Goal: Task Accomplishment & Management: Manage account settings

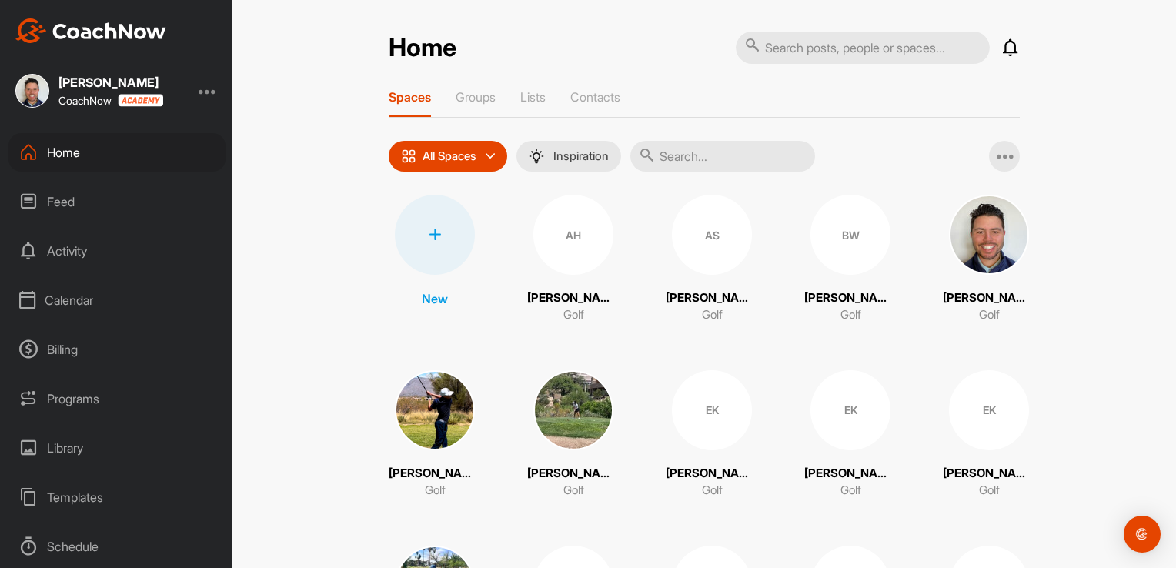
click at [79, 303] on div "Calendar" at bounding box center [116, 300] width 217 height 38
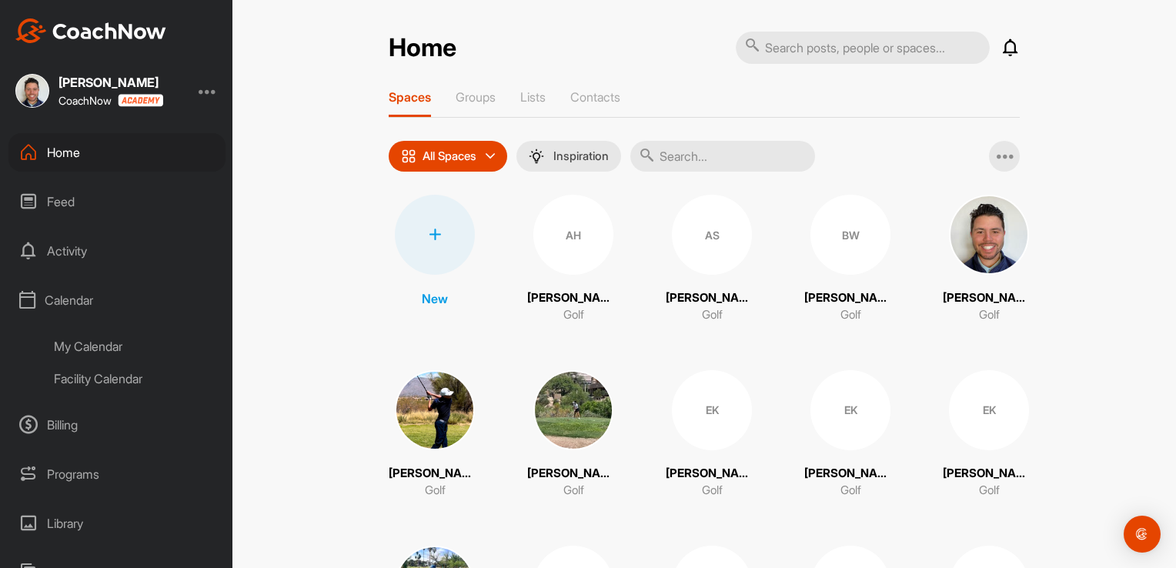
click at [74, 350] on div "My Calendar" at bounding box center [134, 346] width 182 height 32
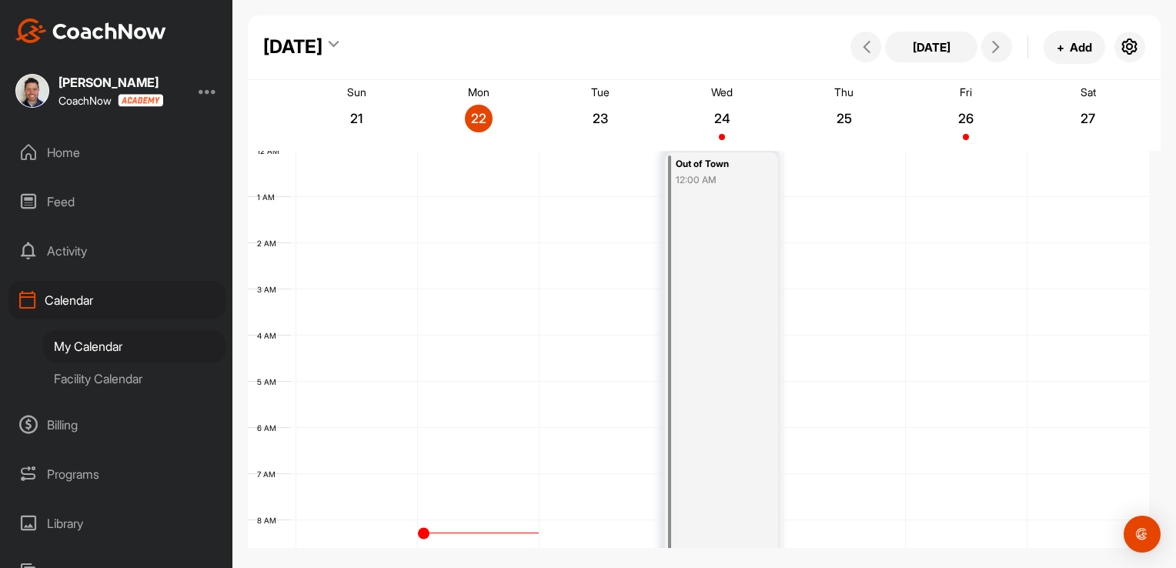
scroll to position [267, 0]
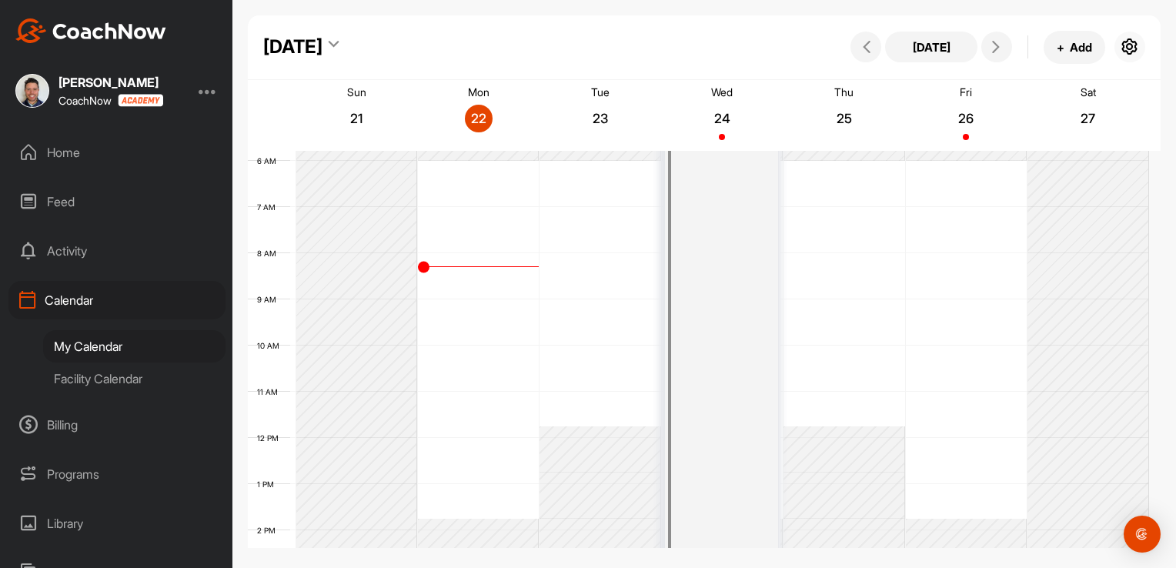
click at [1133, 48] on icon "button" at bounding box center [1130, 47] width 18 height 18
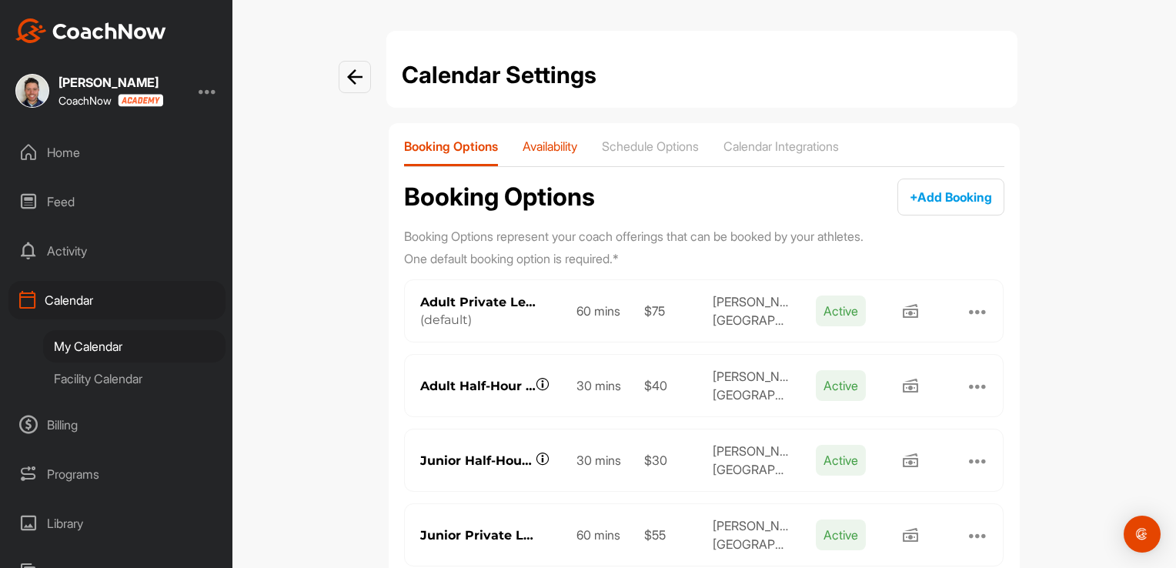
click at [531, 145] on p "Availability" at bounding box center [550, 146] width 55 height 15
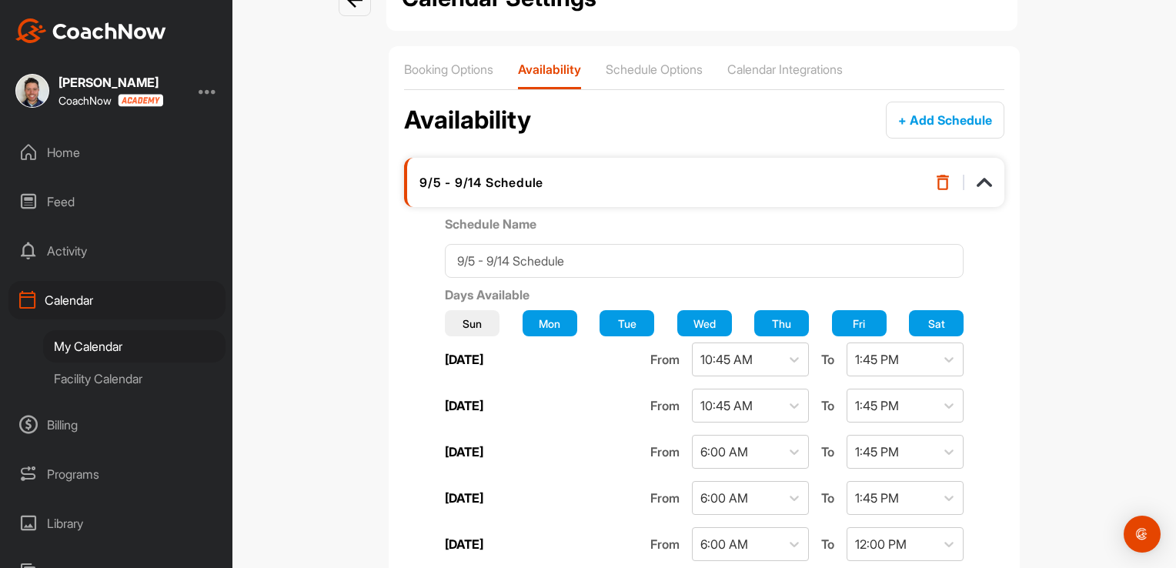
scroll to position [69, 0]
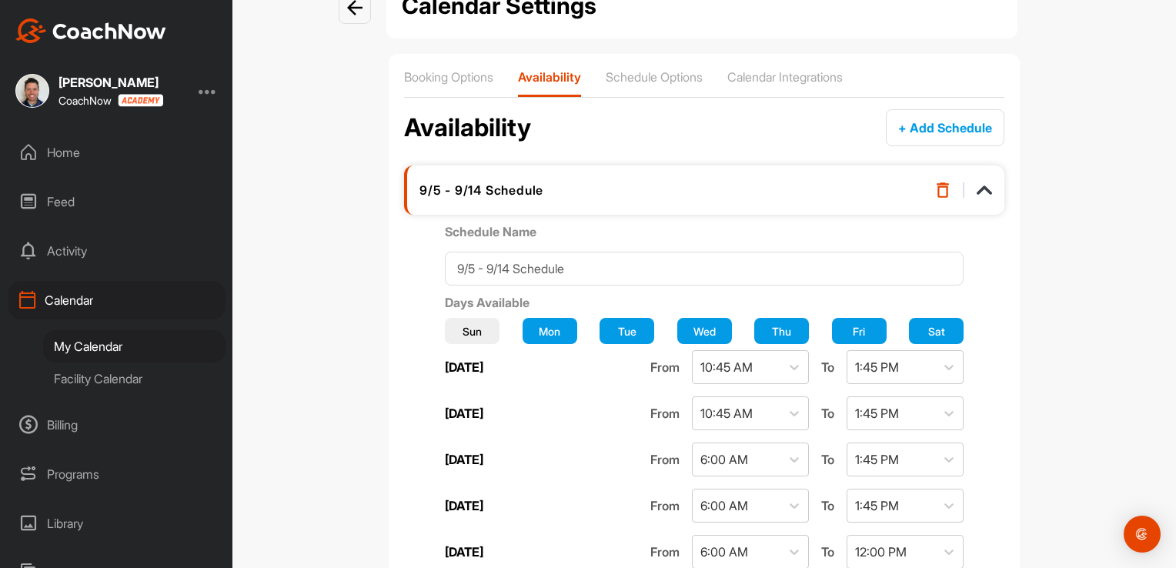
click at [938, 189] on img at bounding box center [942, 189] width 15 height 15
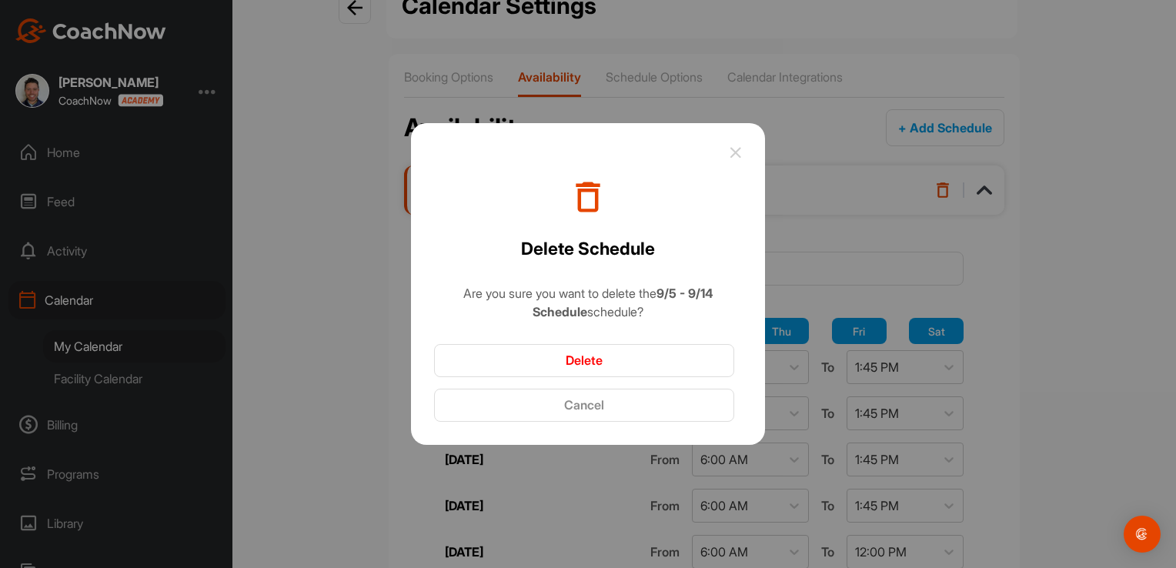
click at [550, 359] on button "Delete" at bounding box center [584, 360] width 300 height 33
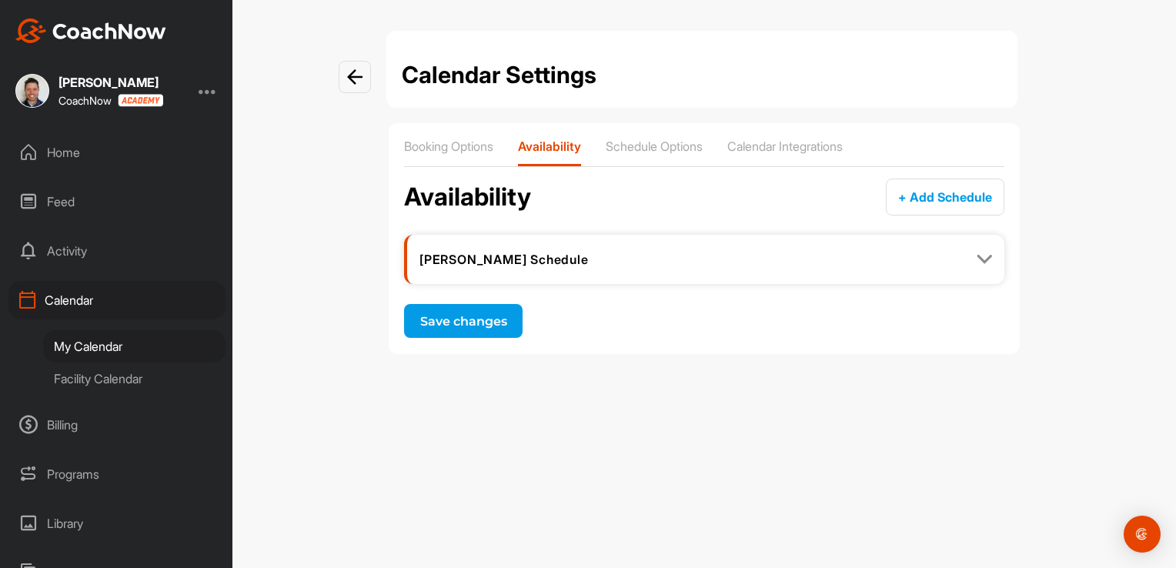
scroll to position [0, 0]
click at [984, 261] on img at bounding box center [984, 259] width 15 height 15
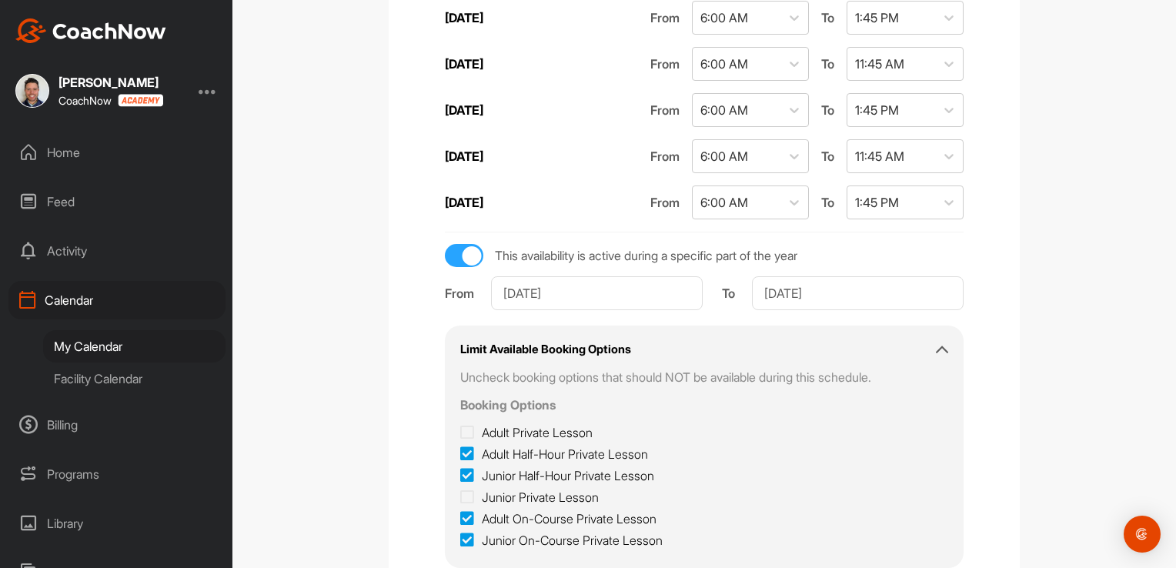
scroll to position [522, 0]
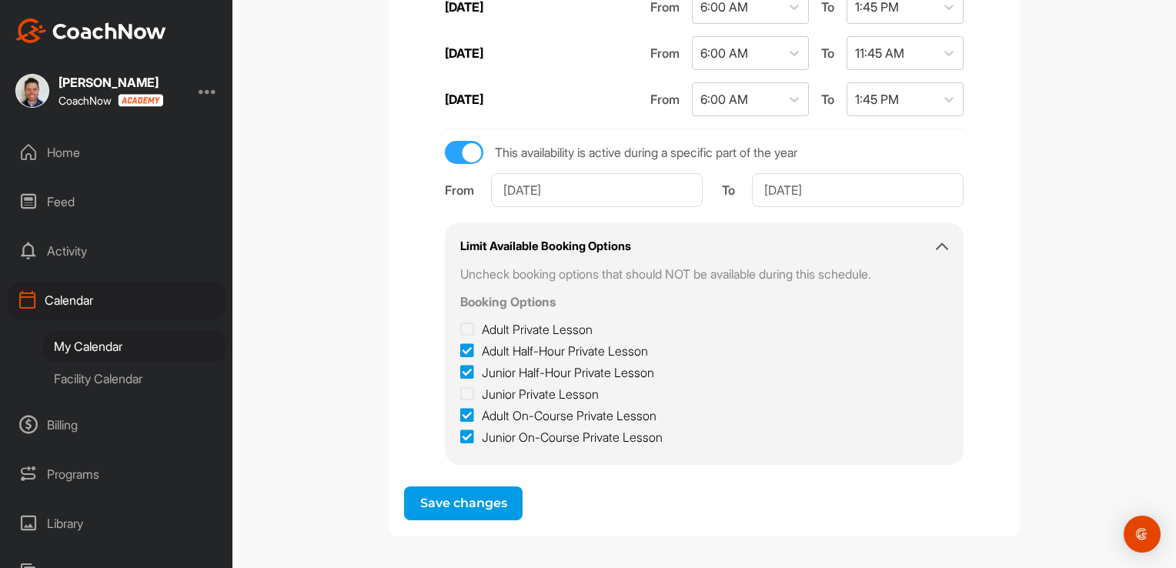
click at [474, 328] on icon at bounding box center [467, 329] width 14 height 15
click at [470, 328] on input "Adult Private Lesson" at bounding box center [465, 325] width 10 height 10
checkbox input "true"
click at [474, 390] on icon at bounding box center [467, 393] width 14 height 15
click at [470, 390] on input "Junior Private Lesson" at bounding box center [465, 390] width 10 height 10
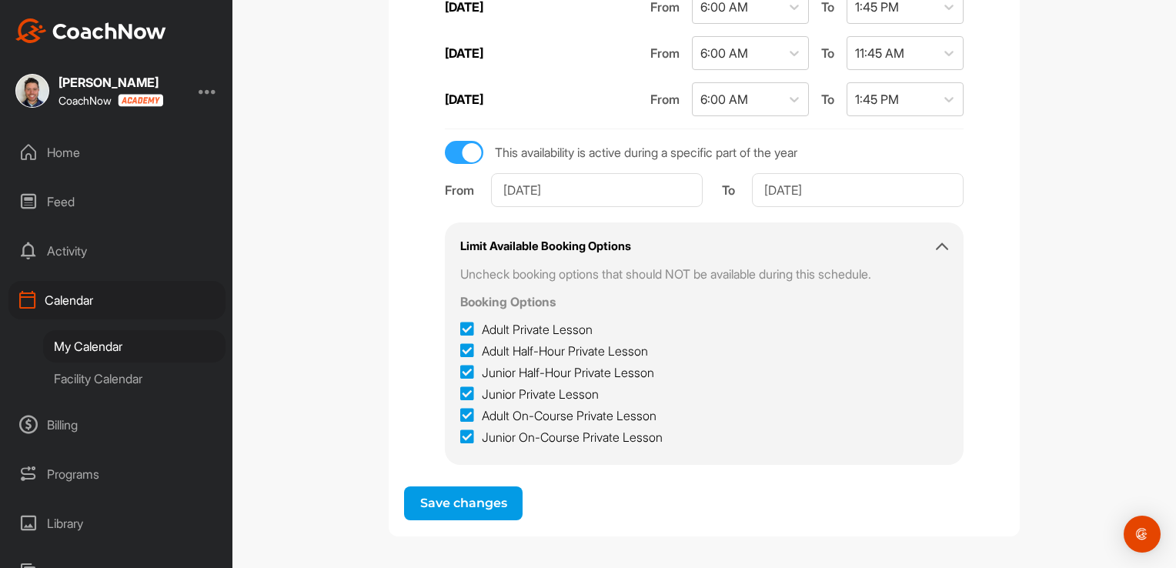
checkbox input "true"
click at [420, 496] on span "Save changes" at bounding box center [463, 503] width 87 height 15
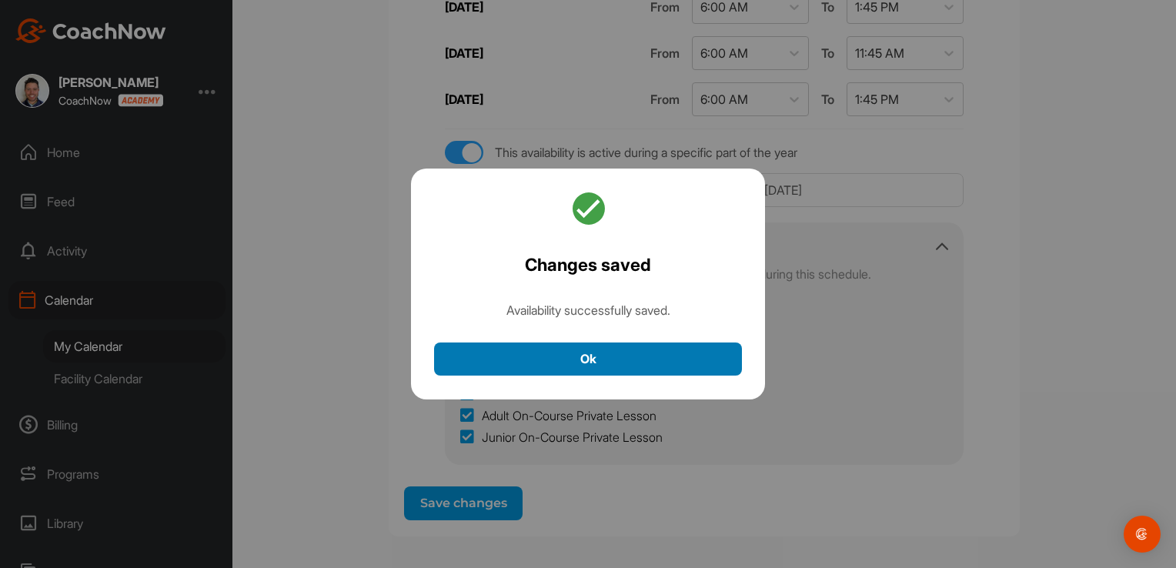
click at [529, 366] on button "Ok" at bounding box center [588, 359] width 308 height 33
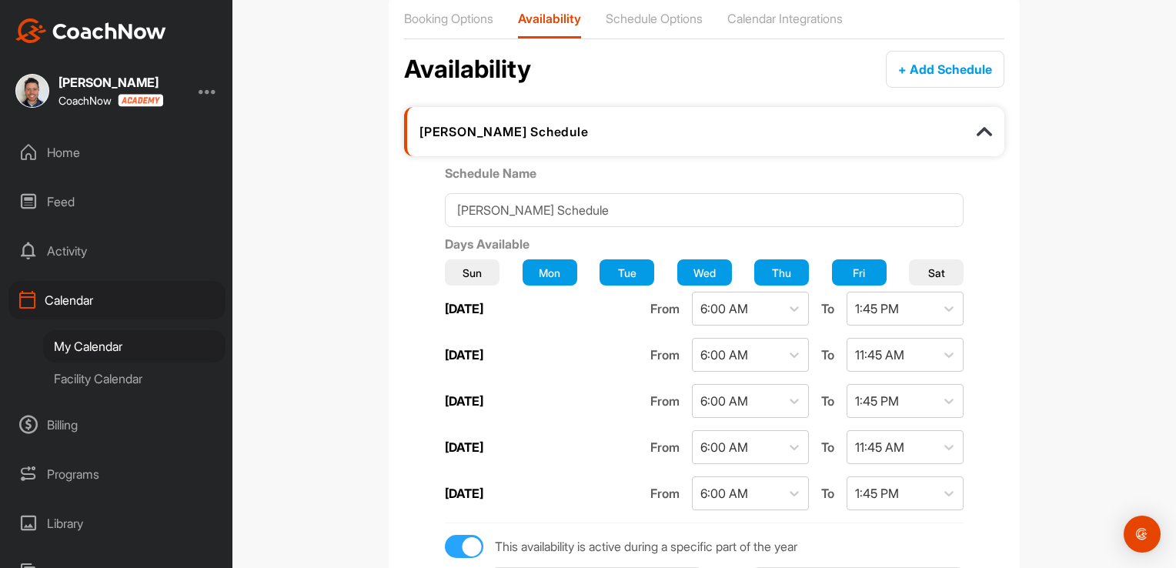
scroll to position [0, 0]
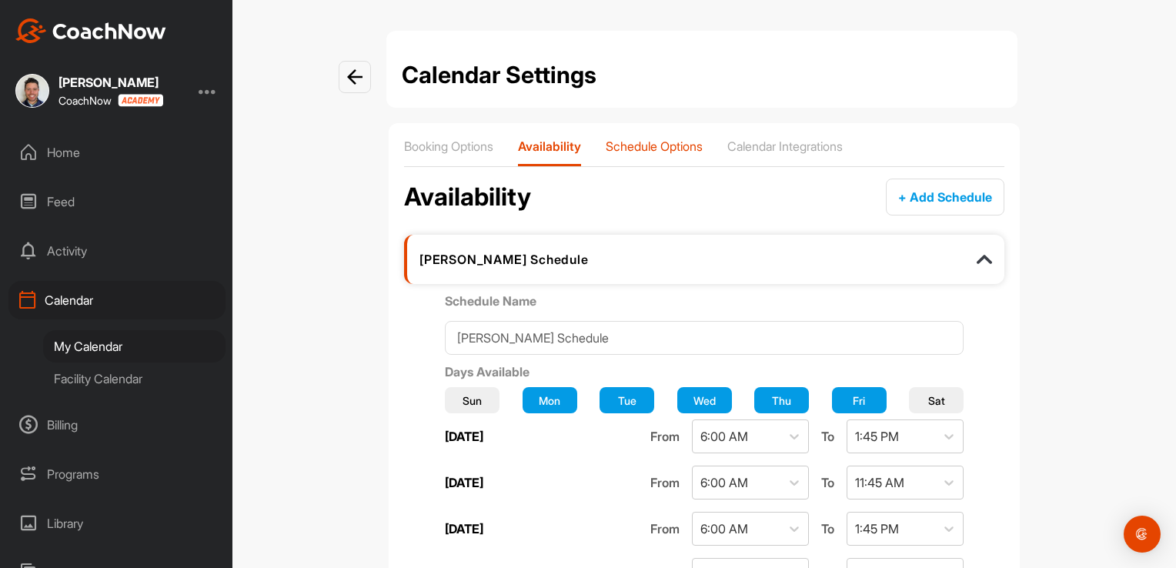
click at [641, 149] on p "Schedule Options" at bounding box center [654, 146] width 97 height 15
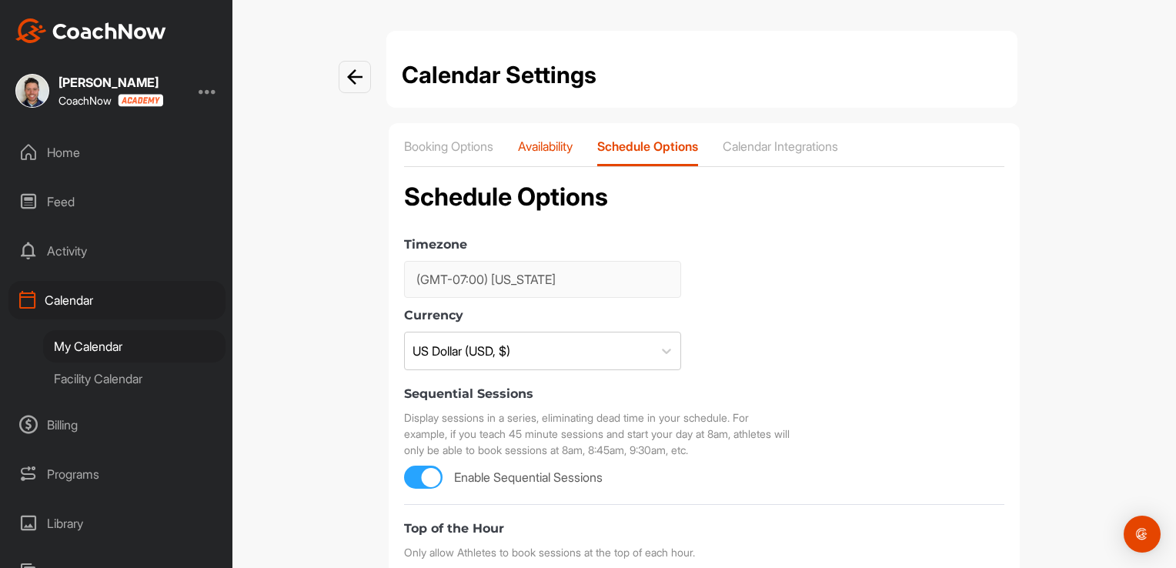
click at [557, 147] on p "Availability" at bounding box center [545, 146] width 55 height 15
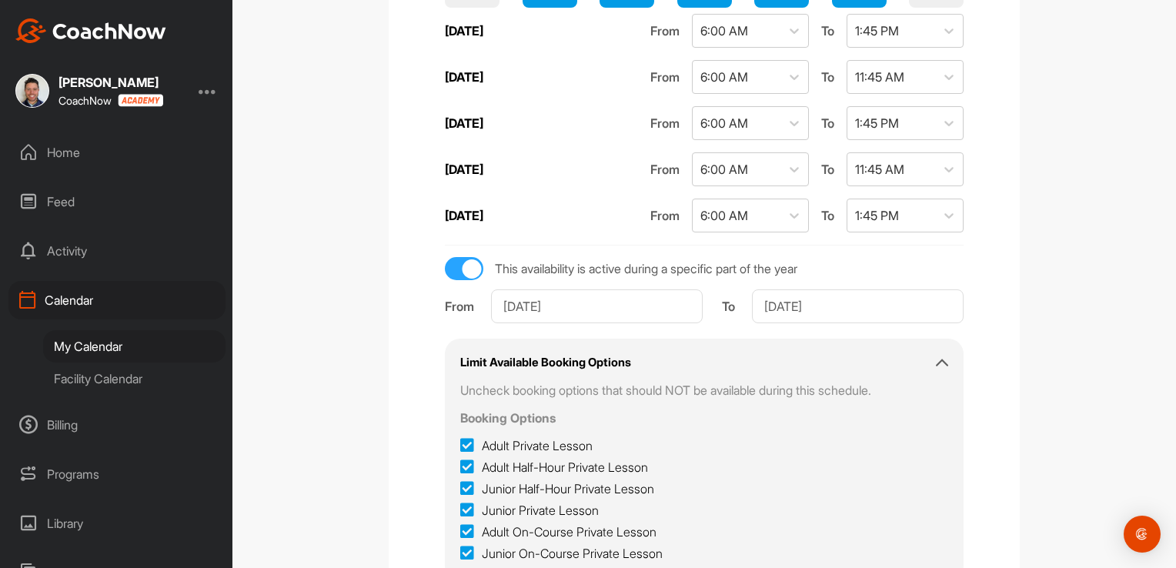
scroll to position [522, 0]
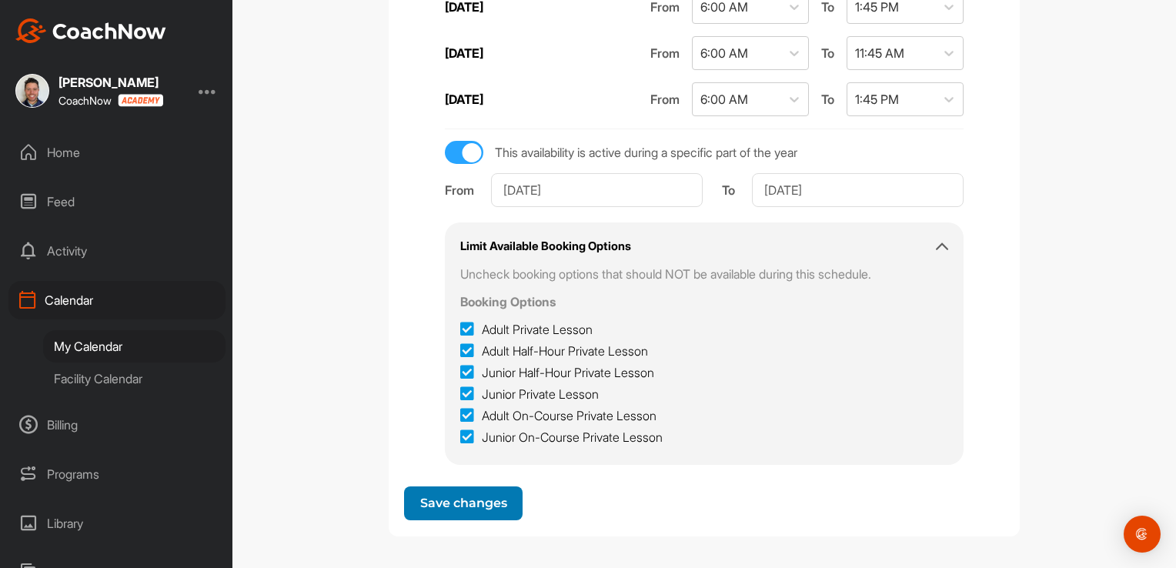
click at [427, 509] on button "Save changes" at bounding box center [463, 504] width 119 height 34
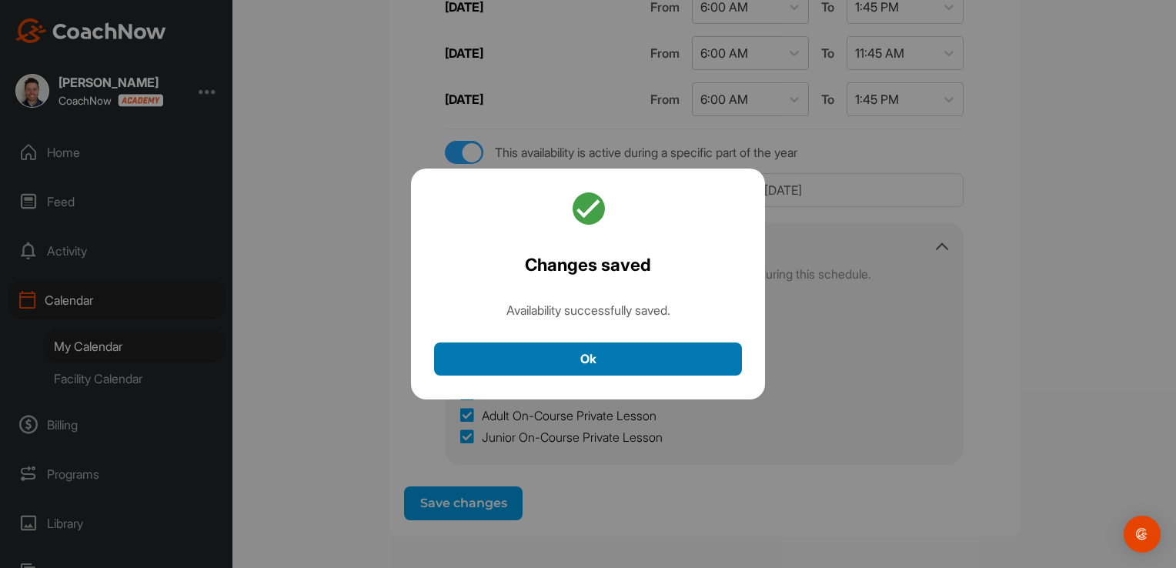
click at [479, 352] on button "Ok" at bounding box center [588, 359] width 308 height 33
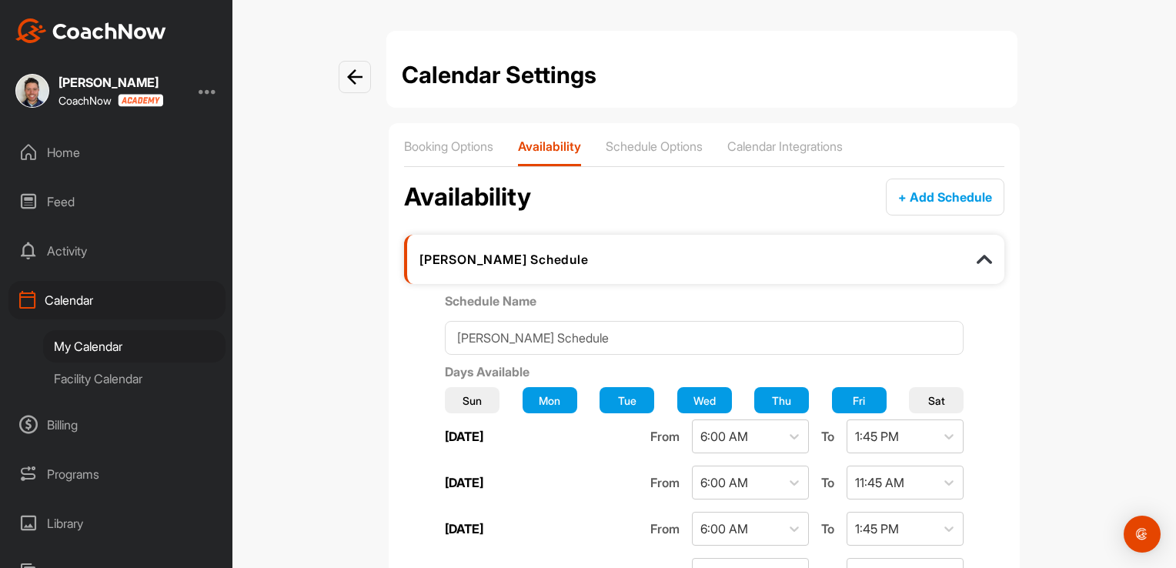
scroll to position [0, 0]
click at [350, 80] on img at bounding box center [354, 76] width 15 height 15
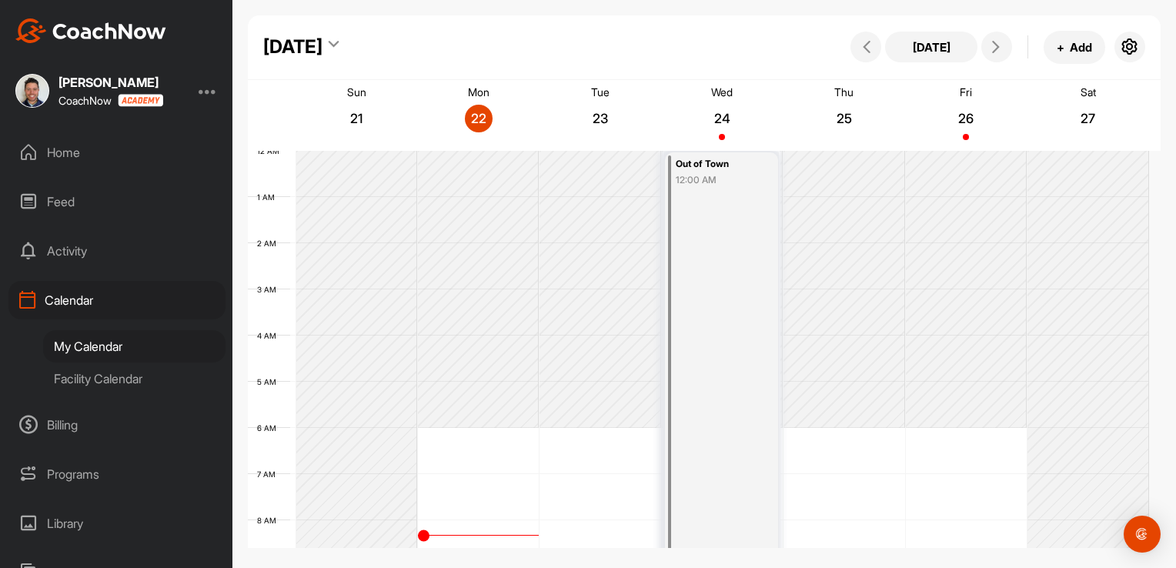
scroll to position [267, 0]
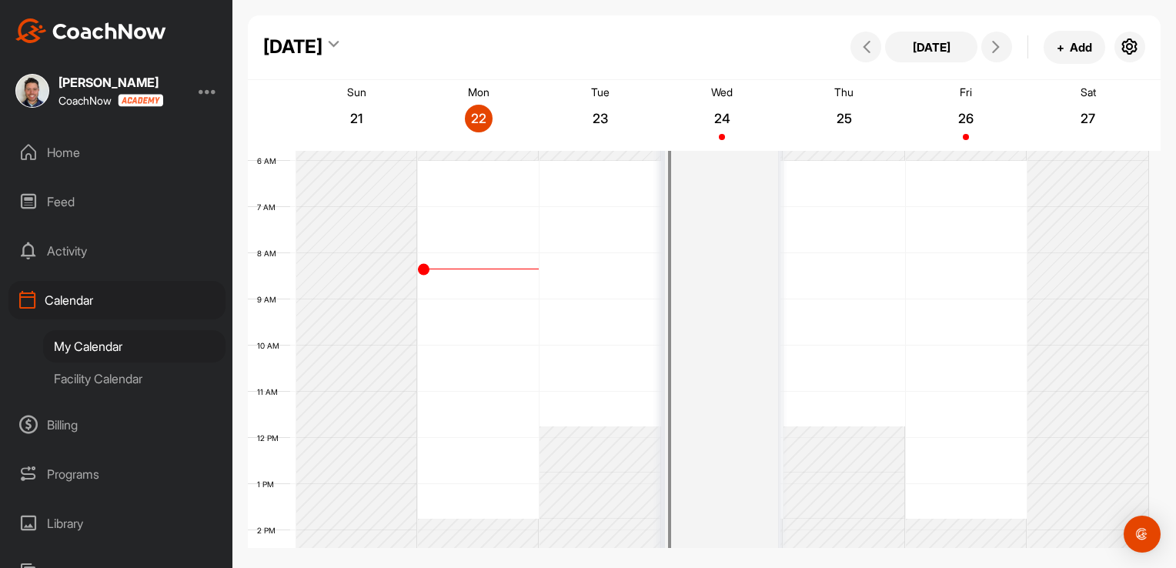
click at [493, 226] on div "12 AM 1 AM 2 AM 3 AM 4 AM 5 AM 6 AM 7 AM 8 AM 9 AM 10 AM 11 AM 12 PM 1 PM 2 PM …" at bounding box center [699, 438] width 902 height 1109
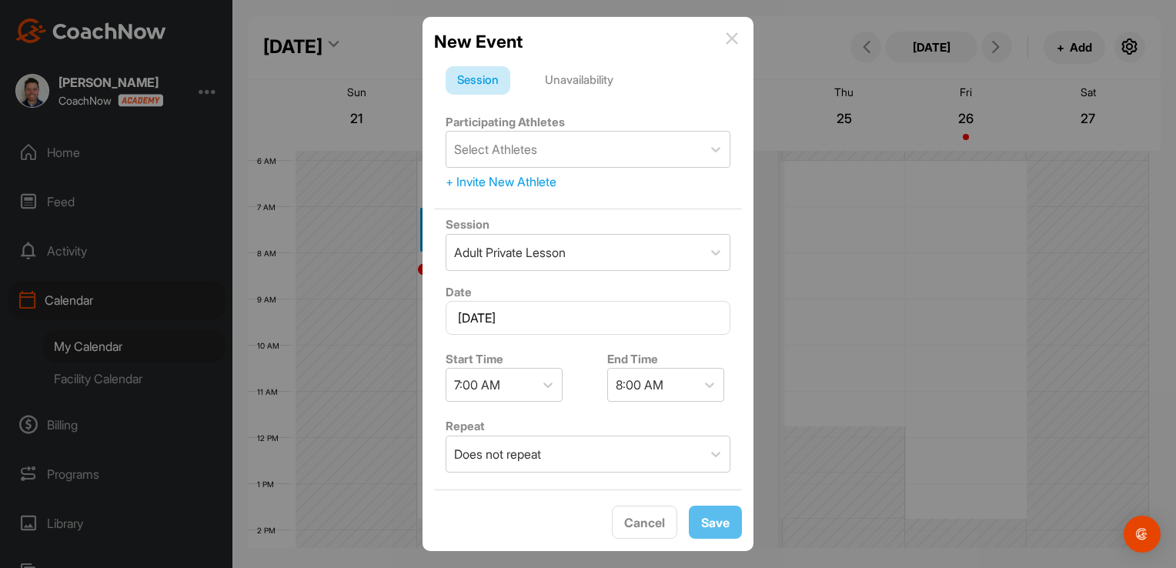
click at [459, 275] on div "Session Adult Private Lesson" at bounding box center [588, 243] width 308 height 68
click at [644, 519] on span "Cancel" at bounding box center [644, 522] width 41 height 15
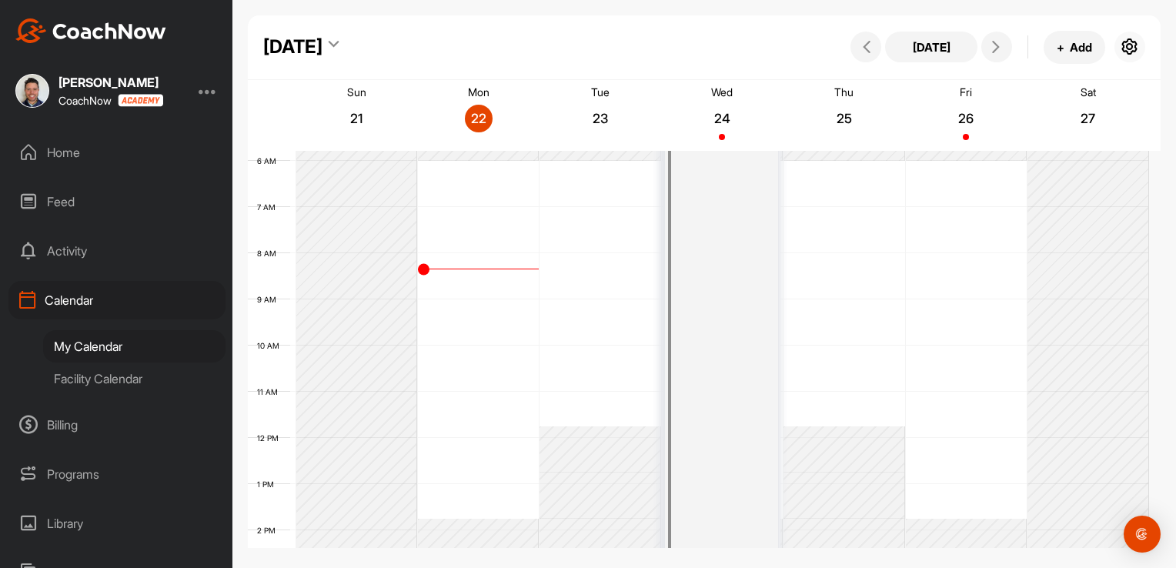
click at [1124, 47] on icon "button" at bounding box center [1130, 47] width 18 height 18
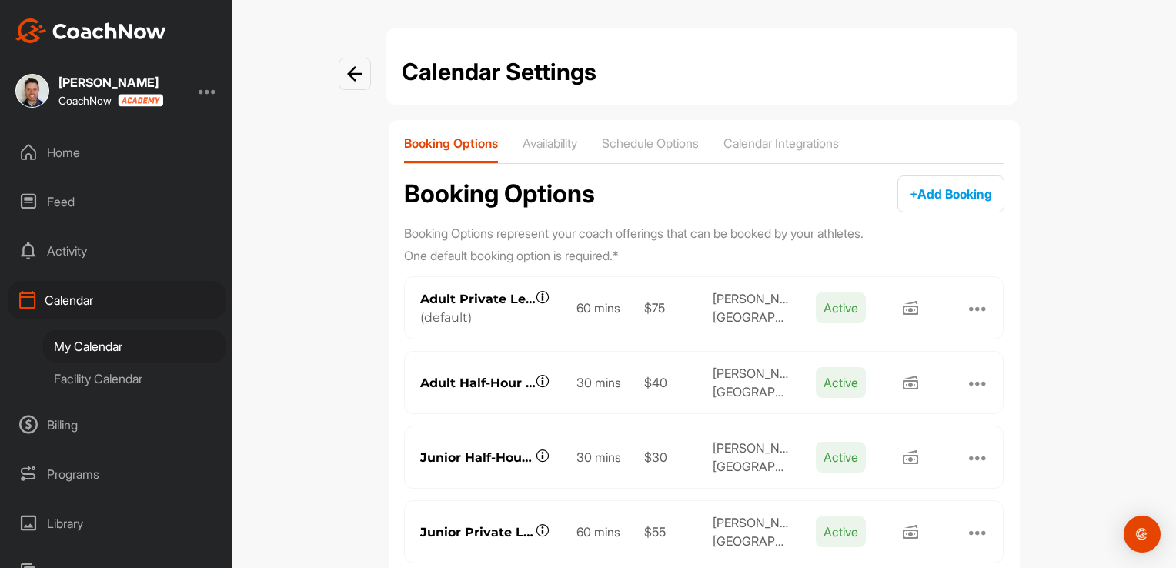
scroll to position [2, 0]
click at [548, 153] on div "Availability" at bounding box center [550, 150] width 55 height 28
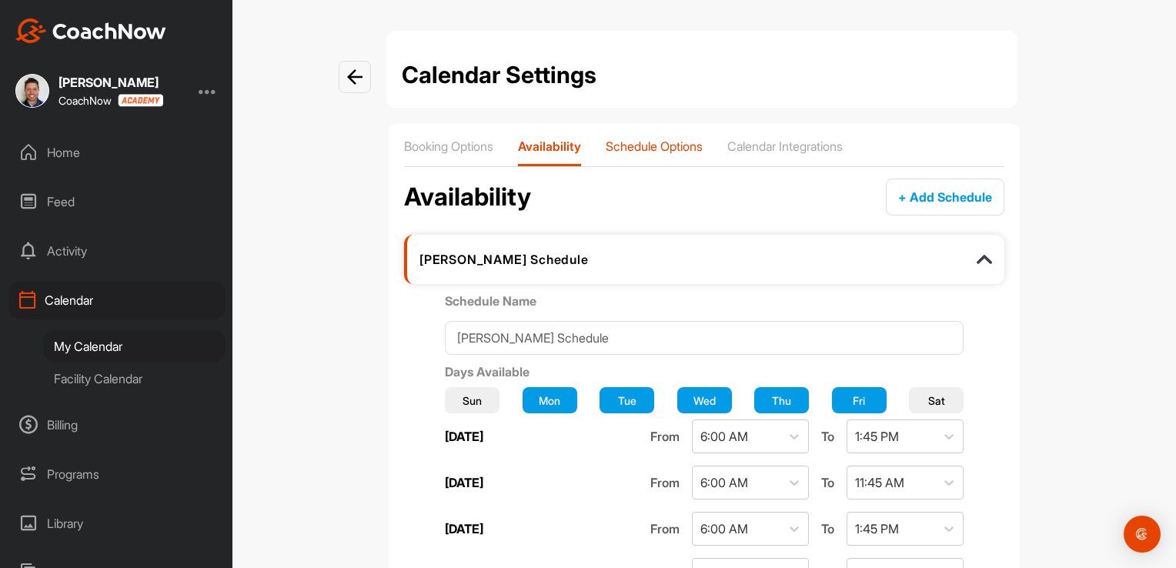
click at [642, 141] on p "Schedule Options" at bounding box center [654, 146] width 97 height 15
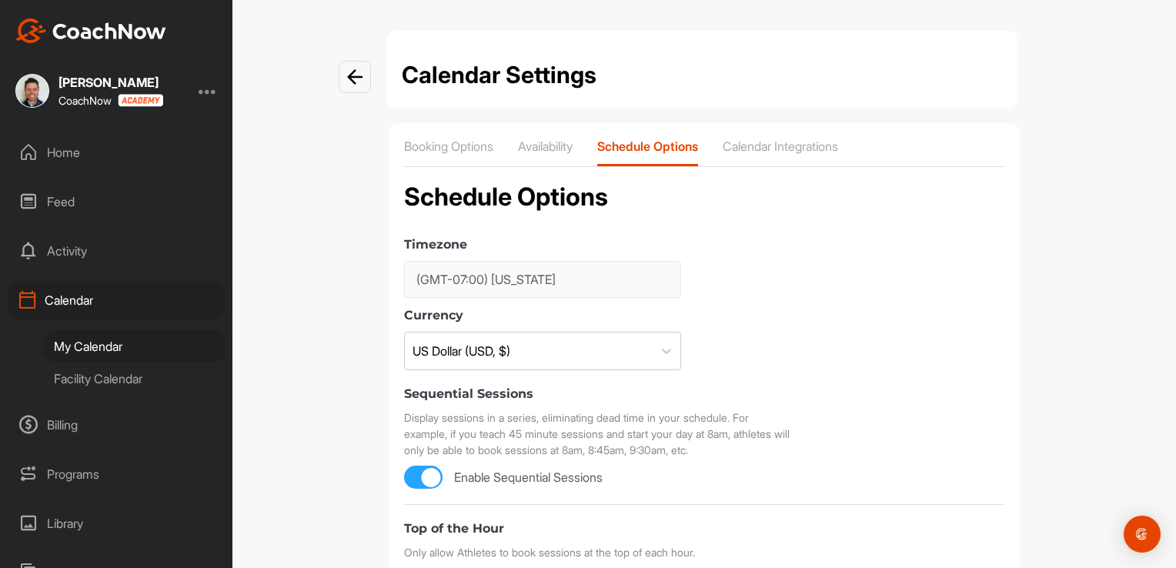
type input "(GMT-07:00) [US_STATE]"
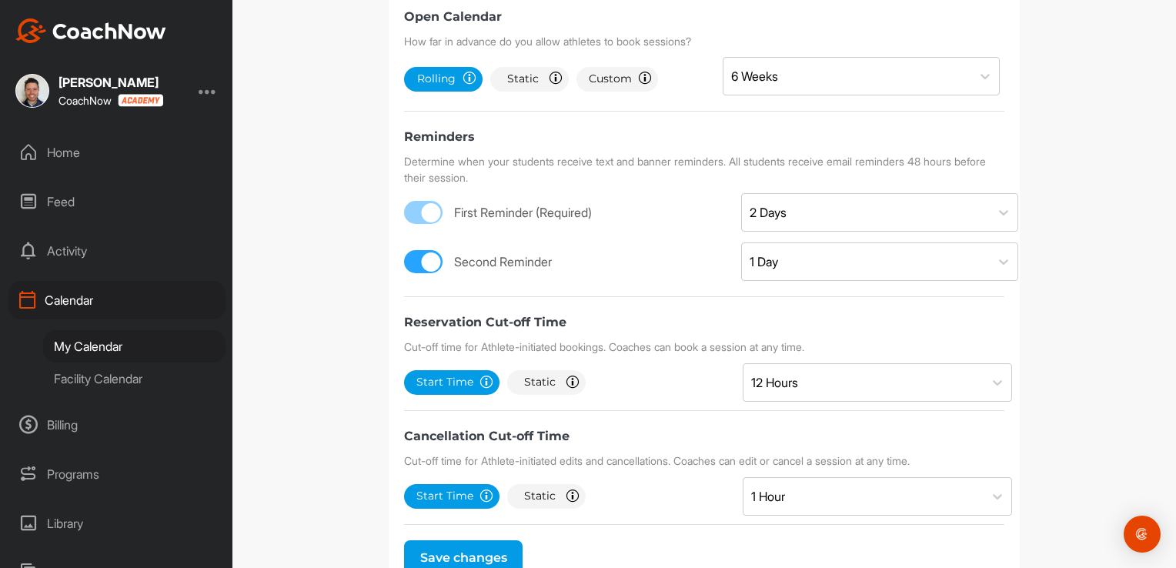
scroll to position [647, 0]
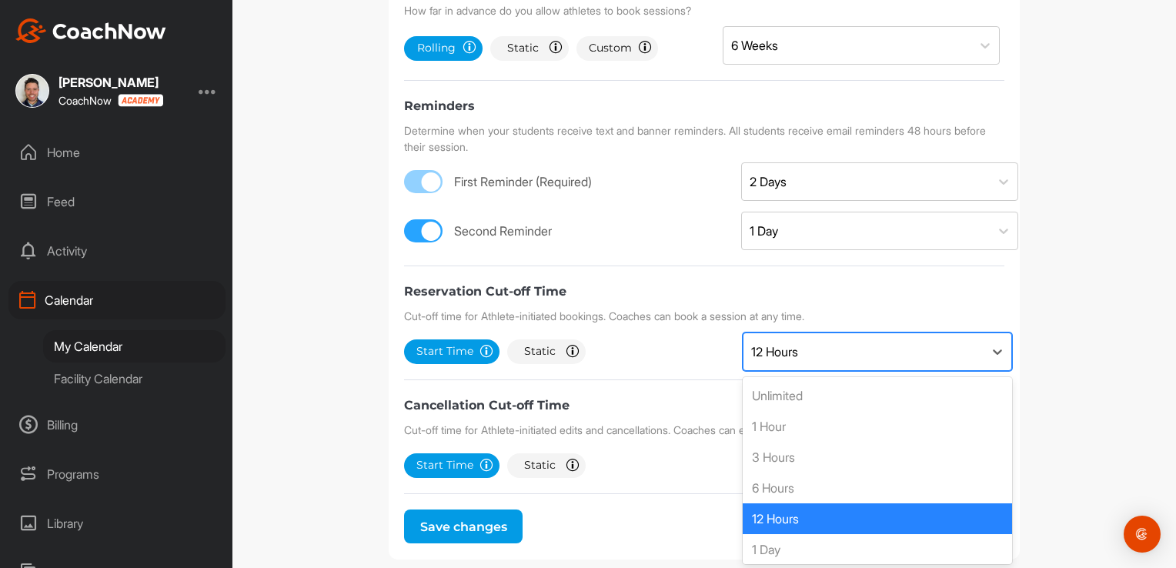
click at [834, 350] on div "12 Hours" at bounding box center [864, 351] width 240 height 37
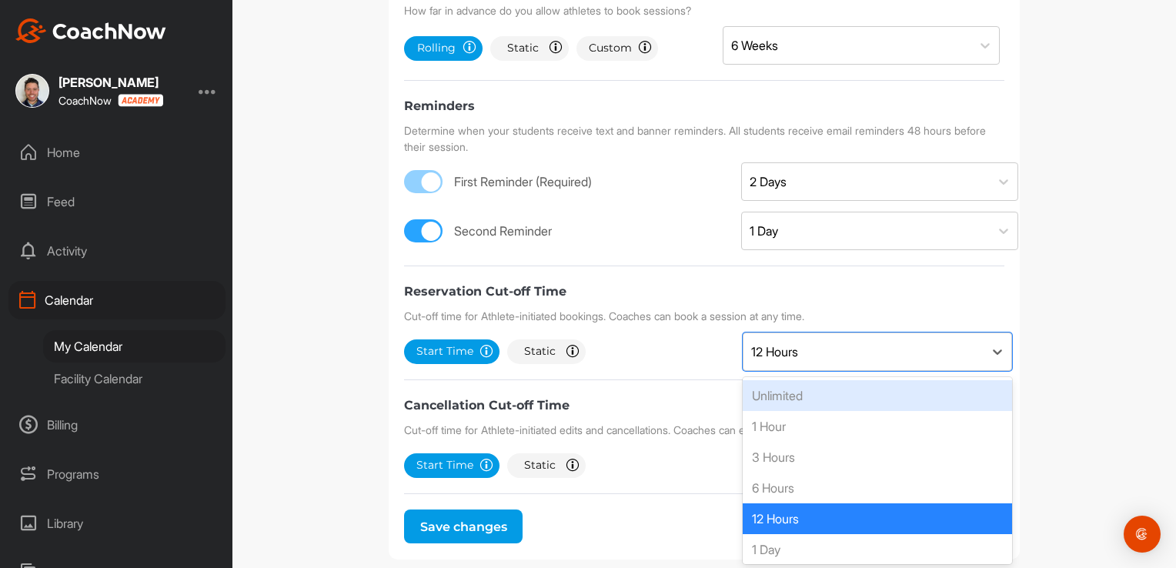
click at [754, 399] on div "Unlimited" at bounding box center [877, 395] width 269 height 31
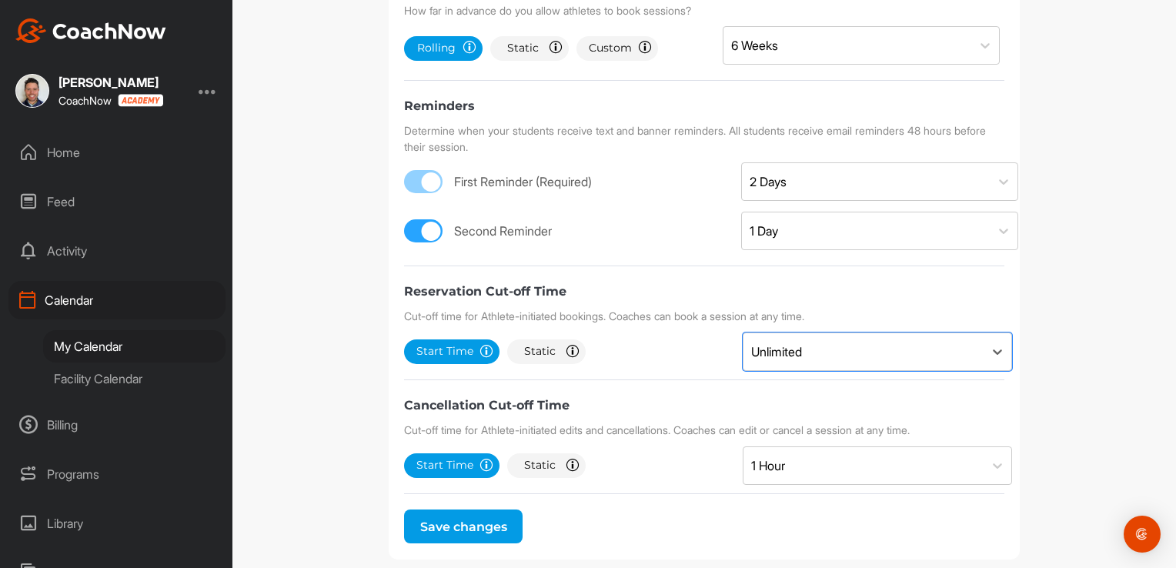
click at [754, 399] on div "Cancellation Cut-off Time Cut-off time for Athlete-initiated edits and cancella…" at bounding box center [704, 437] width 601 height 82
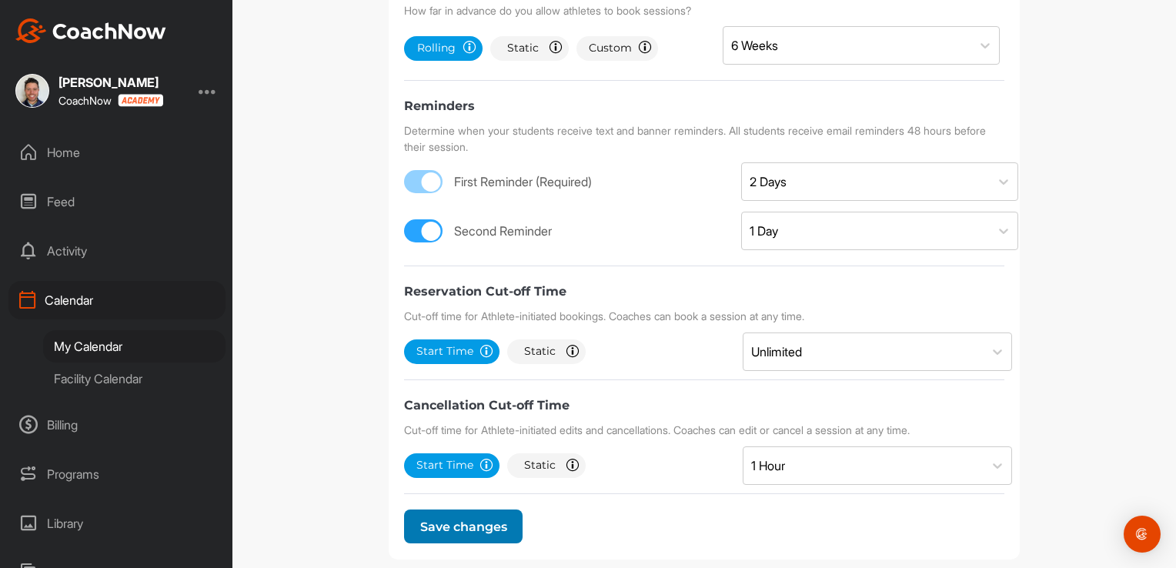
click at [459, 523] on span "Save changes" at bounding box center [463, 527] width 87 height 15
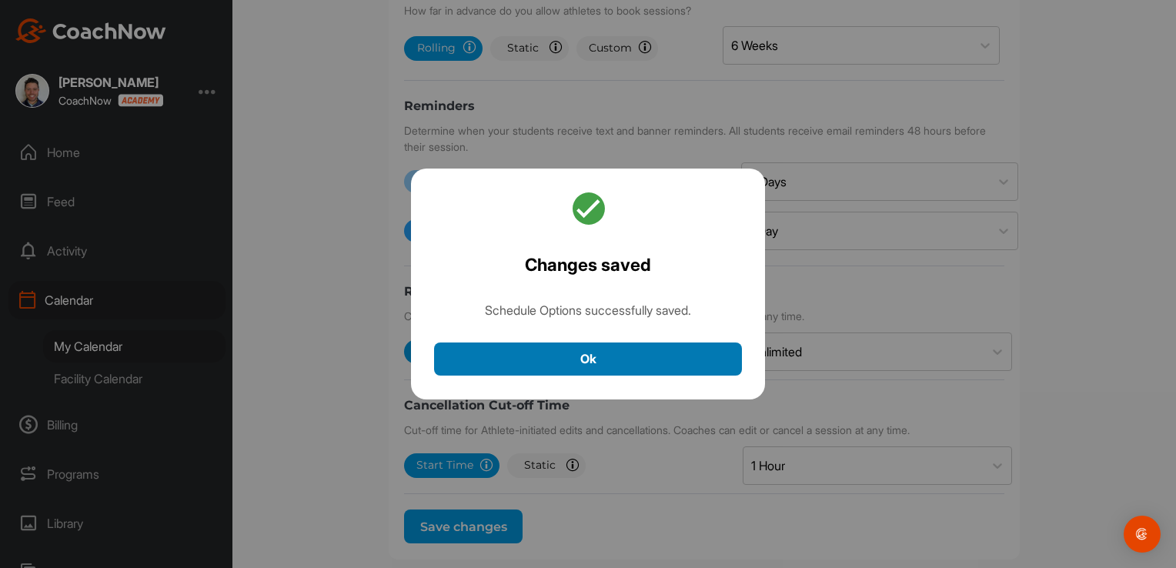
click at [607, 346] on button "Ok" at bounding box center [588, 359] width 308 height 33
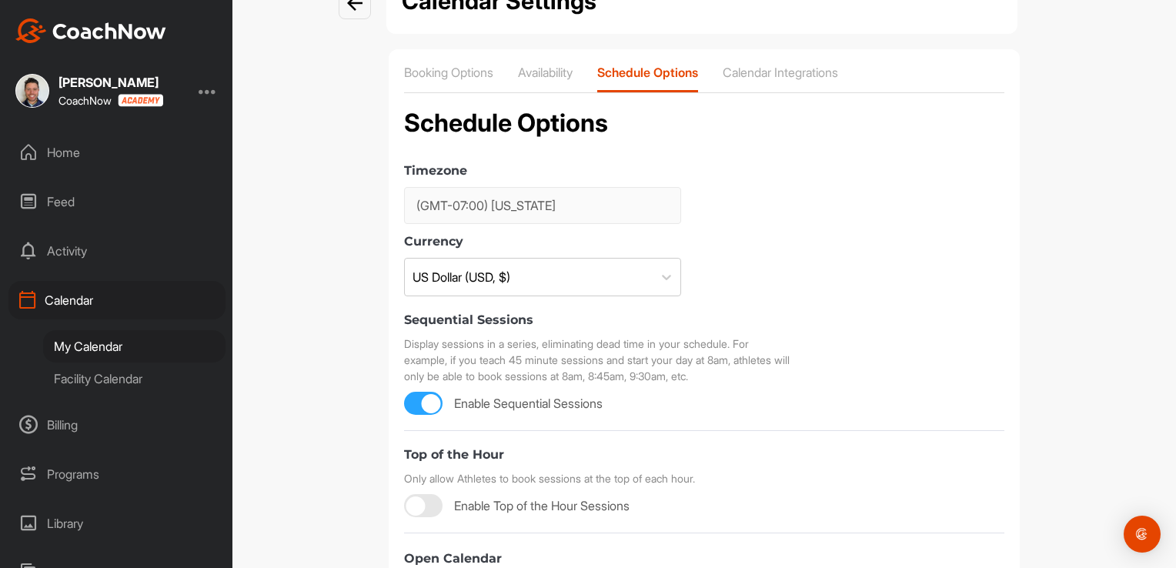
scroll to position [0, 0]
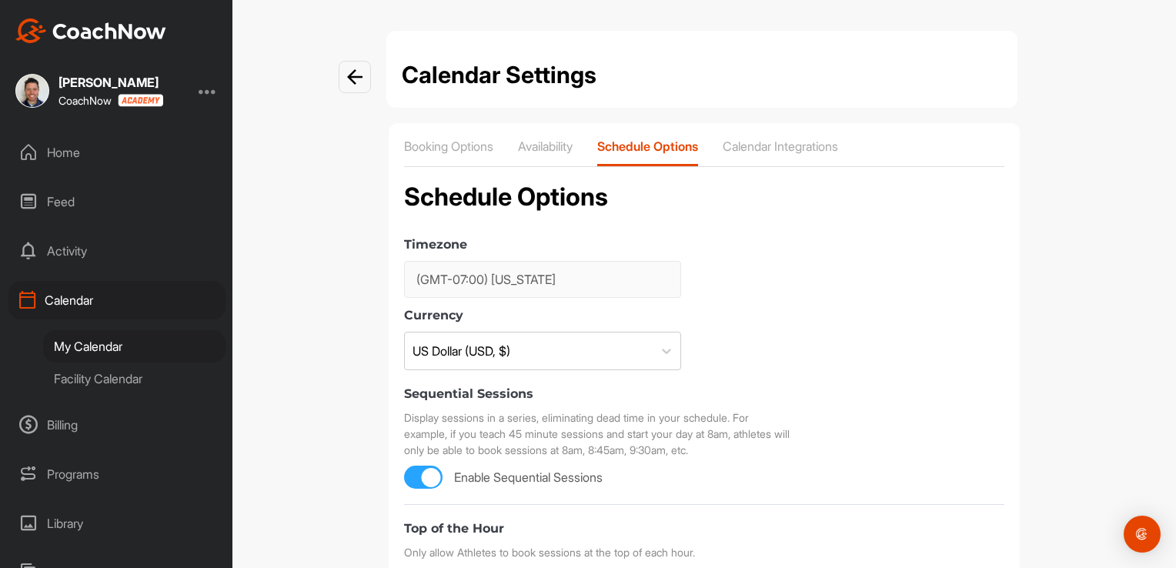
click at [353, 80] on img at bounding box center [354, 76] width 15 height 15
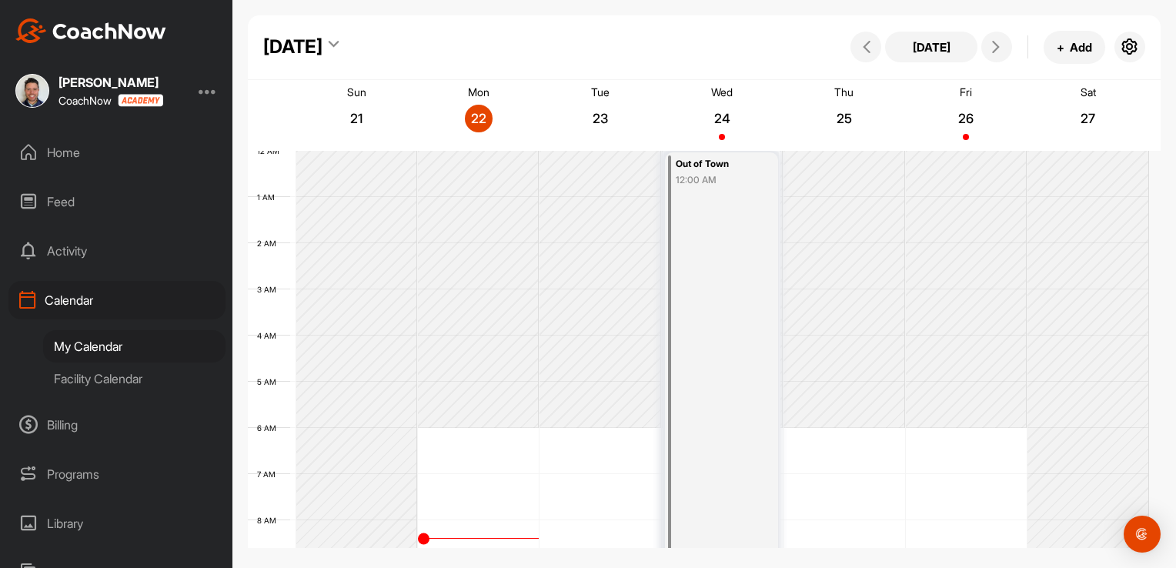
scroll to position [267, 0]
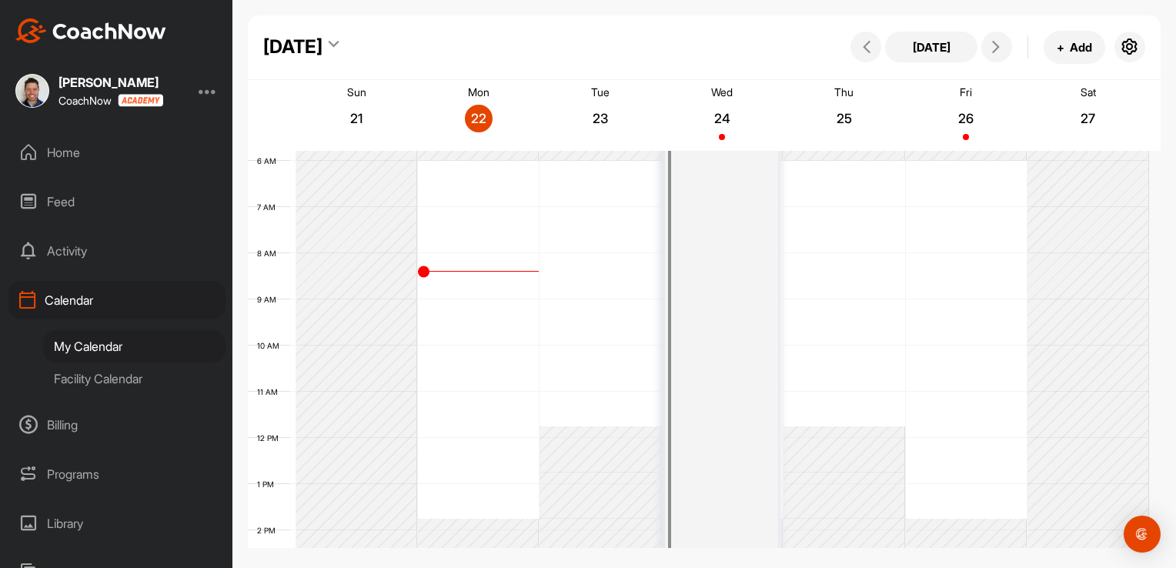
click at [212, 94] on div at bounding box center [208, 91] width 18 height 18
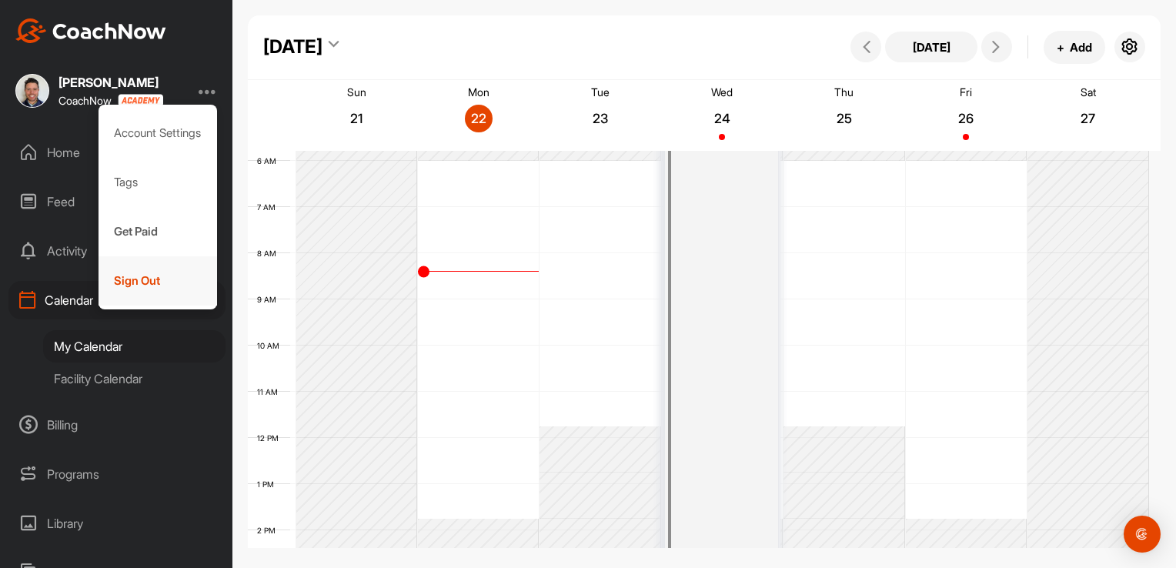
click at [139, 286] on div "Sign Out" at bounding box center [158, 280] width 119 height 49
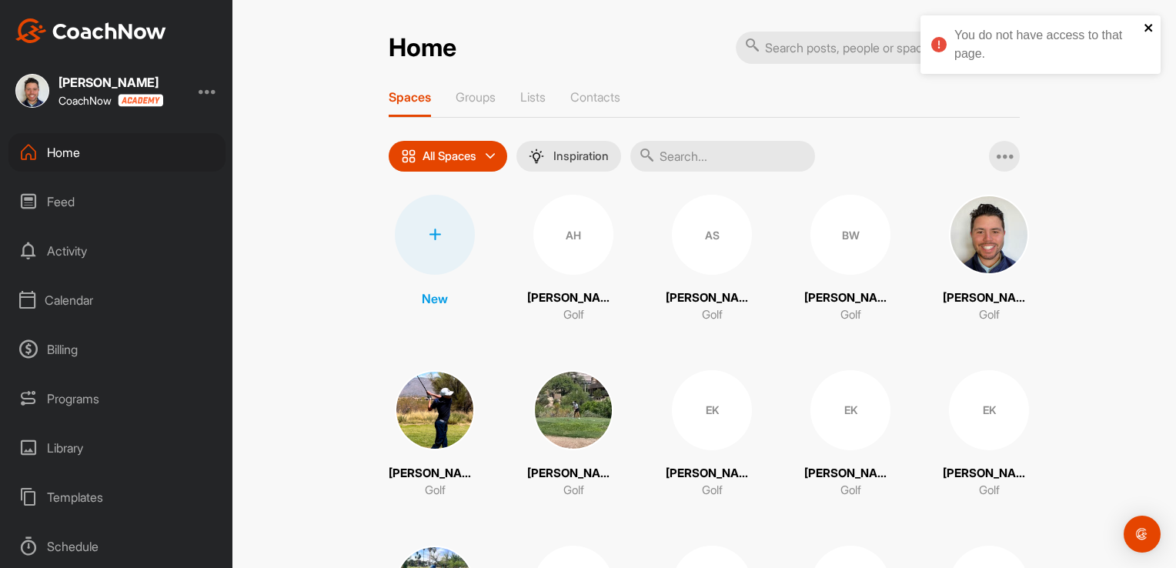
click at [1151, 27] on icon "close" at bounding box center [1149, 28] width 11 height 12
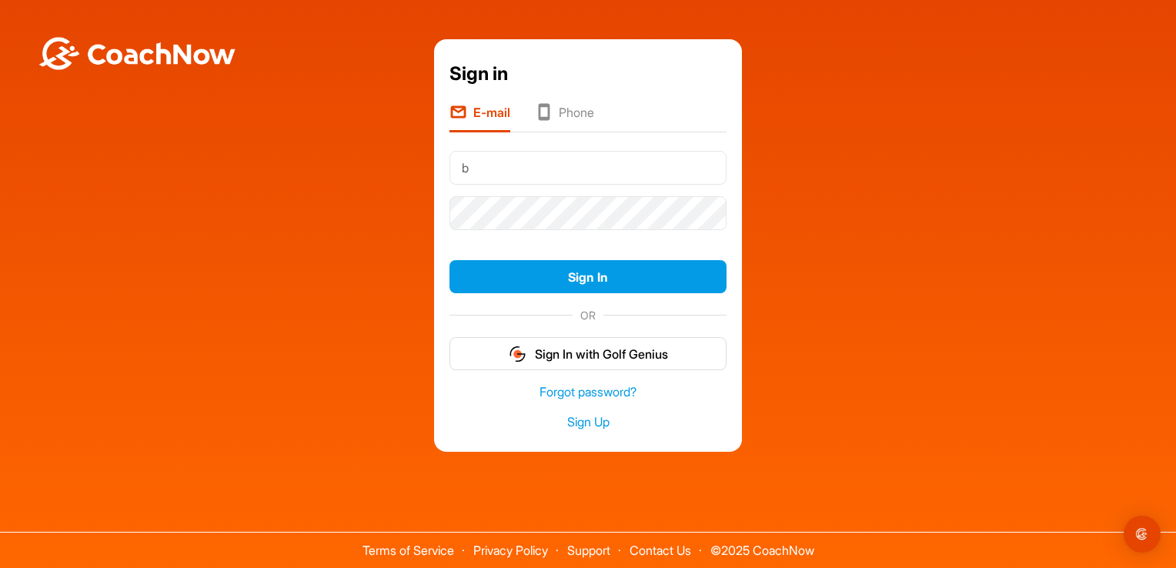
type input "bnehls83@gmail.com"
click at [450, 260] on button "Sign In" at bounding box center [588, 276] width 277 height 33
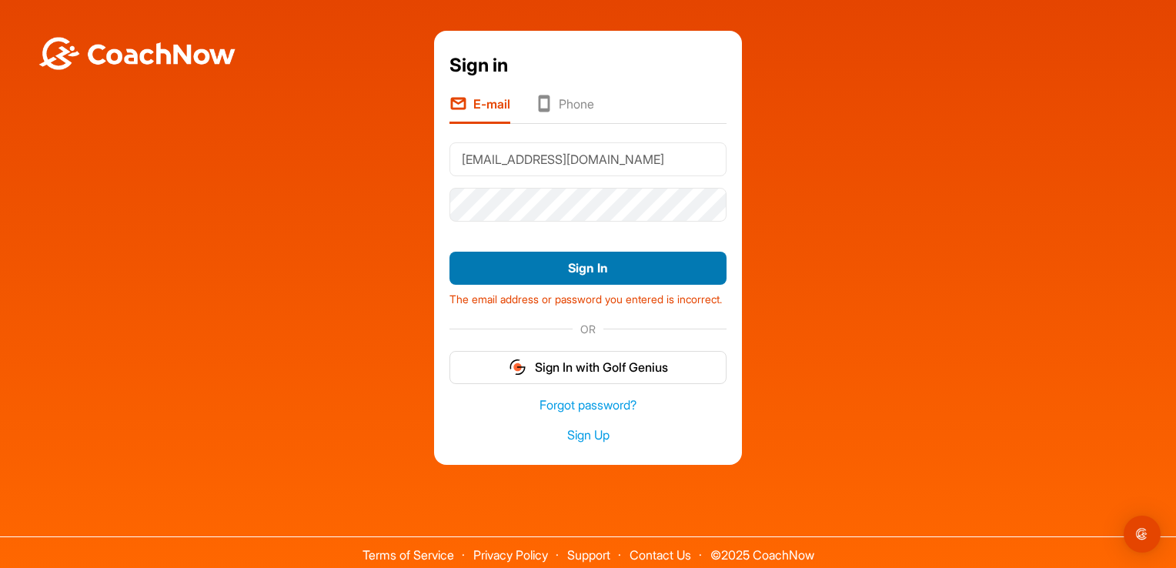
click at [493, 272] on button "Sign In" at bounding box center [588, 268] width 277 height 33
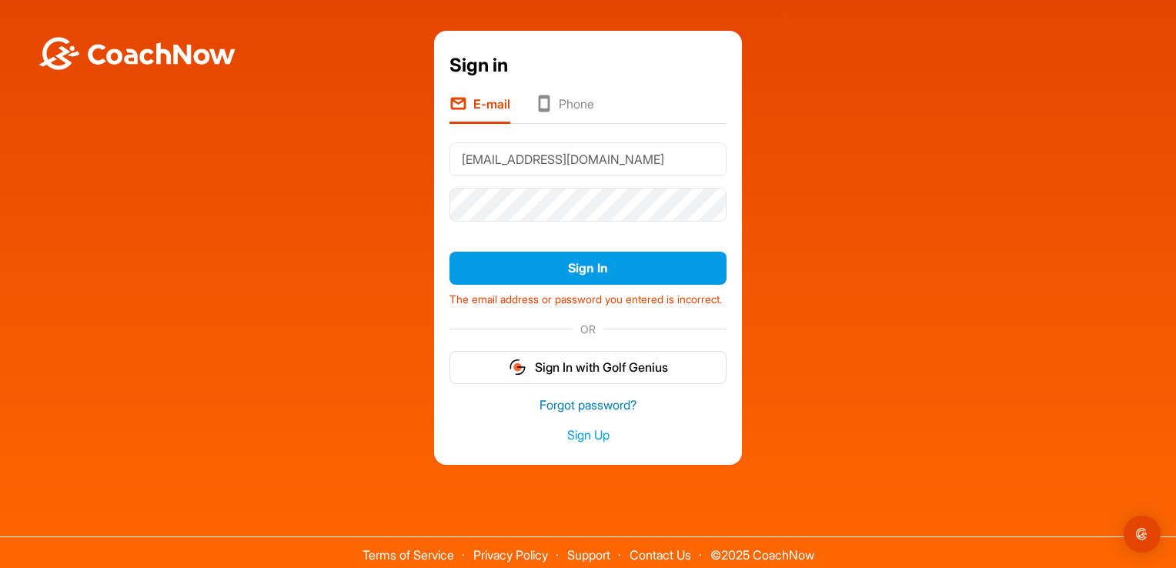
click at [548, 414] on link "Forgot password?" at bounding box center [588, 405] width 277 height 18
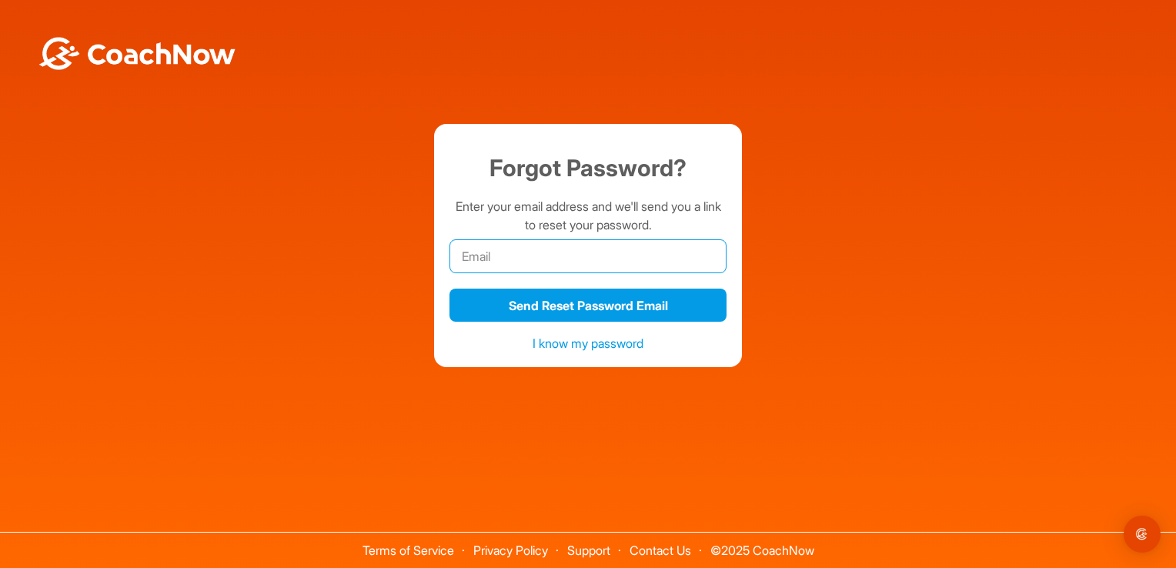
click at [499, 266] on input "email" at bounding box center [588, 256] width 277 height 34
type input "bnehls83@gmail.com"
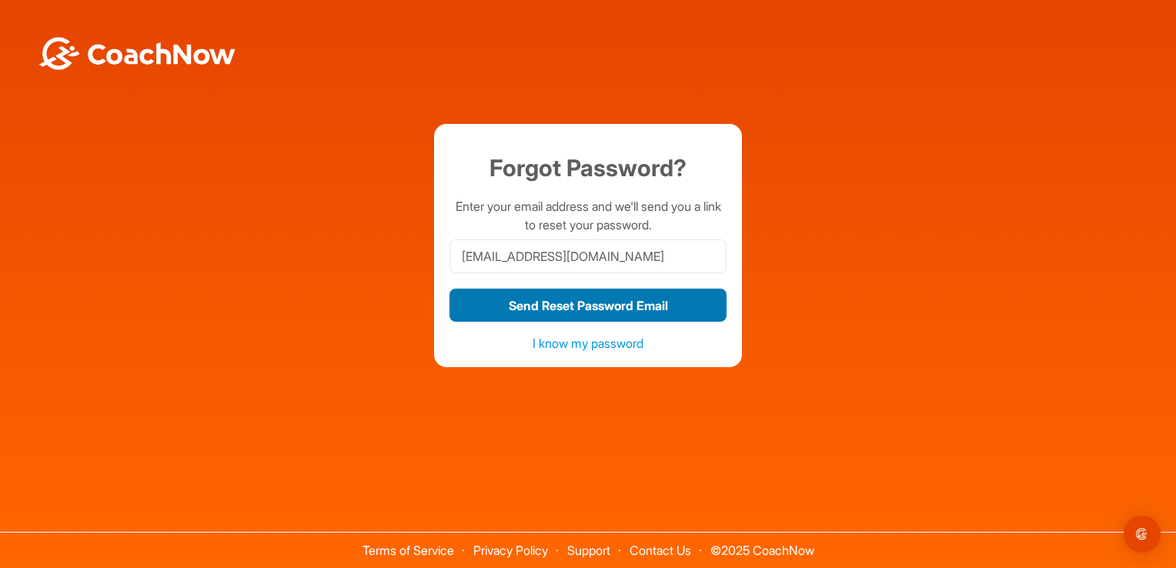
click at [493, 314] on button "Send Reset Password Email" at bounding box center [588, 305] width 277 height 33
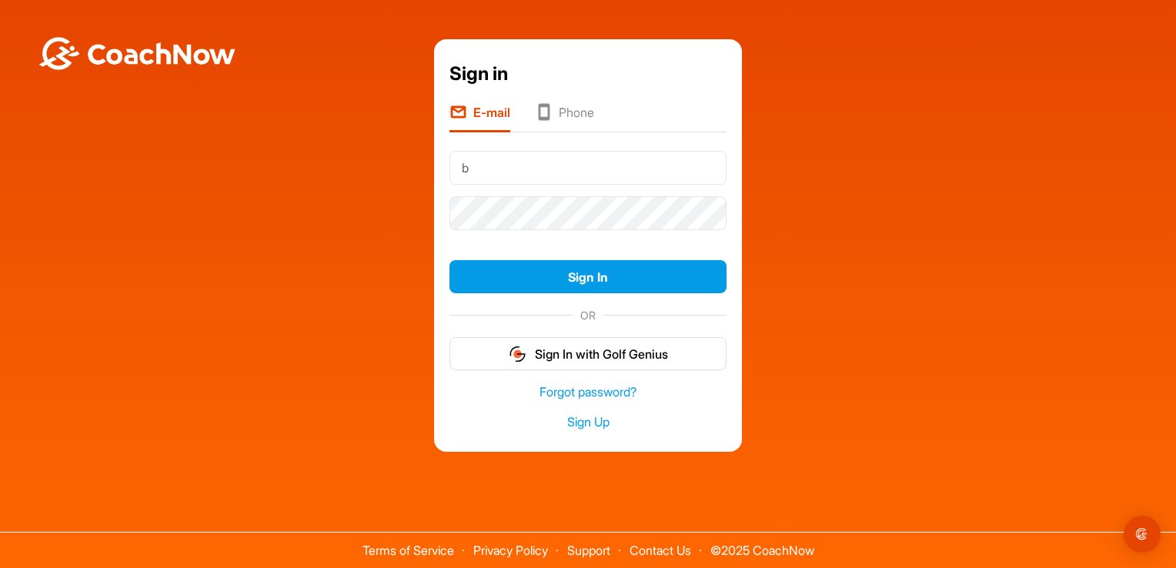
type input "[EMAIL_ADDRESS][DOMAIN_NAME]"
click at [450, 260] on button "Sign In" at bounding box center [588, 276] width 277 height 33
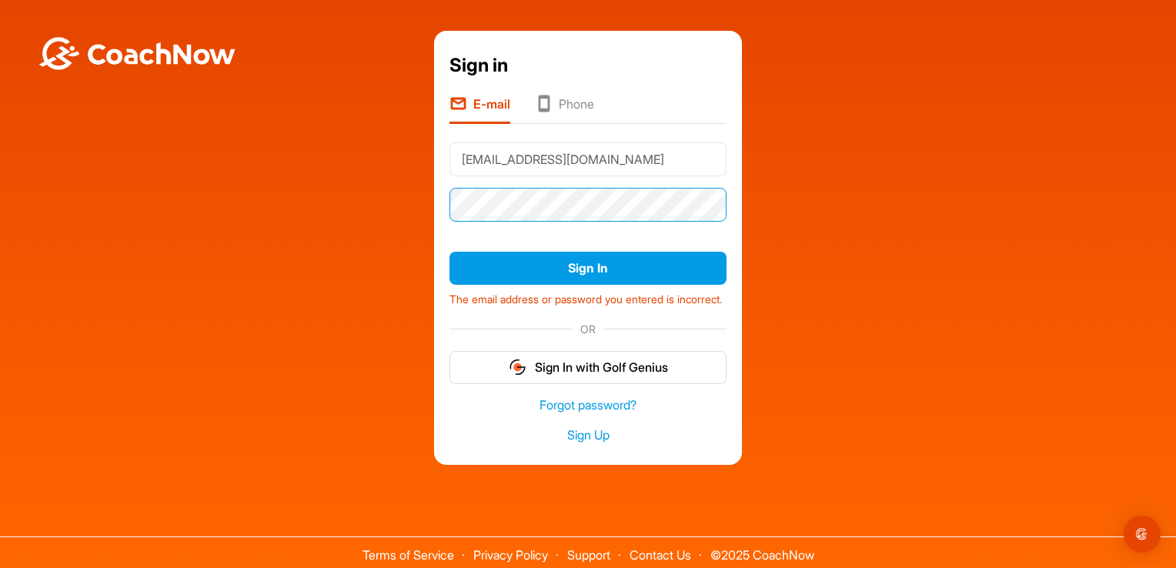
click at [450, 252] on button "Sign In" at bounding box center [588, 268] width 277 height 33
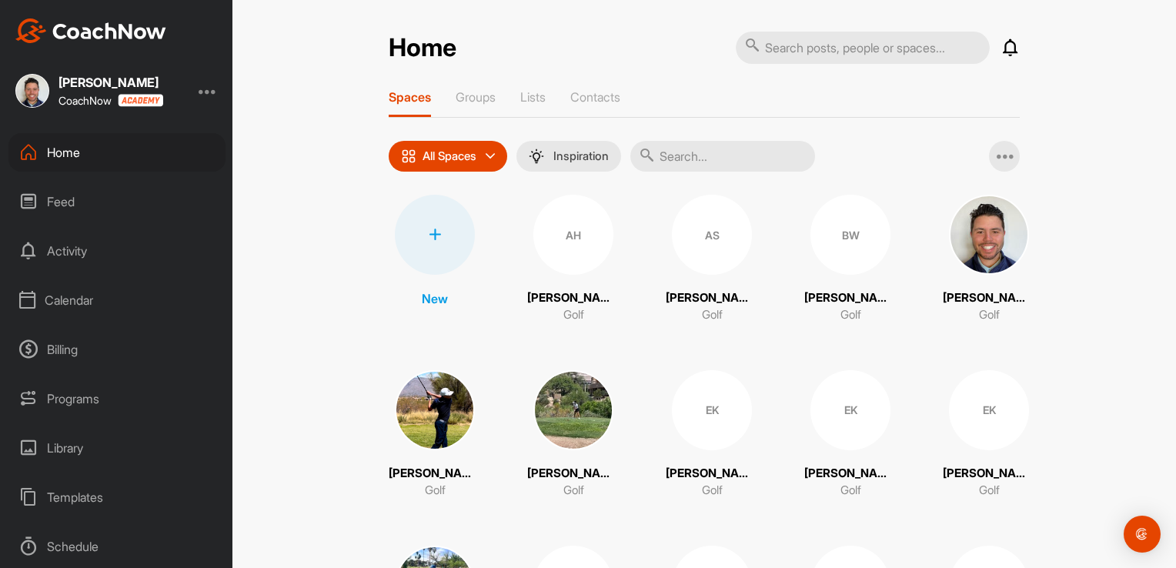
click at [62, 298] on div "Calendar" at bounding box center [116, 300] width 217 height 38
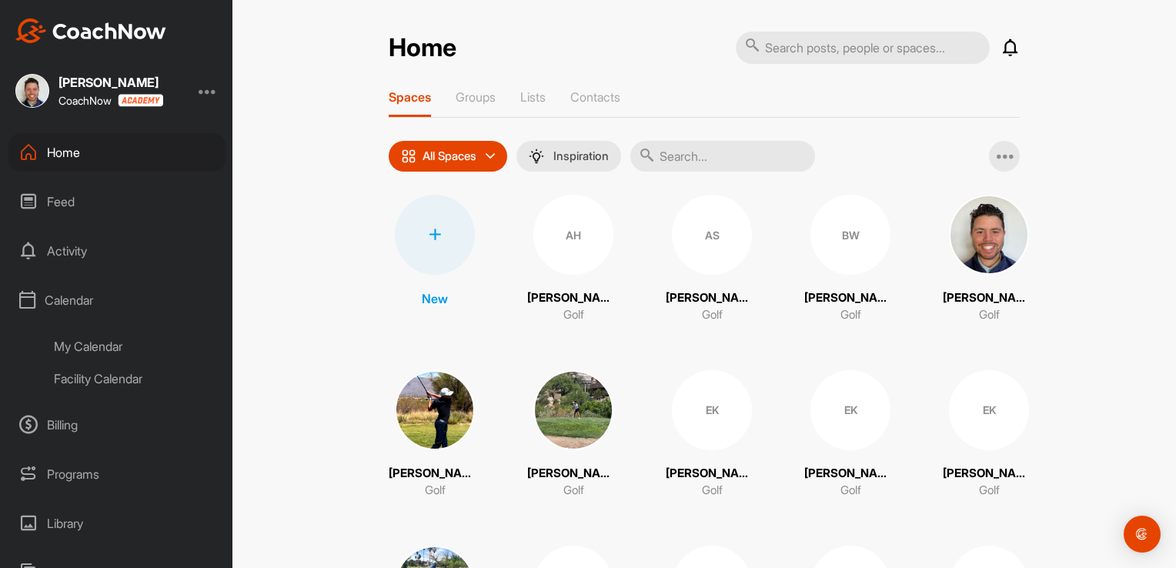
click at [62, 349] on div "My Calendar" at bounding box center [134, 346] width 182 height 32
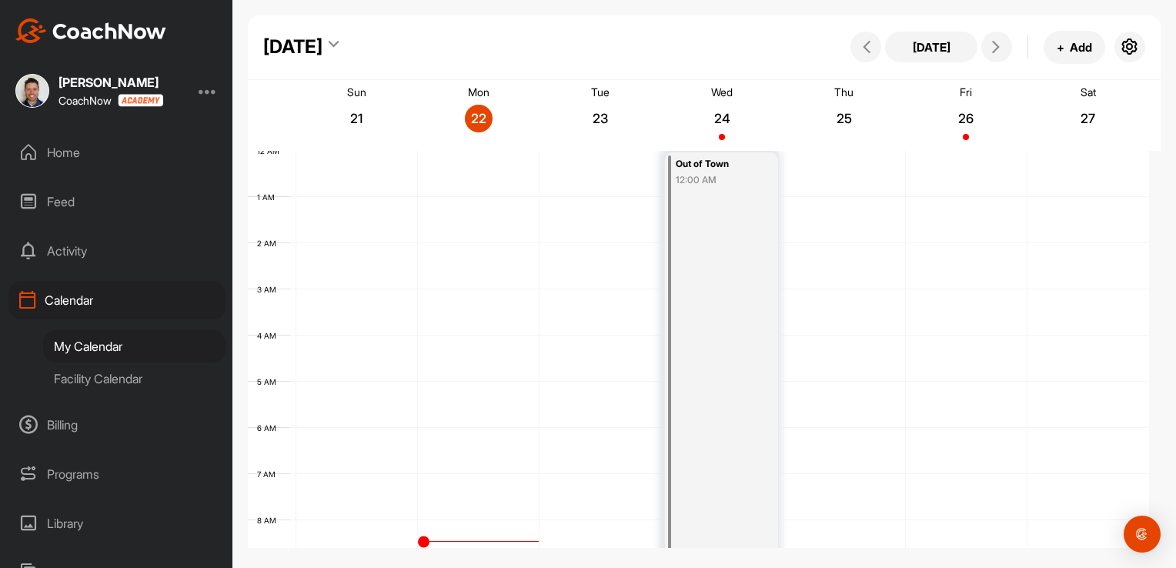
scroll to position [267, 0]
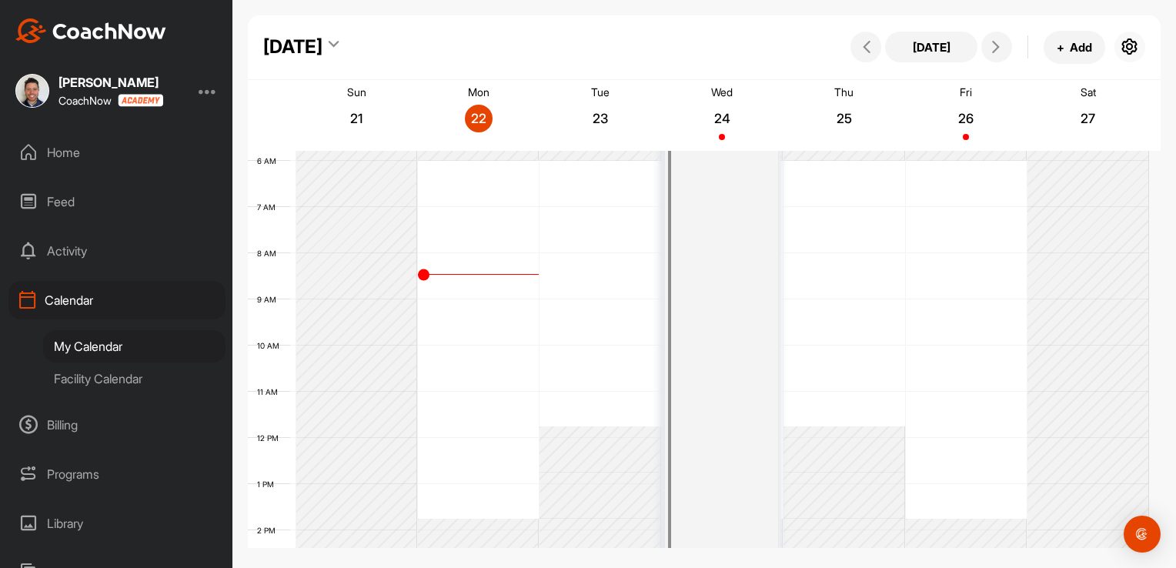
click at [1138, 52] on icon "button" at bounding box center [1130, 47] width 18 height 18
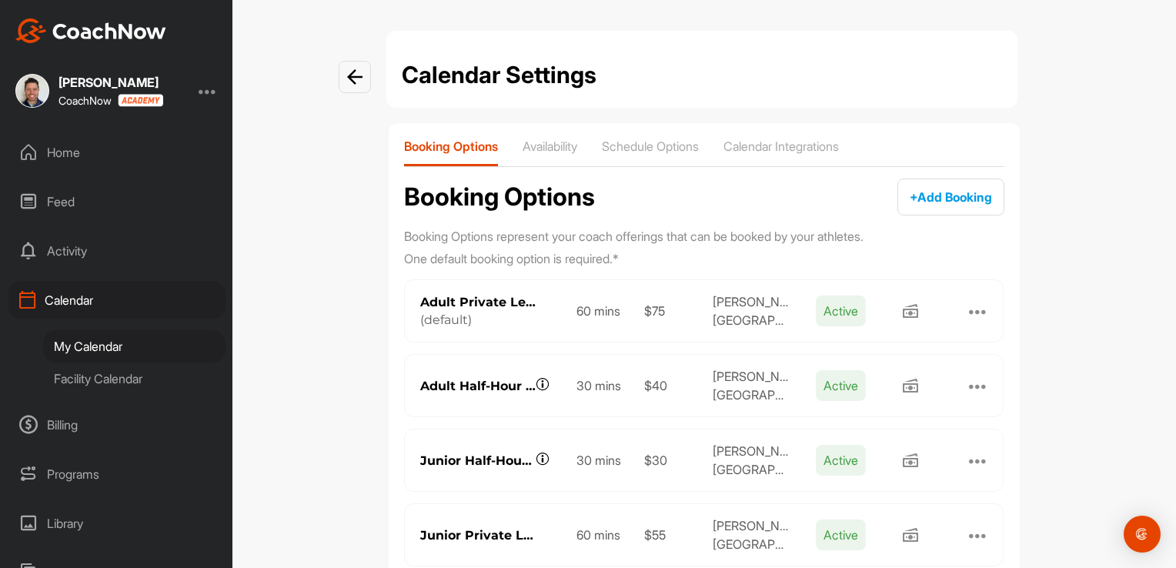
click at [969, 313] on div at bounding box center [978, 311] width 18 height 18
click at [1083, 270] on div "Calendar Settings Booking Options Availability Schedule Options Calendar Integr…" at bounding box center [705, 284] width 944 height 568
click at [572, 139] on p "Availability" at bounding box center [550, 146] width 55 height 15
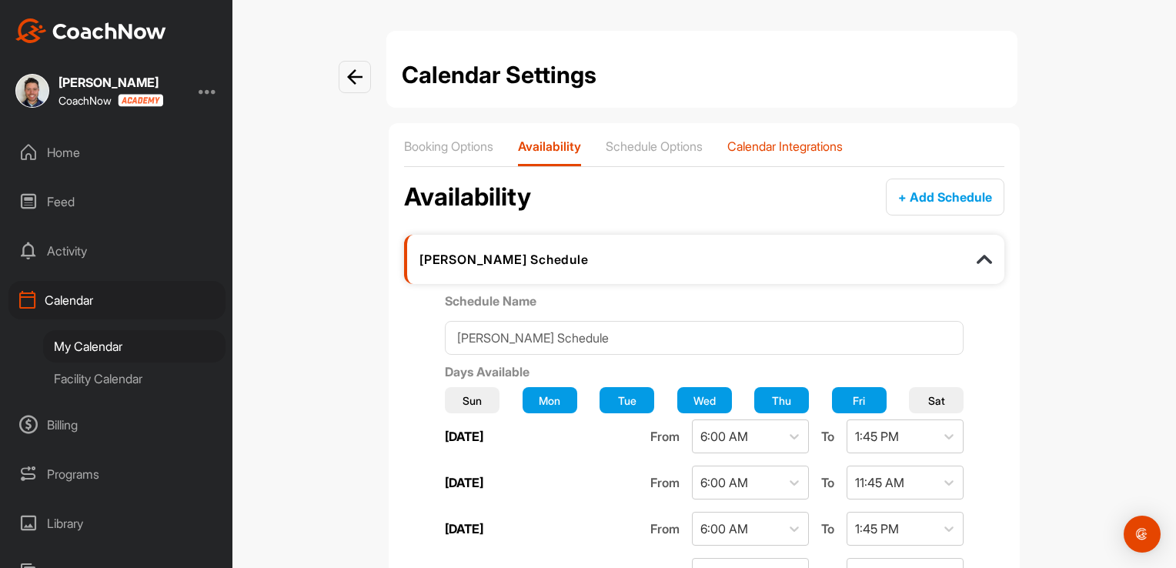
click at [763, 150] on p "Calendar Integrations" at bounding box center [785, 146] width 115 height 15
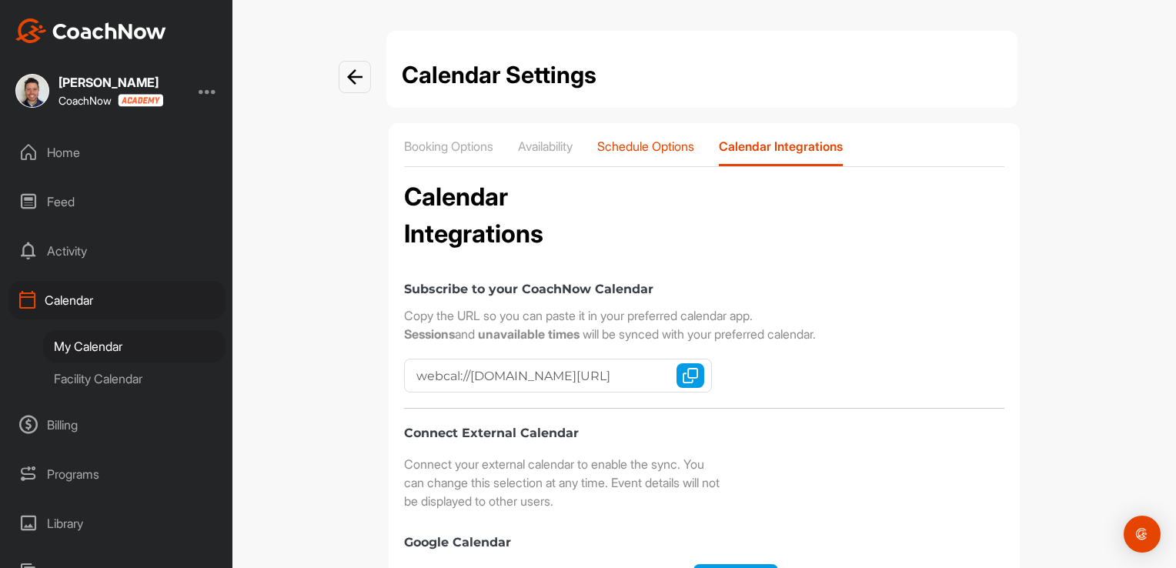
click at [663, 142] on p "Schedule Options" at bounding box center [645, 146] width 97 height 15
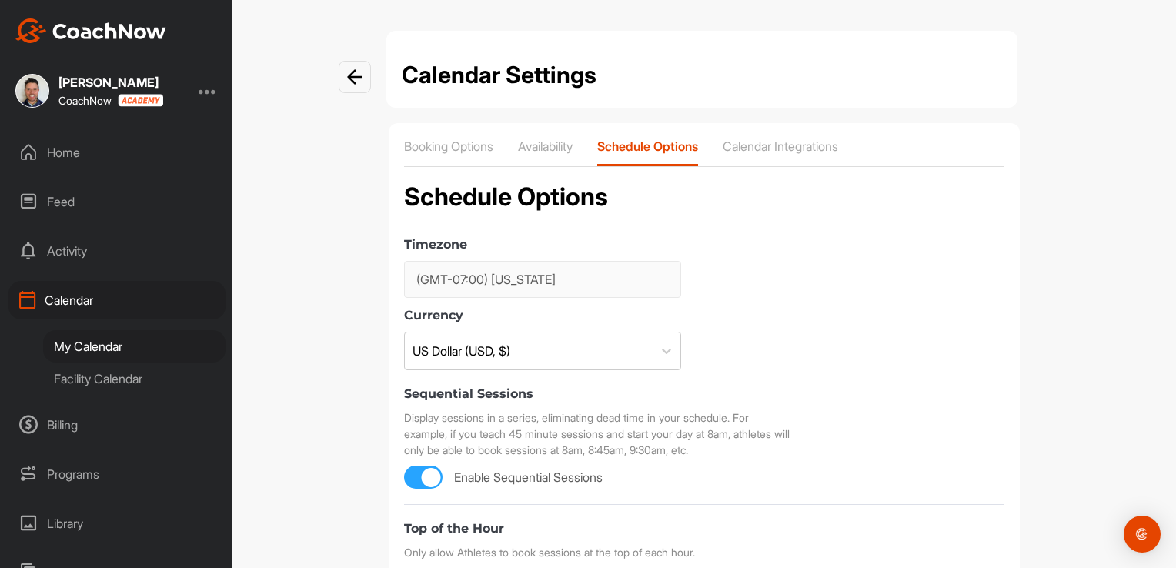
click at [111, 383] on div "Facility Calendar" at bounding box center [134, 379] width 182 height 32
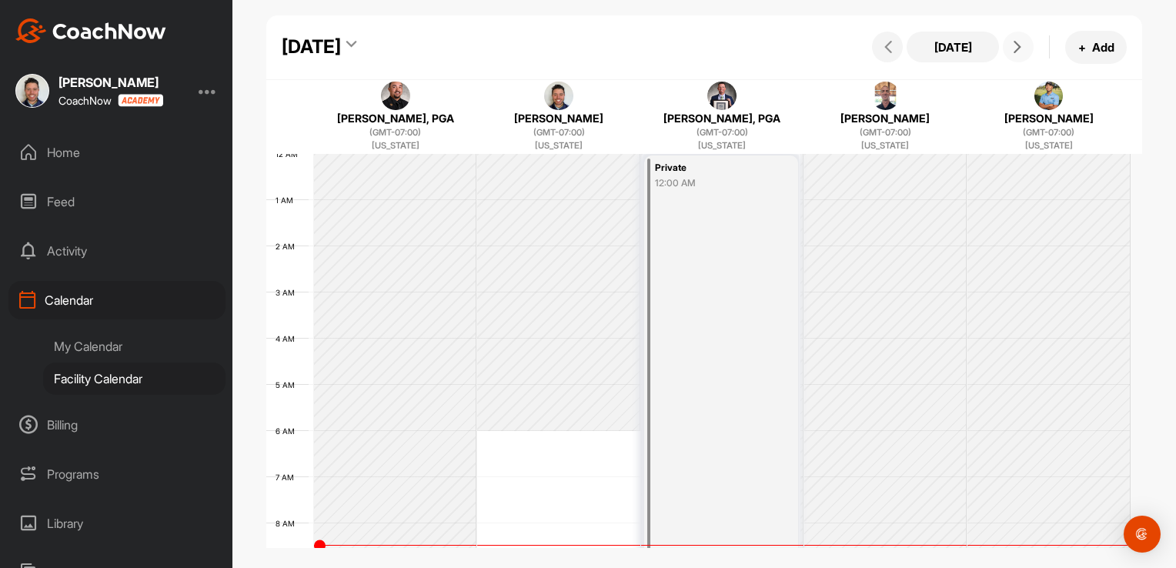
click at [1019, 52] on icon at bounding box center [1018, 47] width 12 height 12
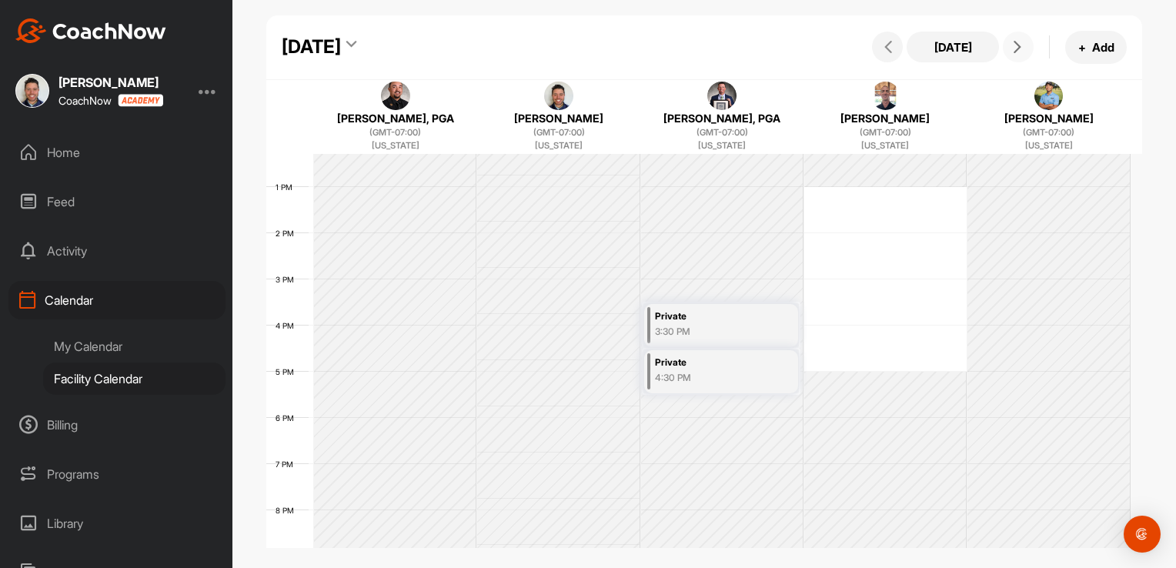
scroll to position [569, 0]
click at [884, 196] on div "12 AM 1 AM 2 AM 3 AM 4 AM 5 AM 6 AM 7 AM 8 AM 9 AM 10 AM 11 AM 12 PM 1 PM 2 PM …" at bounding box center [698, 139] width 865 height 1109
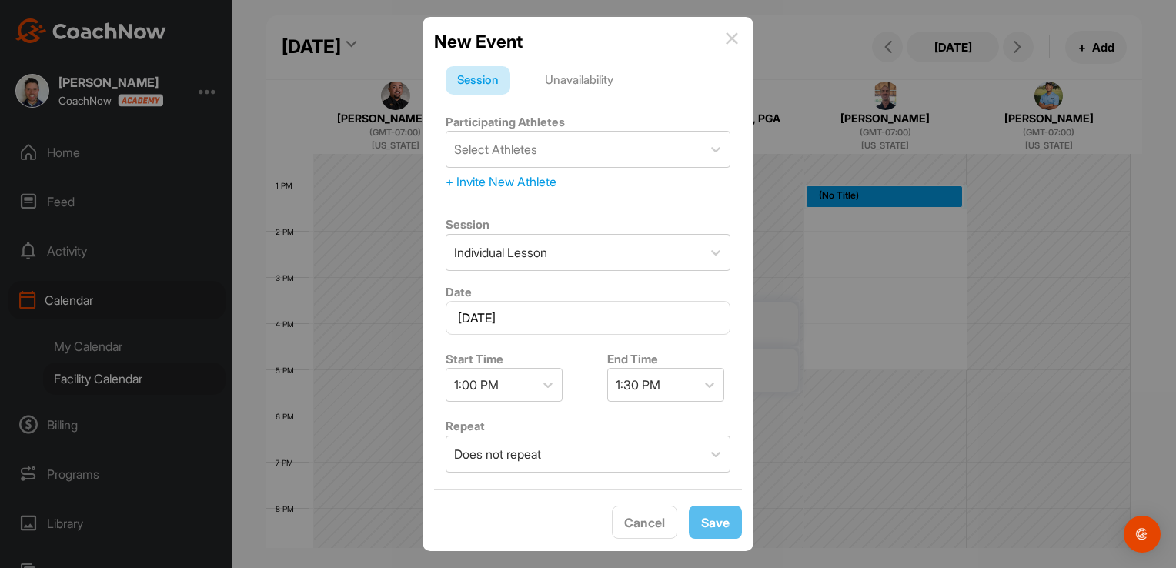
click at [733, 38] on img at bounding box center [732, 38] width 12 height 12
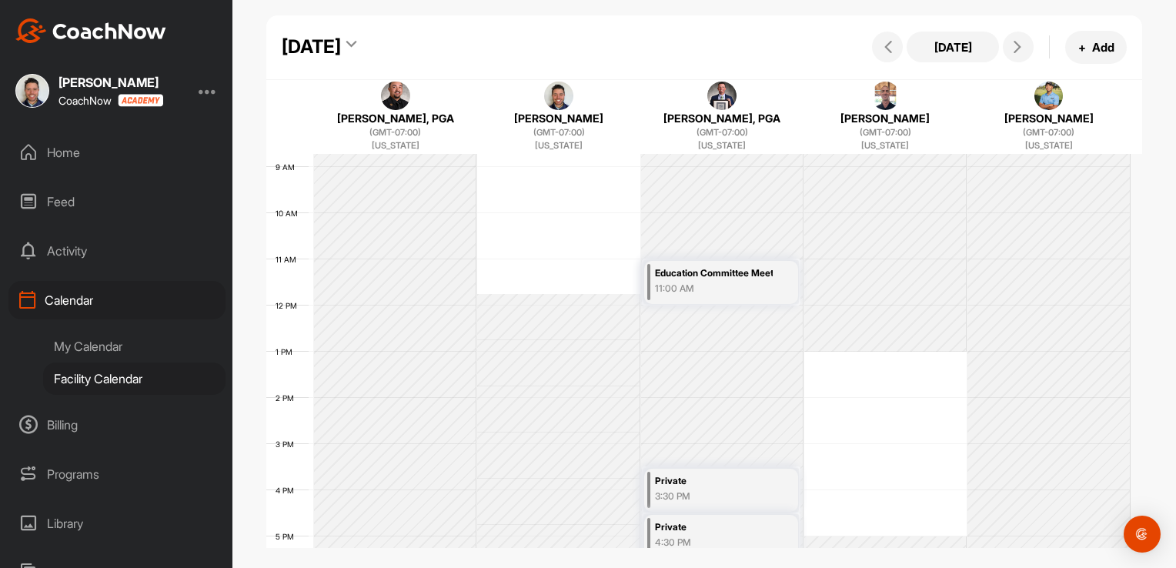
scroll to position [0, 0]
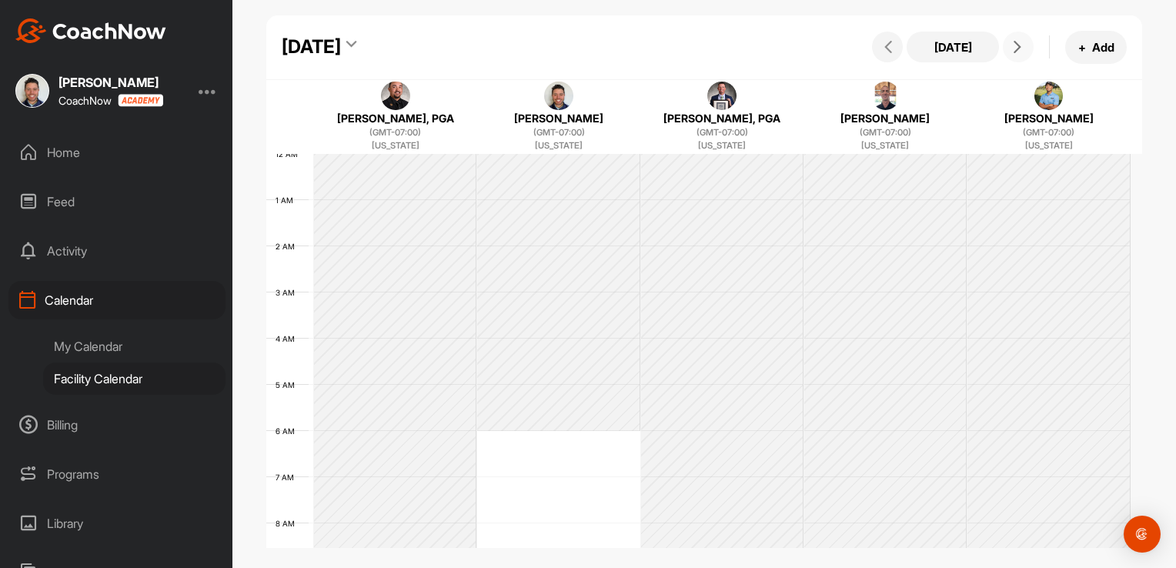
click at [1025, 42] on span at bounding box center [1018, 47] width 18 height 12
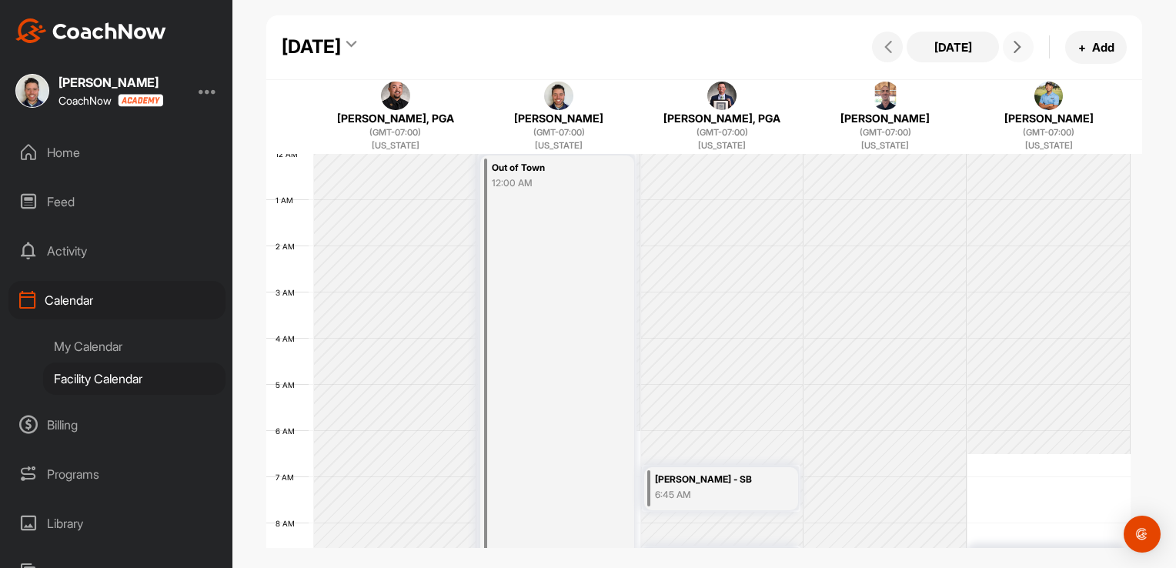
click at [1016, 47] on icon at bounding box center [1018, 47] width 12 height 12
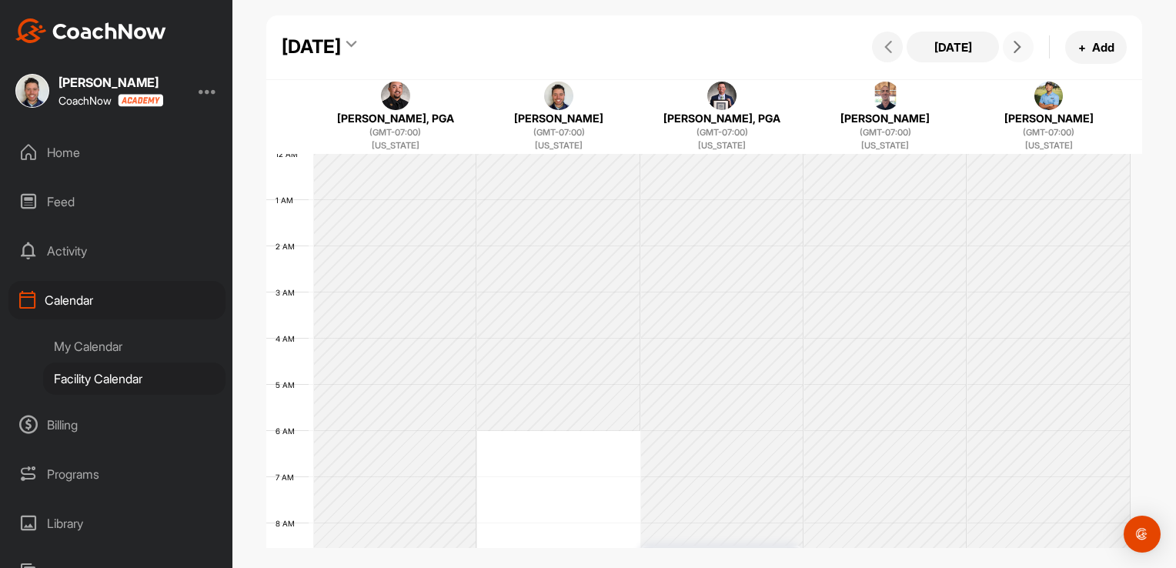
click at [1022, 54] on button at bounding box center [1018, 47] width 31 height 31
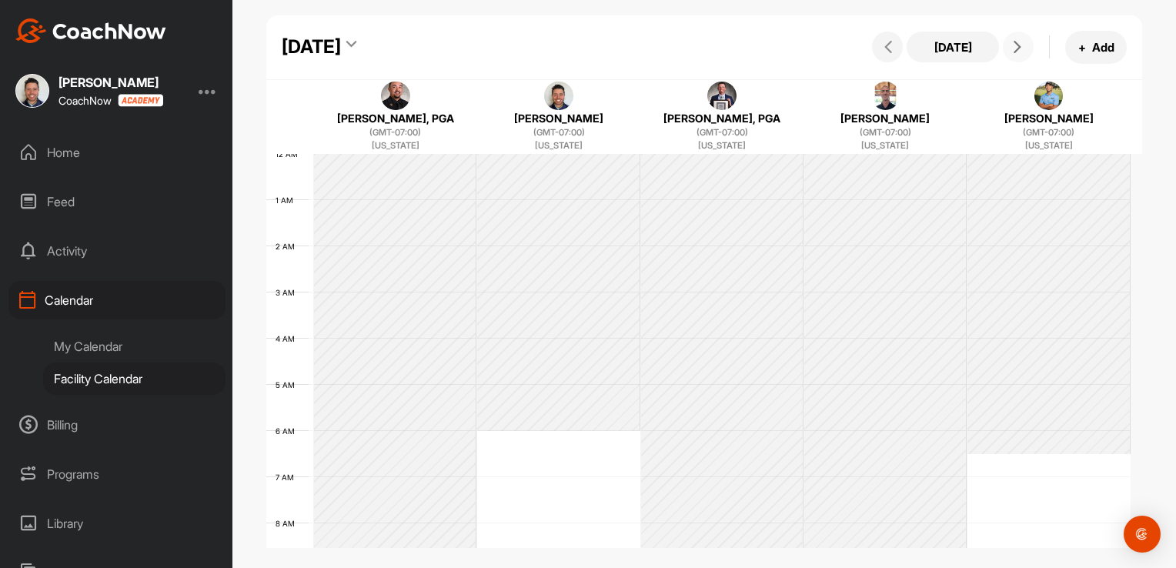
click at [1015, 55] on button at bounding box center [1018, 47] width 31 height 31
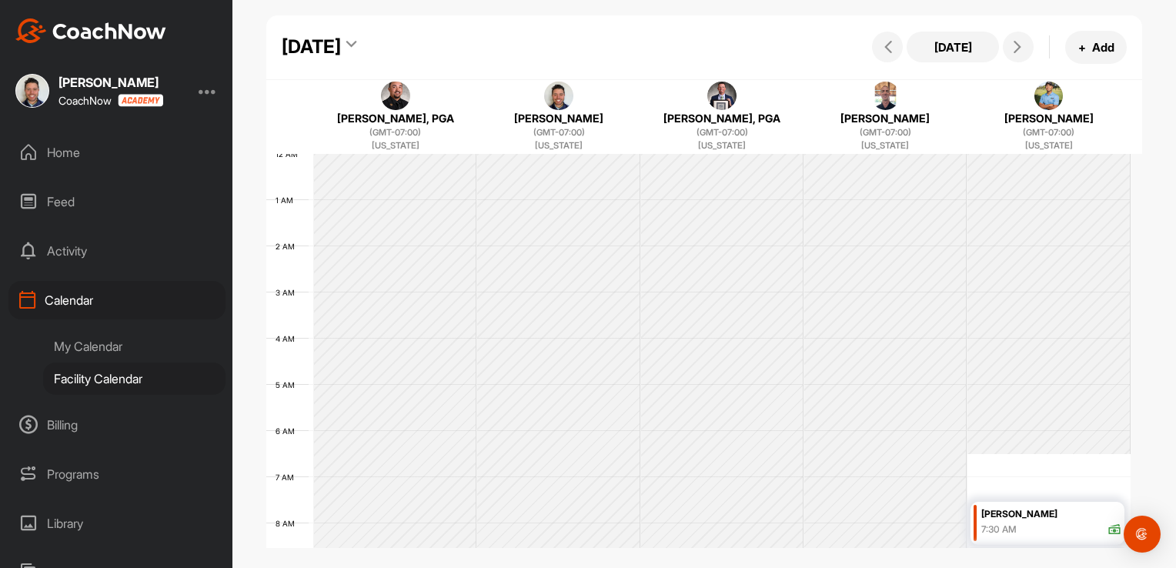
click at [1037, 93] on img at bounding box center [1049, 96] width 29 height 29
click at [1084, 42] on span "+" at bounding box center [1083, 47] width 8 height 16
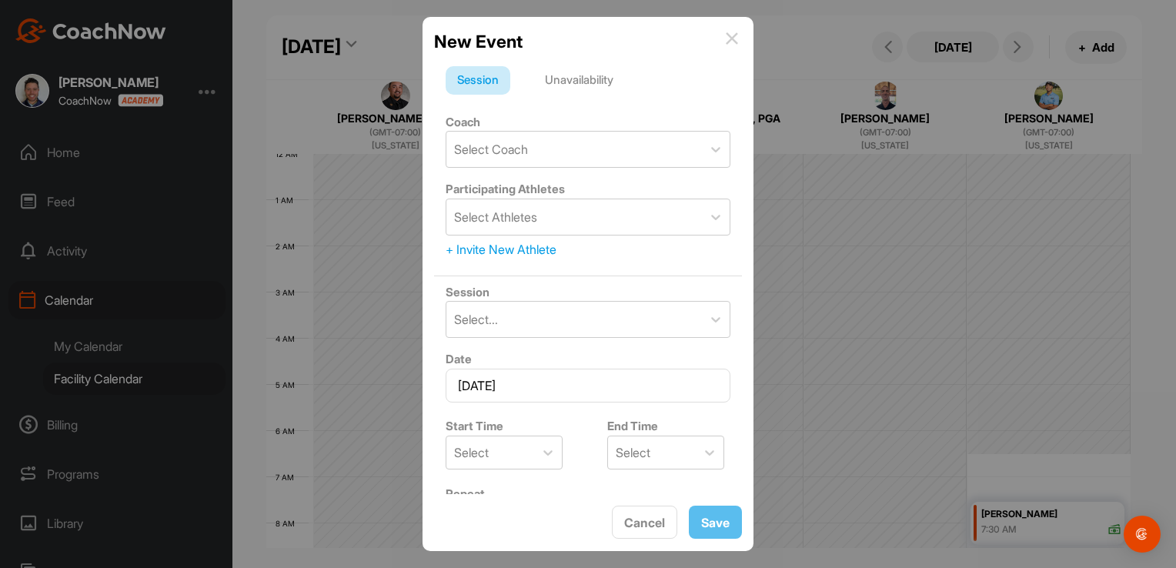
click at [727, 38] on img at bounding box center [732, 38] width 12 height 12
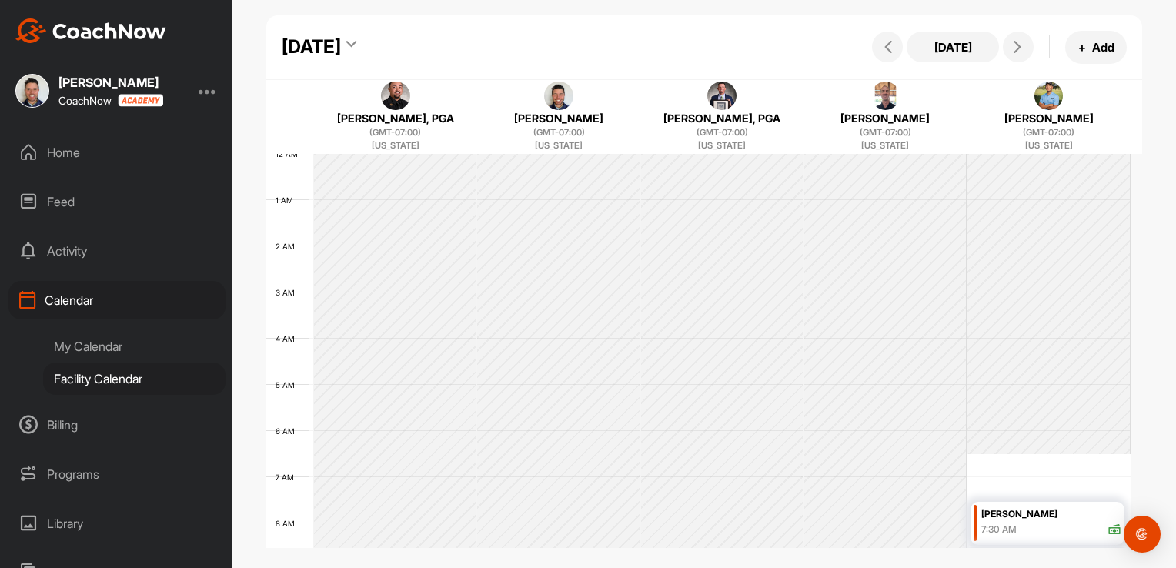
click at [85, 349] on div "My Calendar" at bounding box center [134, 346] width 182 height 32
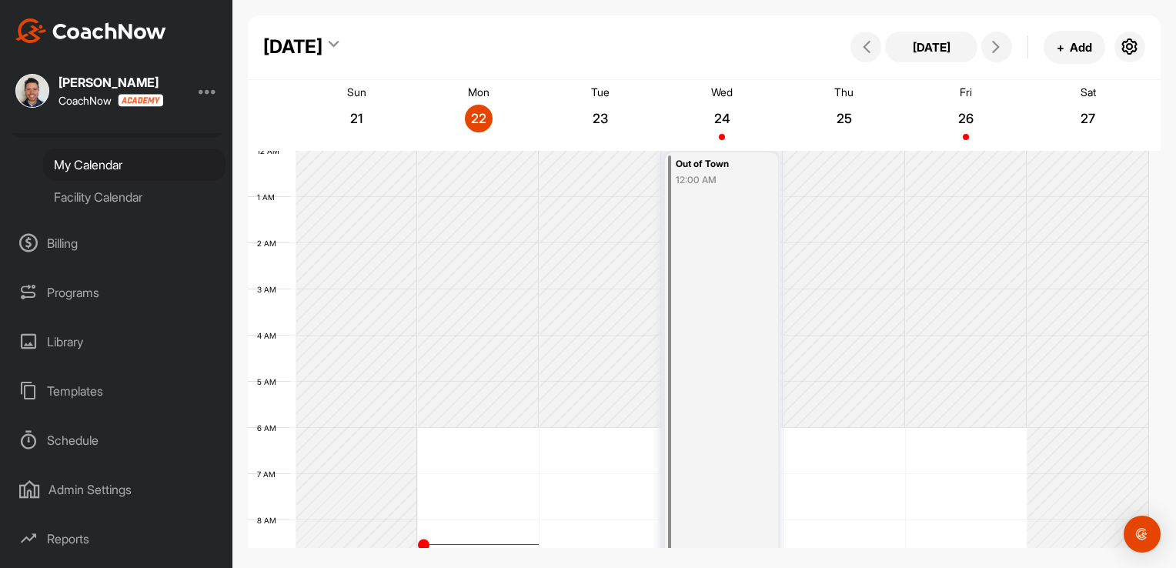
scroll to position [220, 0]
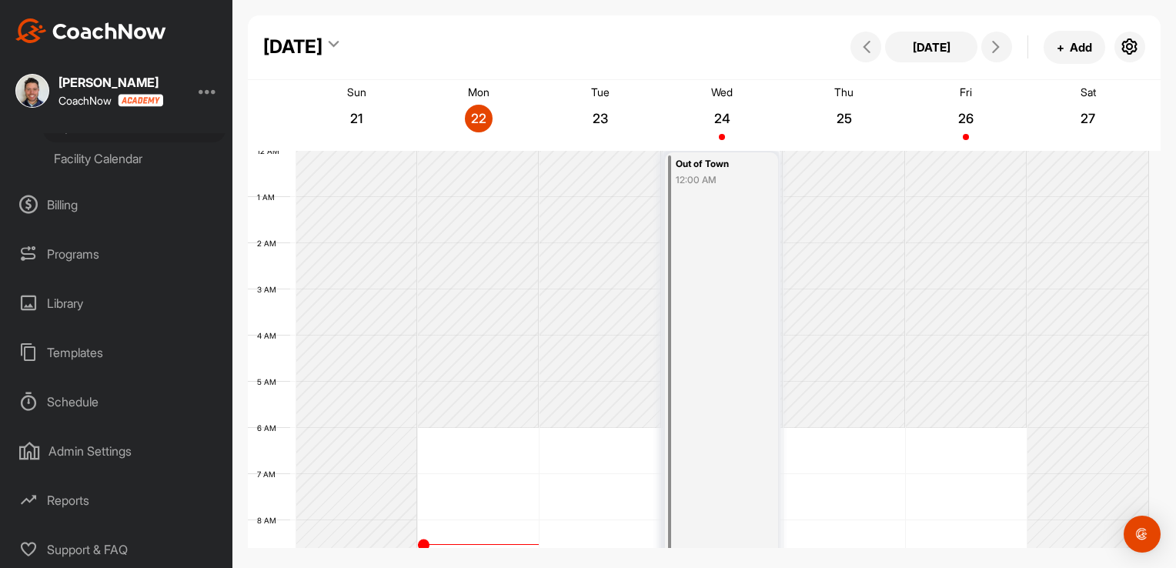
click at [69, 400] on div "Schedule" at bounding box center [116, 402] width 217 height 38
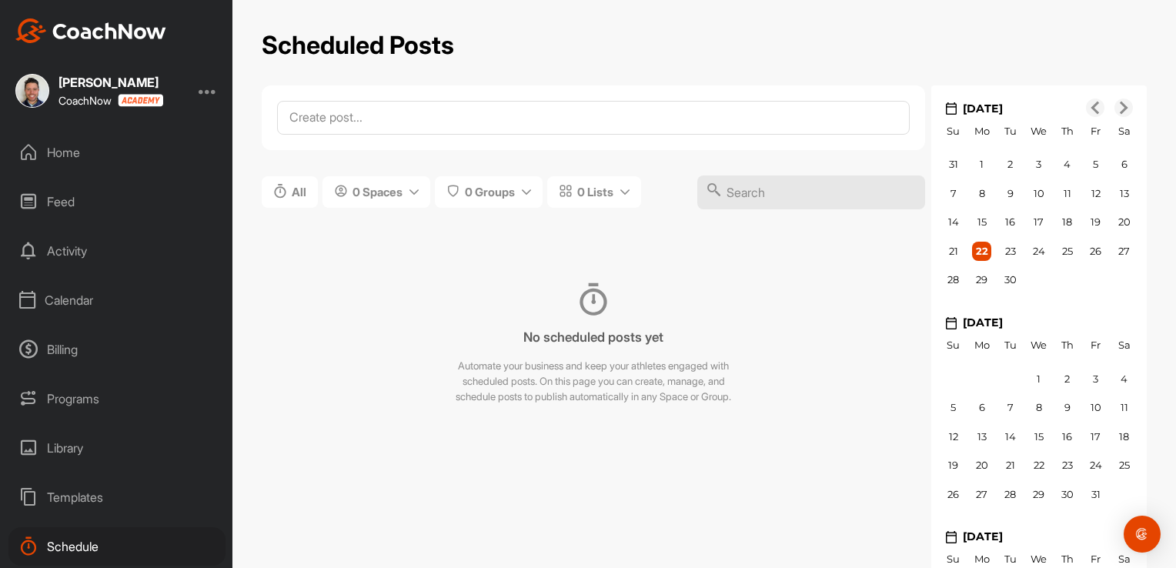
scroll to position [145, 0]
click at [73, 455] on div "Admin Settings" at bounding box center [116, 451] width 217 height 38
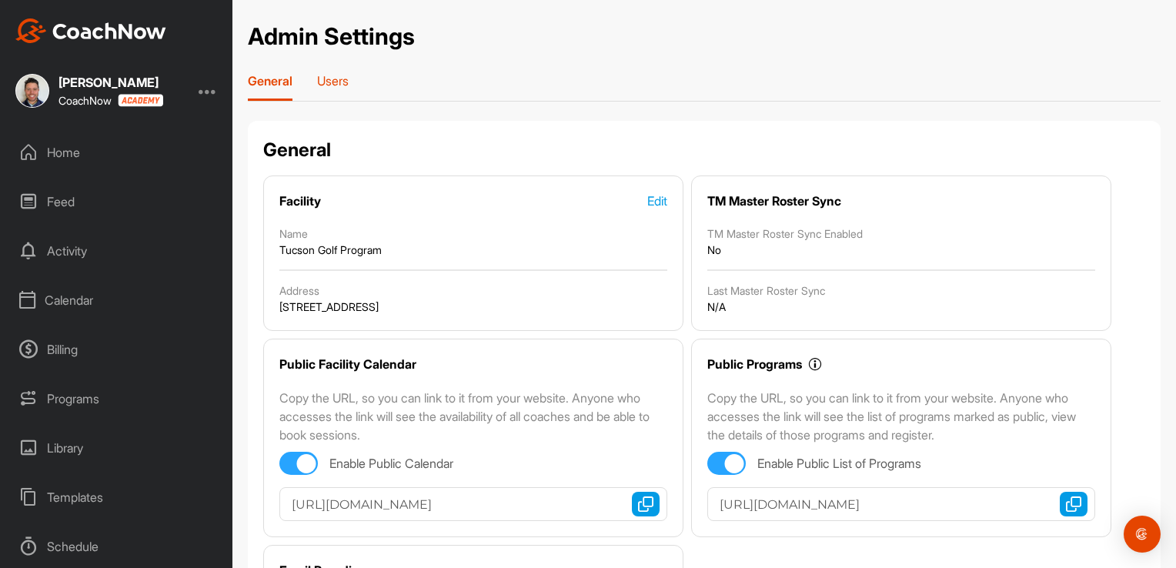
click at [333, 85] on p "Users" at bounding box center [333, 80] width 32 height 15
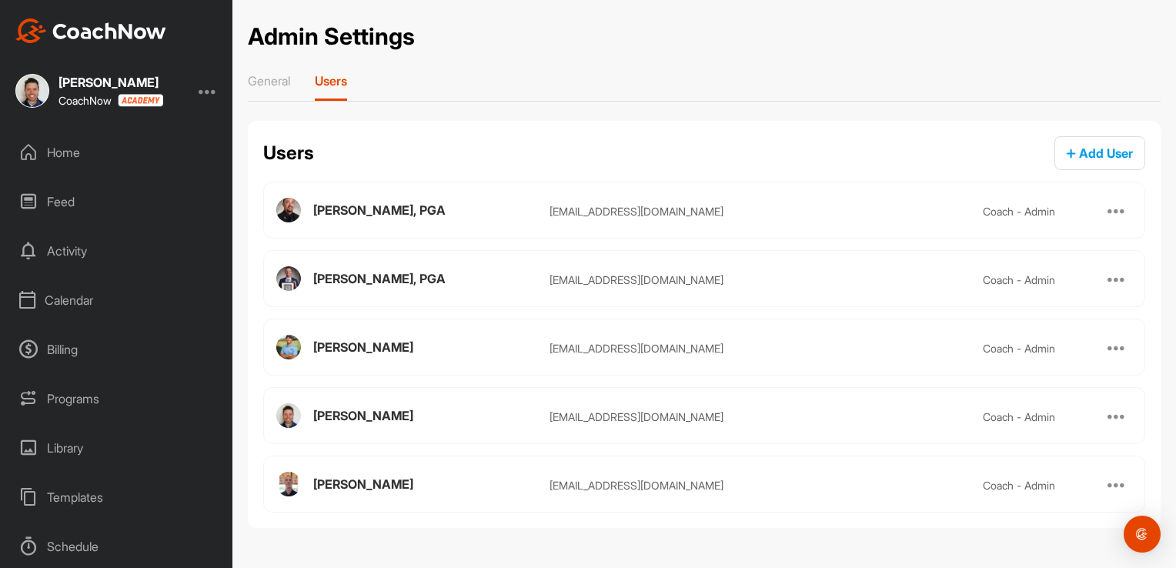
click at [65, 165] on div "Home" at bounding box center [116, 152] width 217 height 38
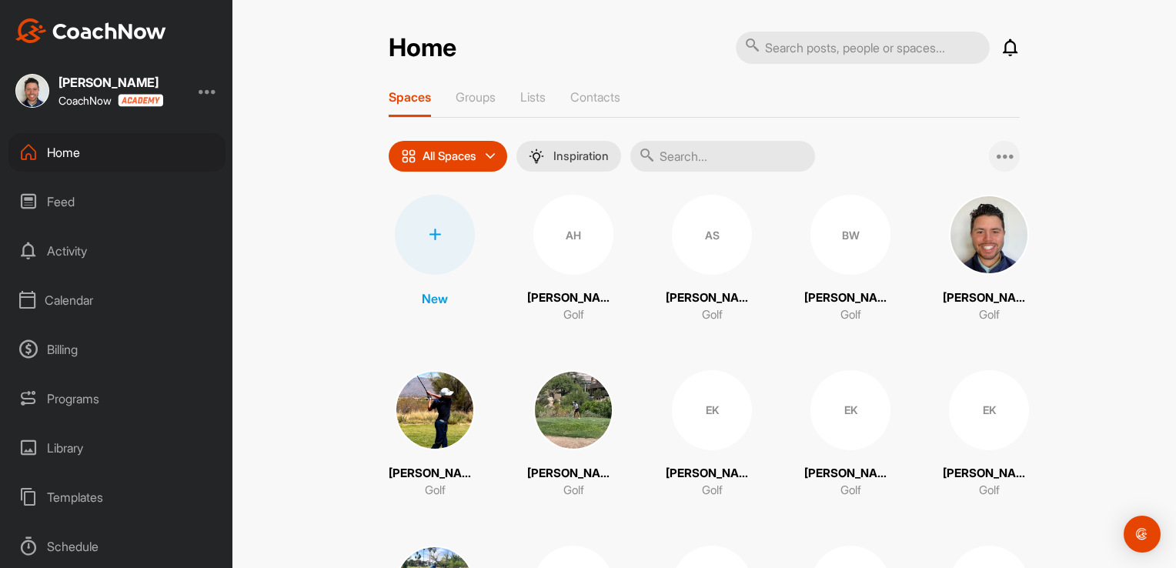
click at [1001, 156] on icon at bounding box center [1006, 156] width 18 height 18
click at [433, 233] on icon at bounding box center [435, 235] width 12 height 12
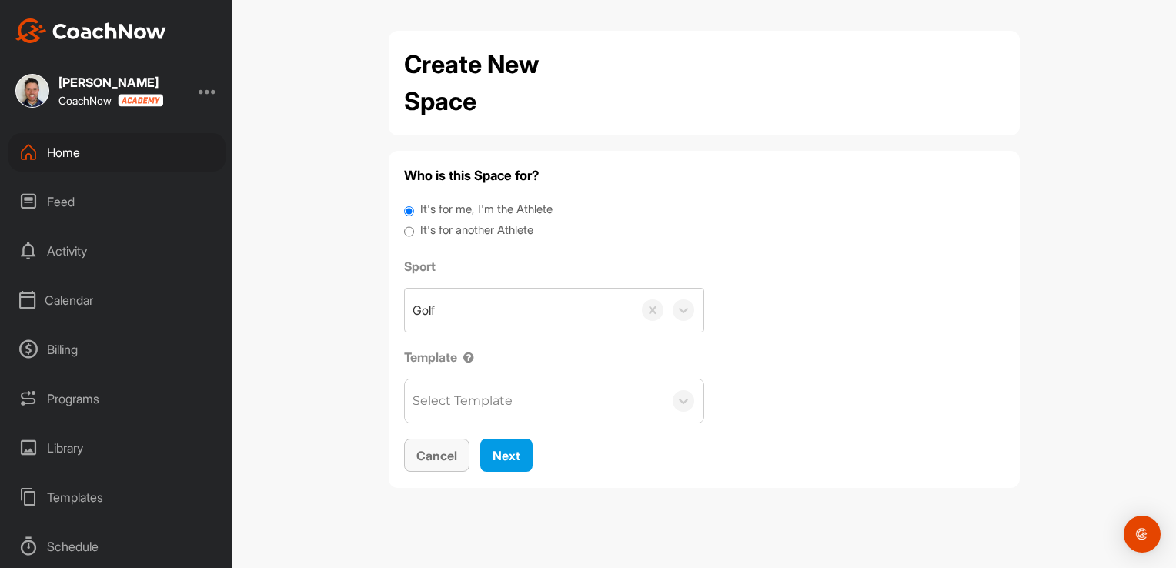
click at [427, 463] on button "Cancel" at bounding box center [436, 455] width 65 height 33
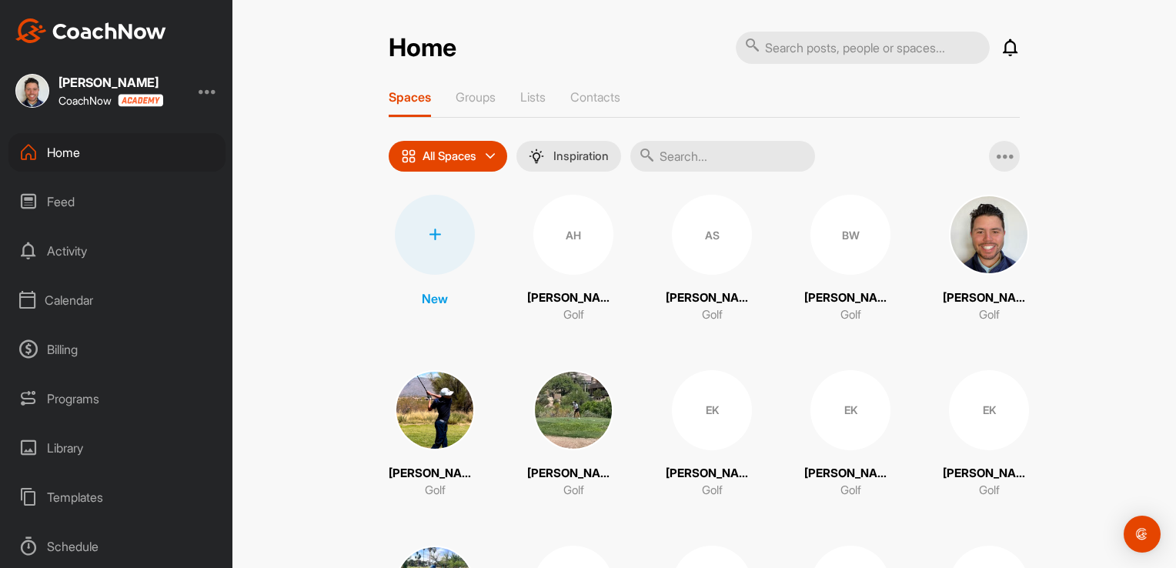
click at [210, 89] on div at bounding box center [208, 91] width 18 height 18
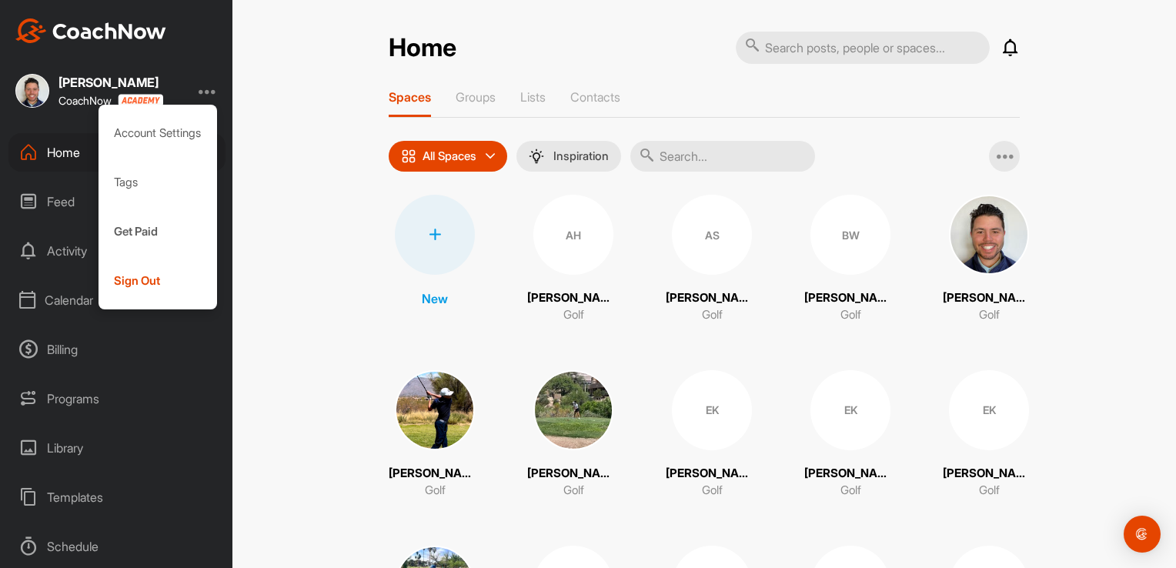
click at [309, 78] on div "Home Notifications Invitations This Month Justin B. posted a video : " Amazing …" at bounding box center [705, 284] width 944 height 568
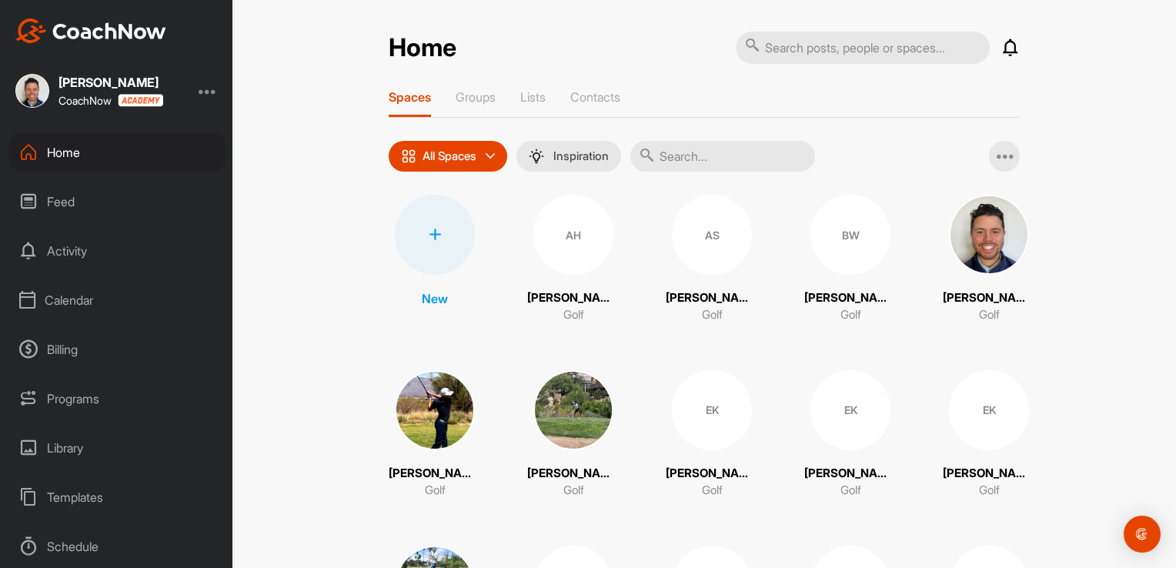
click at [99, 196] on div "Feed" at bounding box center [116, 201] width 217 height 38
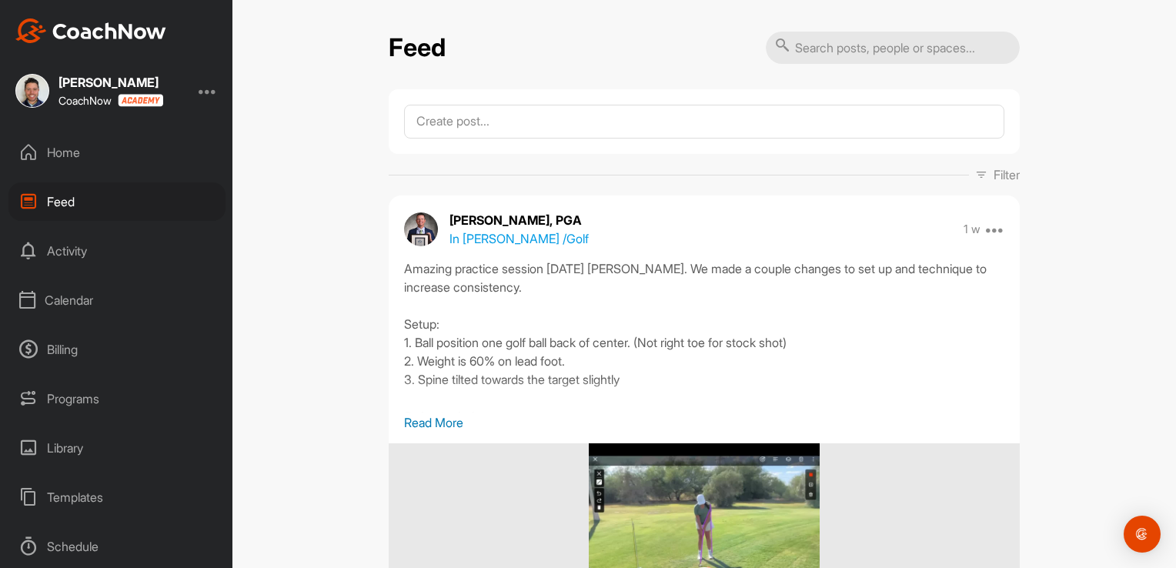
click at [53, 256] on div "Activity" at bounding box center [116, 251] width 217 height 38
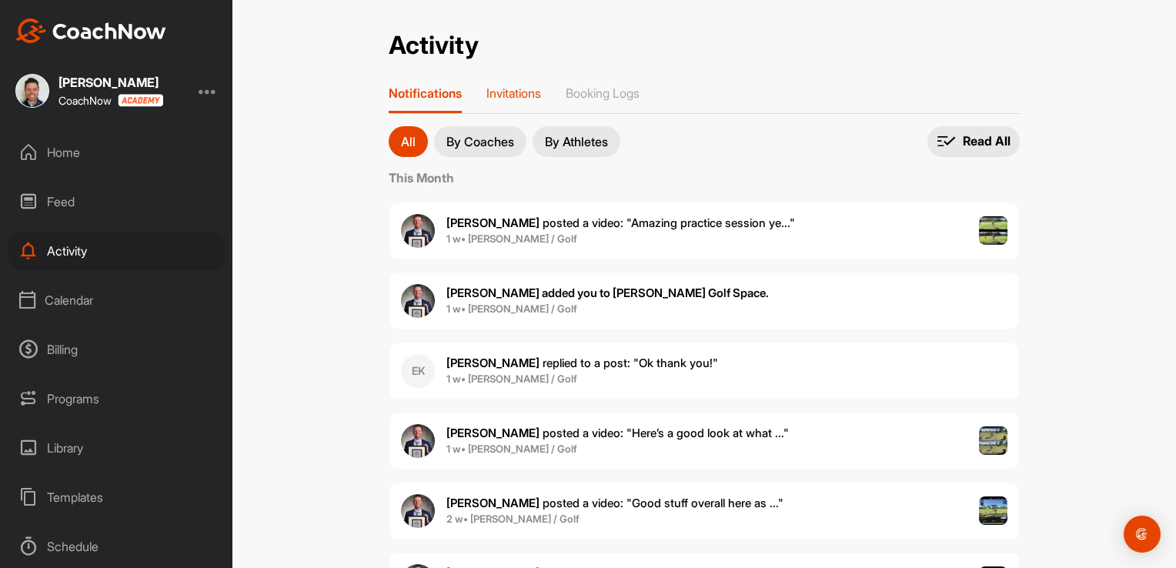
click at [497, 99] on p "Invitations" at bounding box center [514, 92] width 55 height 15
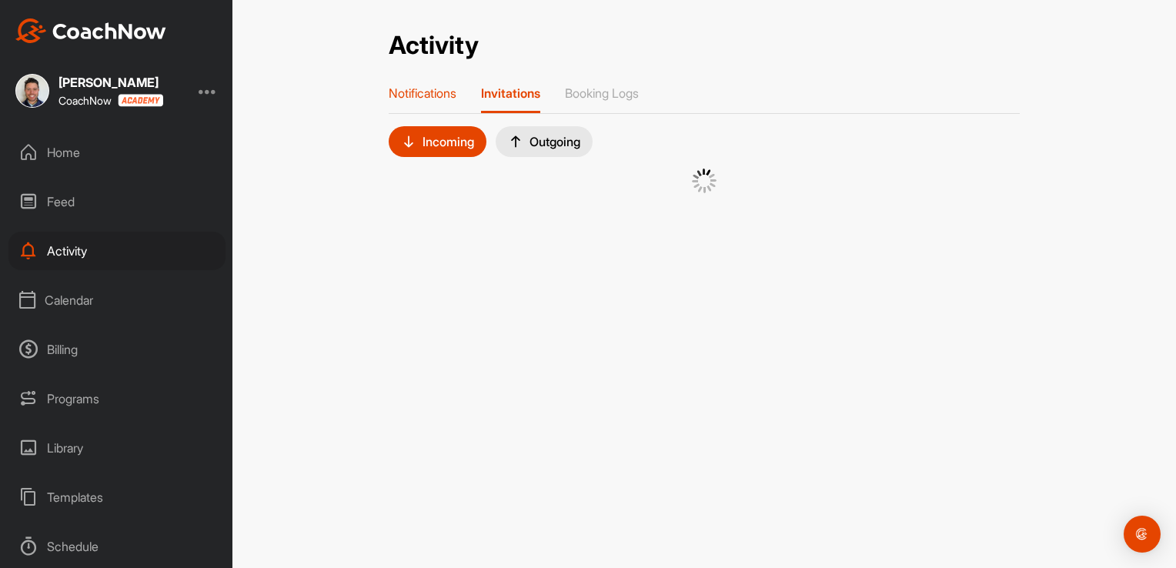
click at [428, 95] on p "Notifications" at bounding box center [423, 92] width 68 height 15
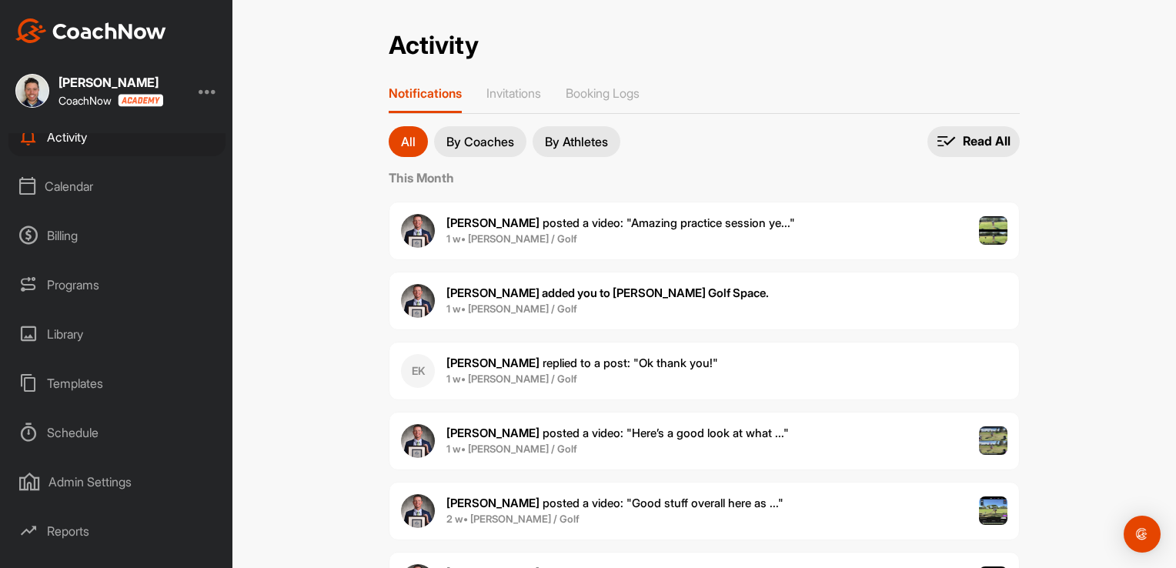
scroll to position [117, 0]
click at [86, 287] on div "Programs" at bounding box center [116, 282] width 217 height 38
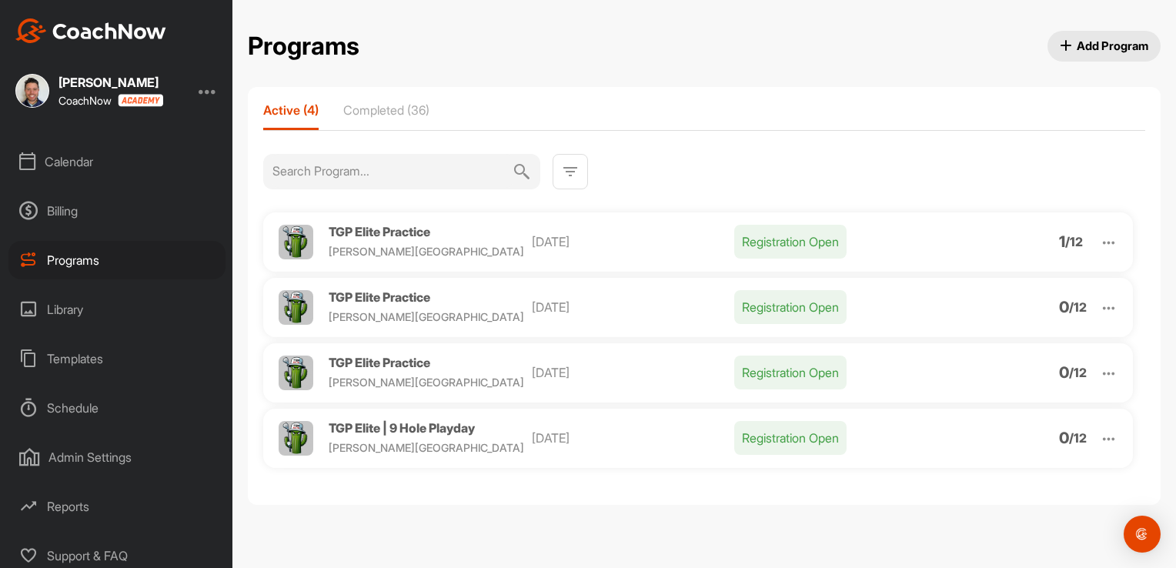
scroll to position [145, 0]
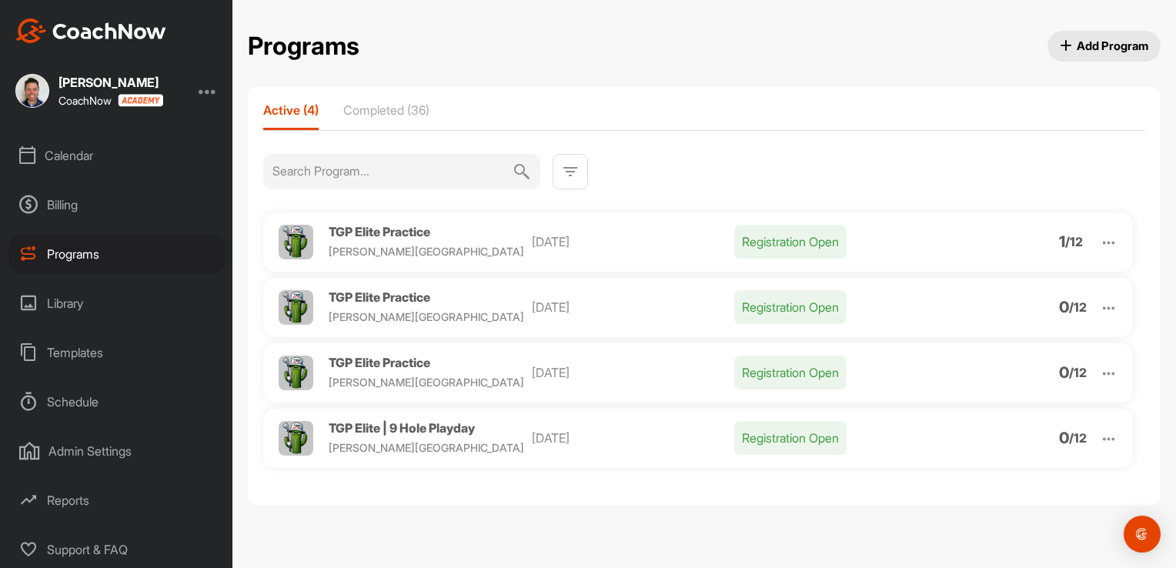
click at [77, 301] on div "Library" at bounding box center [116, 303] width 217 height 38
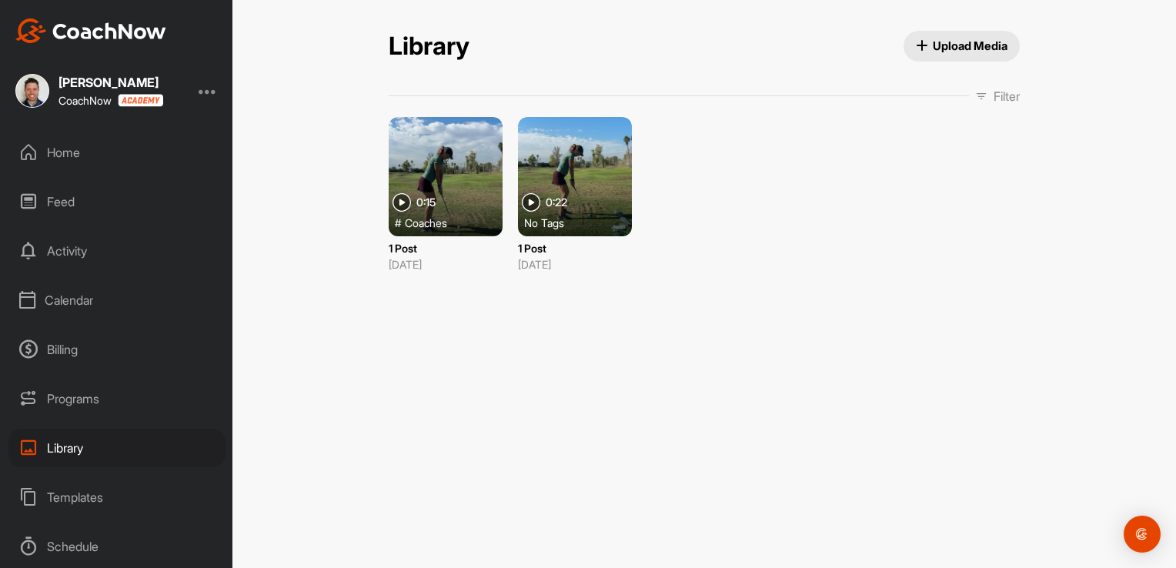
click at [41, 91] on img at bounding box center [32, 91] width 34 height 34
click at [40, 151] on div "Home" at bounding box center [116, 152] width 217 height 38
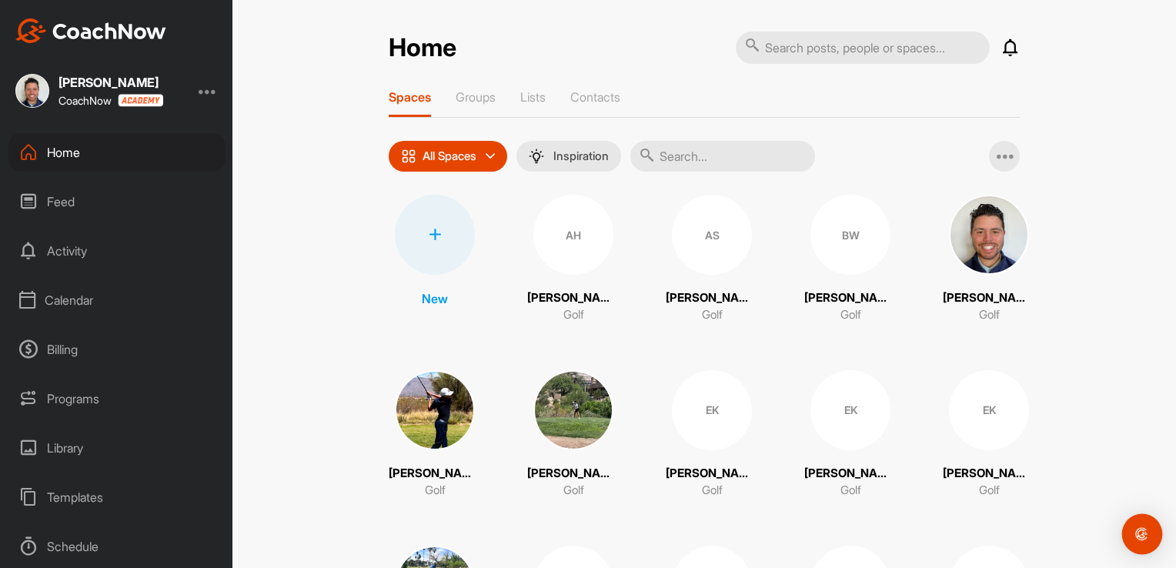
click at [1140, 545] on div "Open Intercom Messenger" at bounding box center [1142, 534] width 41 height 41
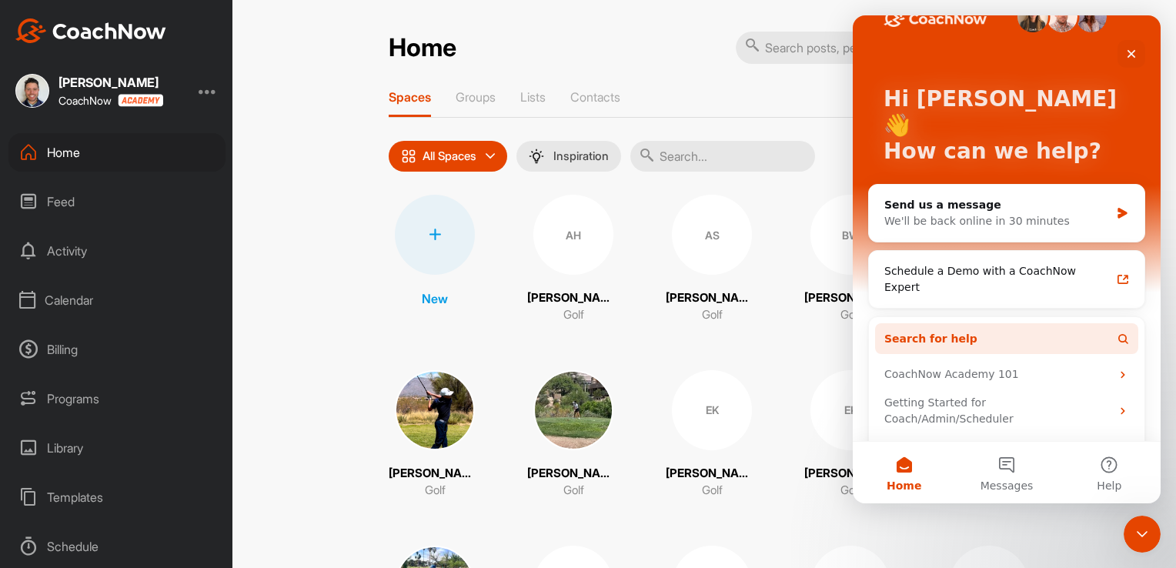
scroll to position [42, 0]
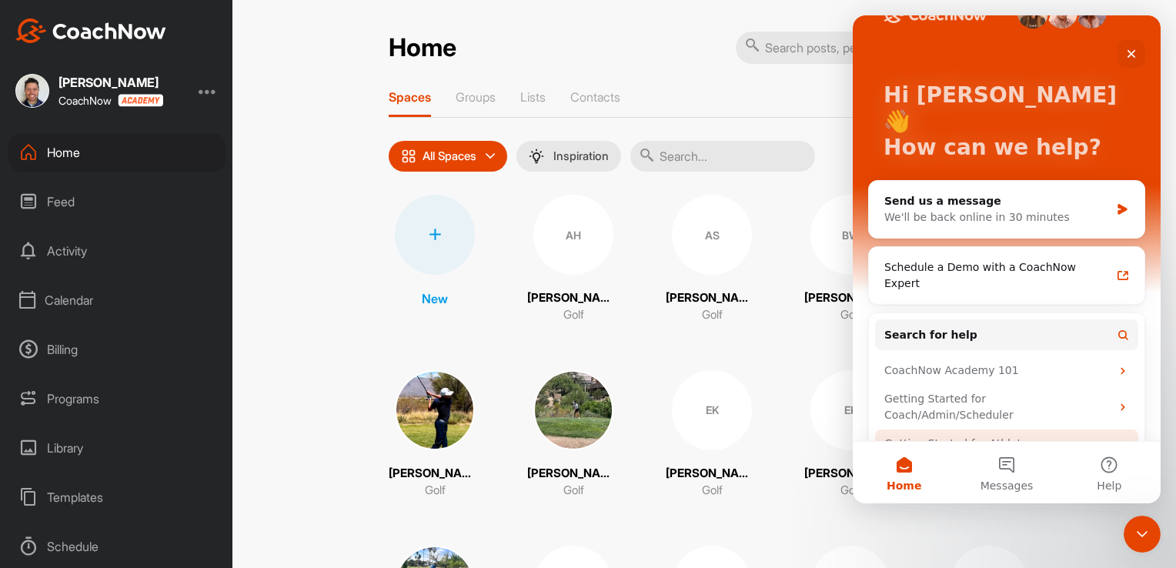
click at [1121, 440] on icon "Intercom messenger" at bounding box center [1123, 443] width 4 height 7
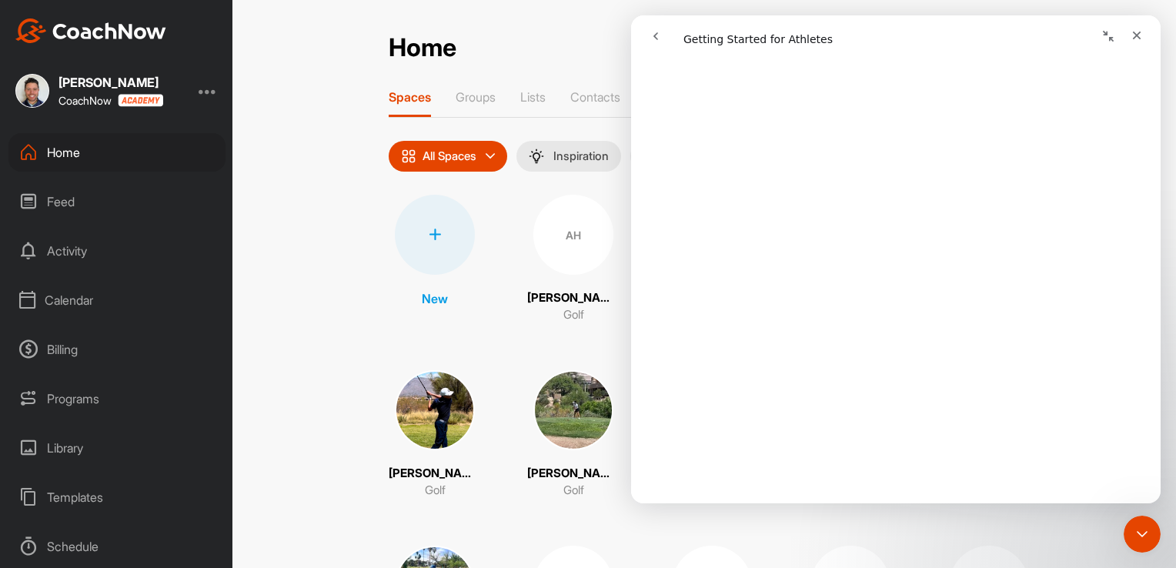
scroll to position [0, 0]
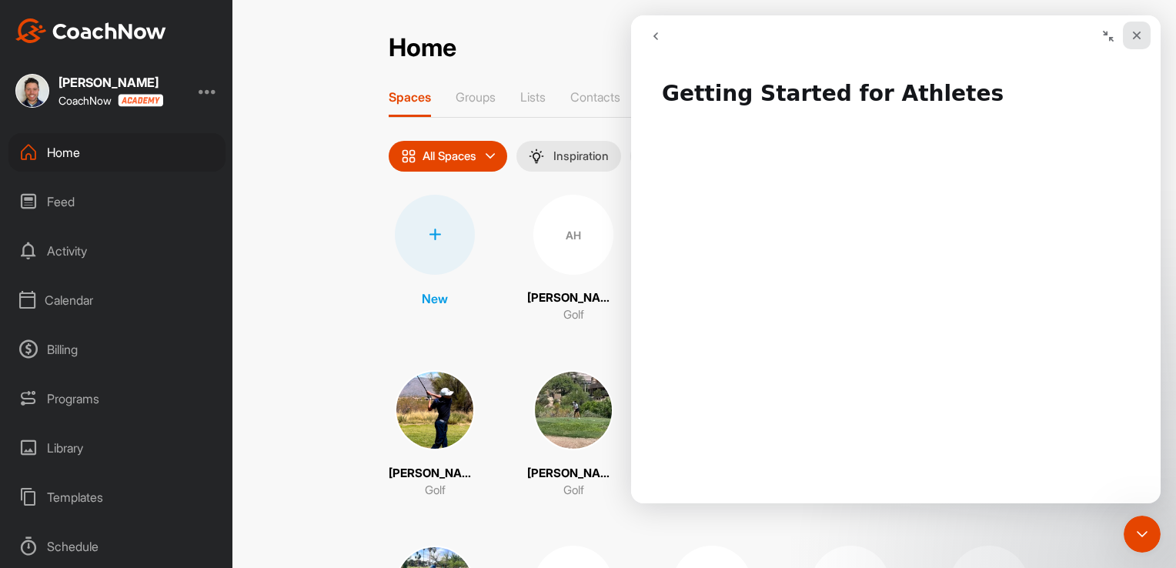
click at [1137, 35] on icon "Close" at bounding box center [1137, 36] width 8 height 8
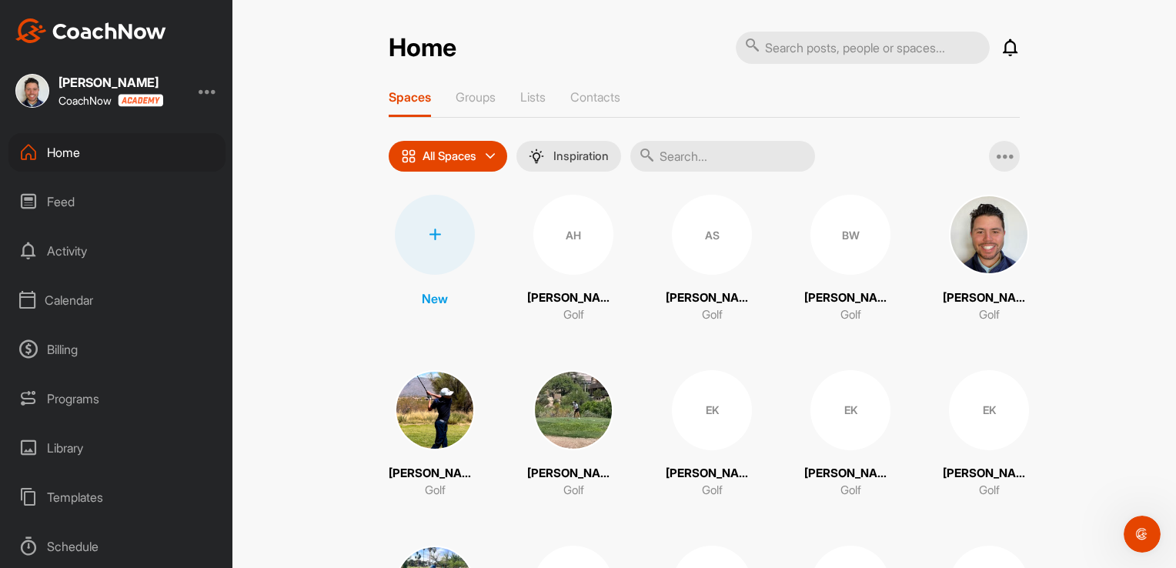
click at [430, 239] on icon at bounding box center [435, 235] width 12 height 12
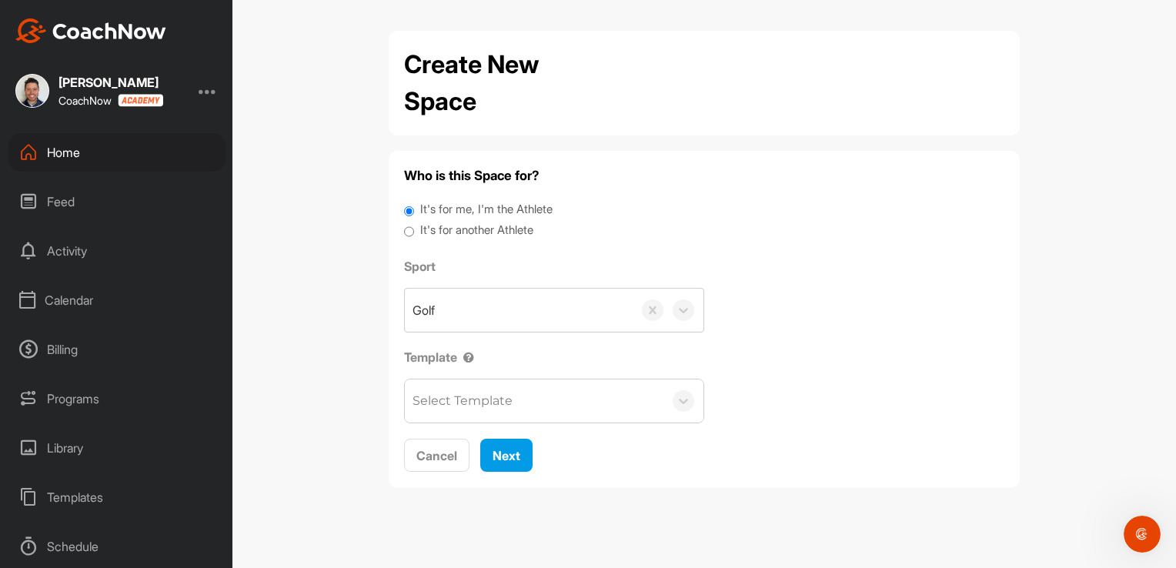
click at [408, 234] on input "It's for another Athlete" at bounding box center [409, 232] width 10 height 21
radio input "true"
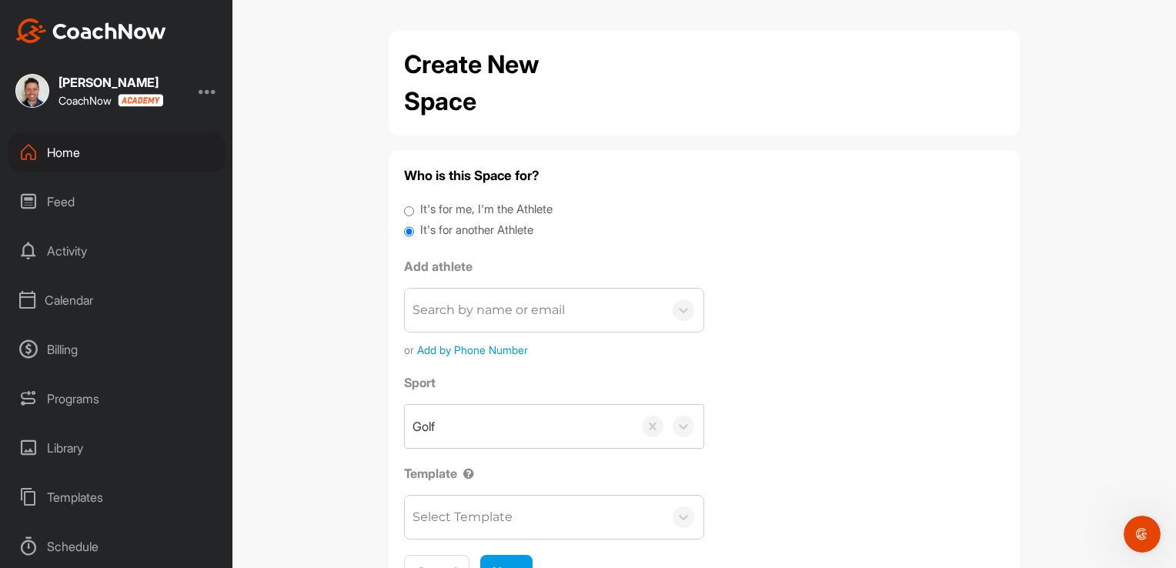
scroll to position [70, 0]
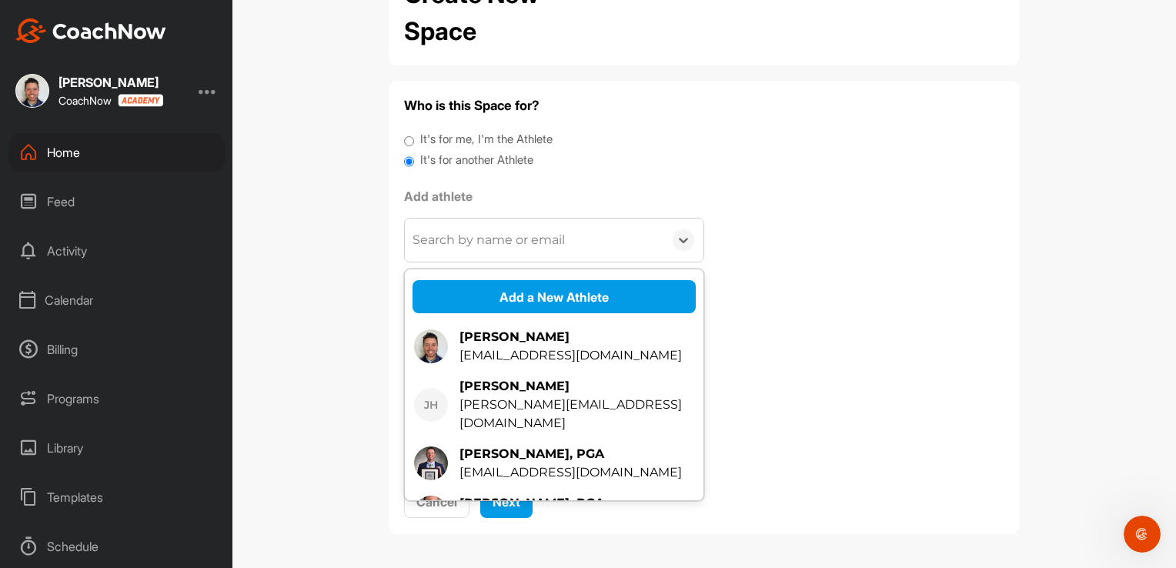
click at [431, 236] on div "Search by name or email" at bounding box center [489, 240] width 152 height 18
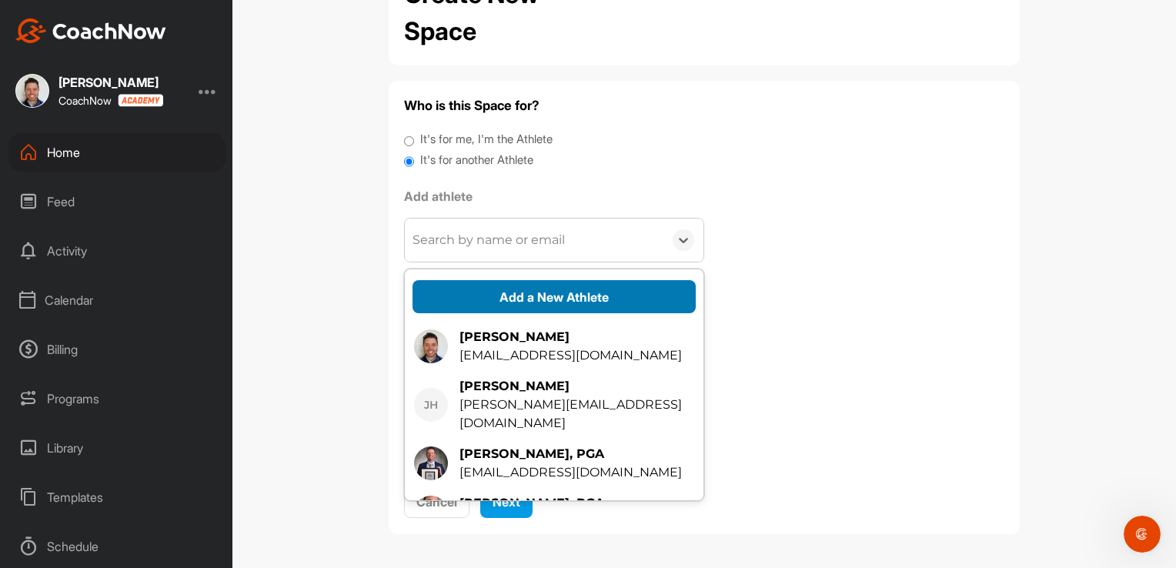
click at [447, 297] on button "Add a New Athlete" at bounding box center [554, 296] width 283 height 33
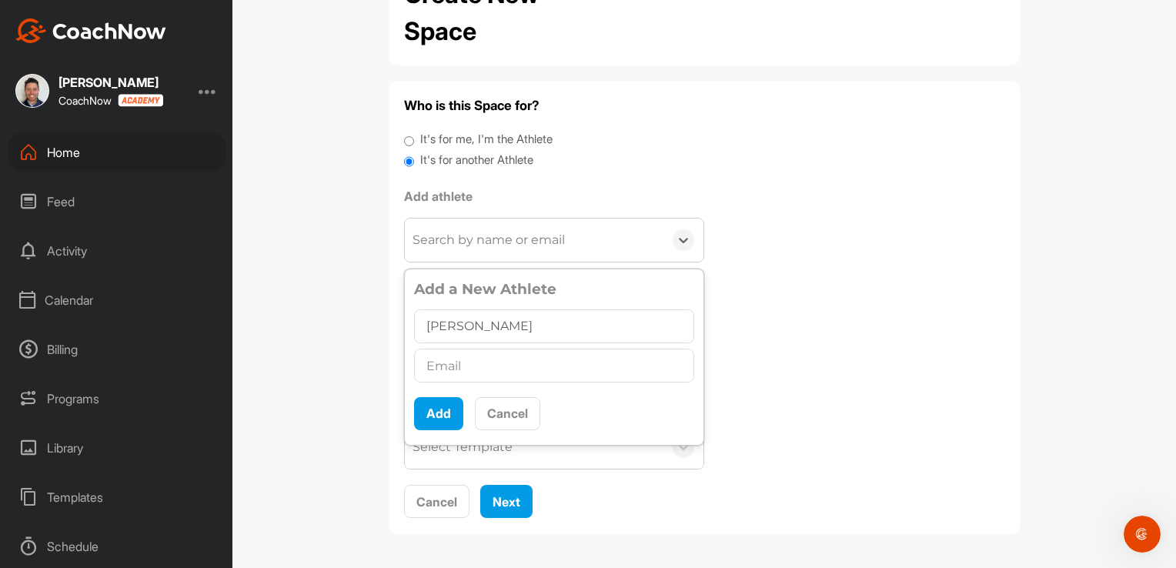
type input "[PERSON_NAME]"
click at [452, 367] on input "text" at bounding box center [554, 366] width 280 height 34
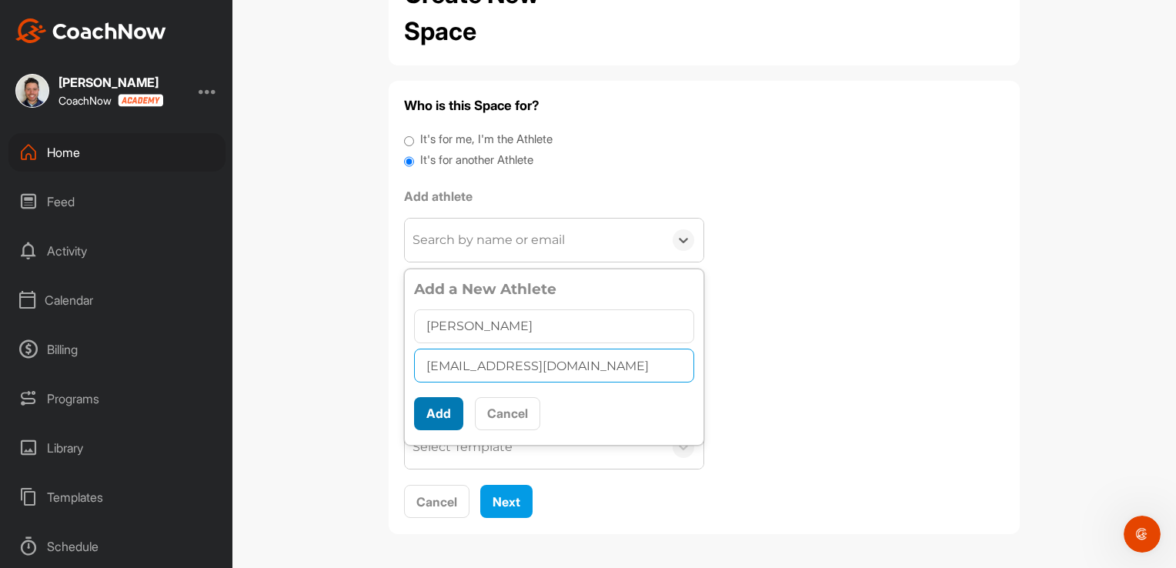
type input "[EMAIL_ADDRESS][DOMAIN_NAME]"
click at [434, 410] on button "Add" at bounding box center [438, 413] width 49 height 33
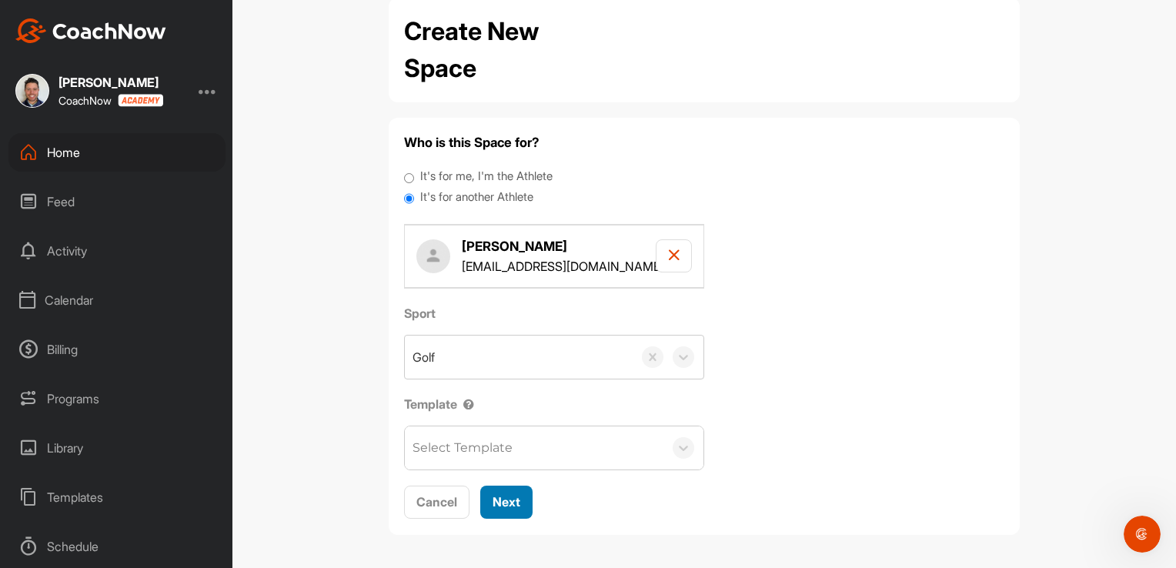
click at [512, 508] on div "Next" at bounding box center [507, 502] width 28 height 18
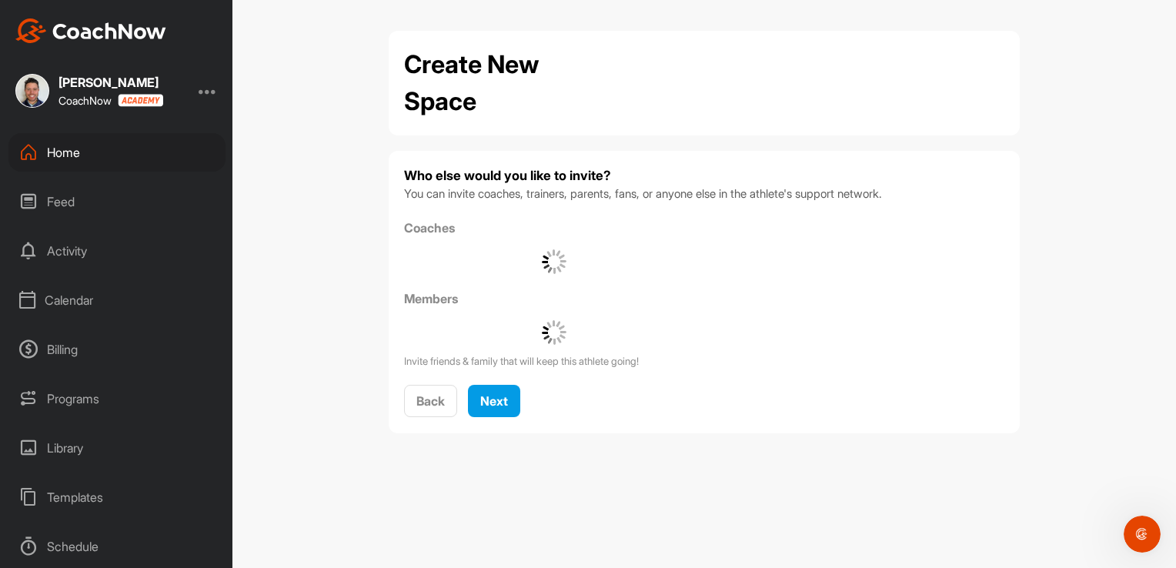
scroll to position [0, 0]
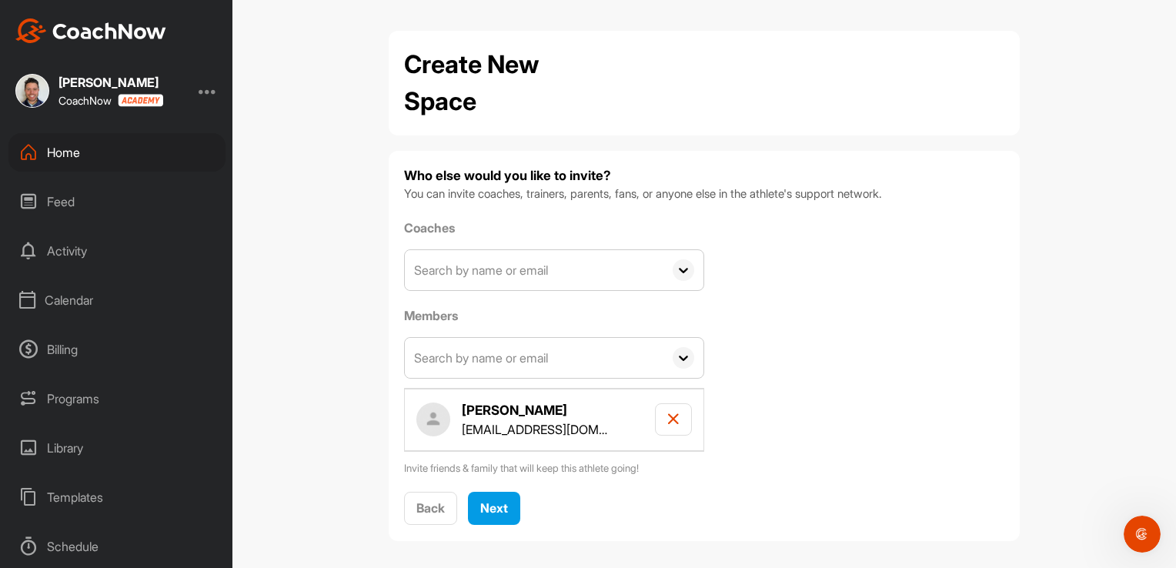
click at [534, 281] on input "text" at bounding box center [534, 270] width 259 height 40
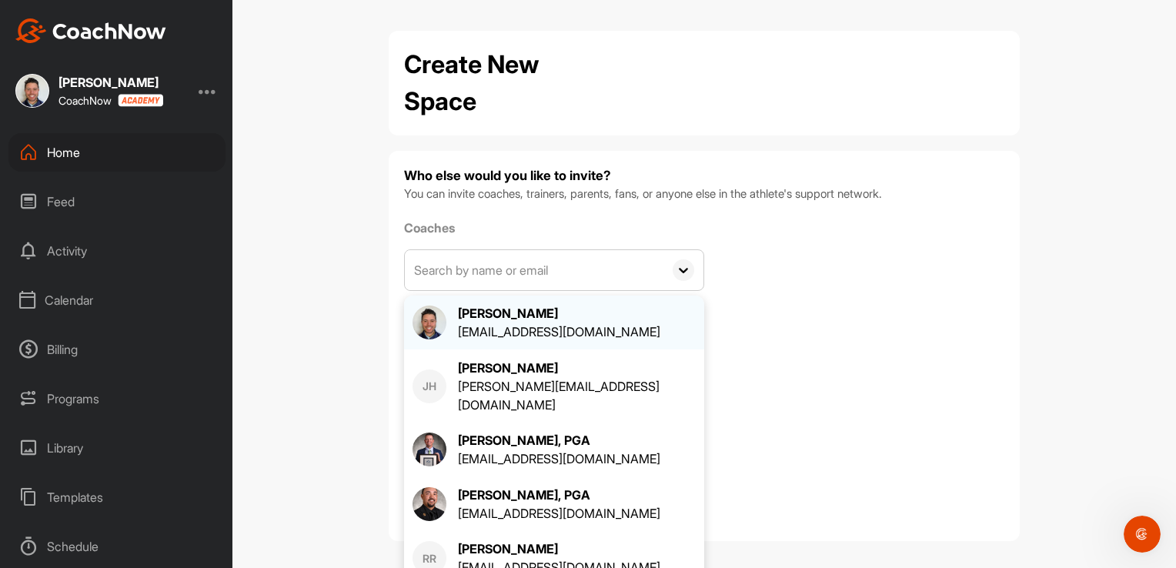
click at [419, 322] on img at bounding box center [430, 323] width 34 height 34
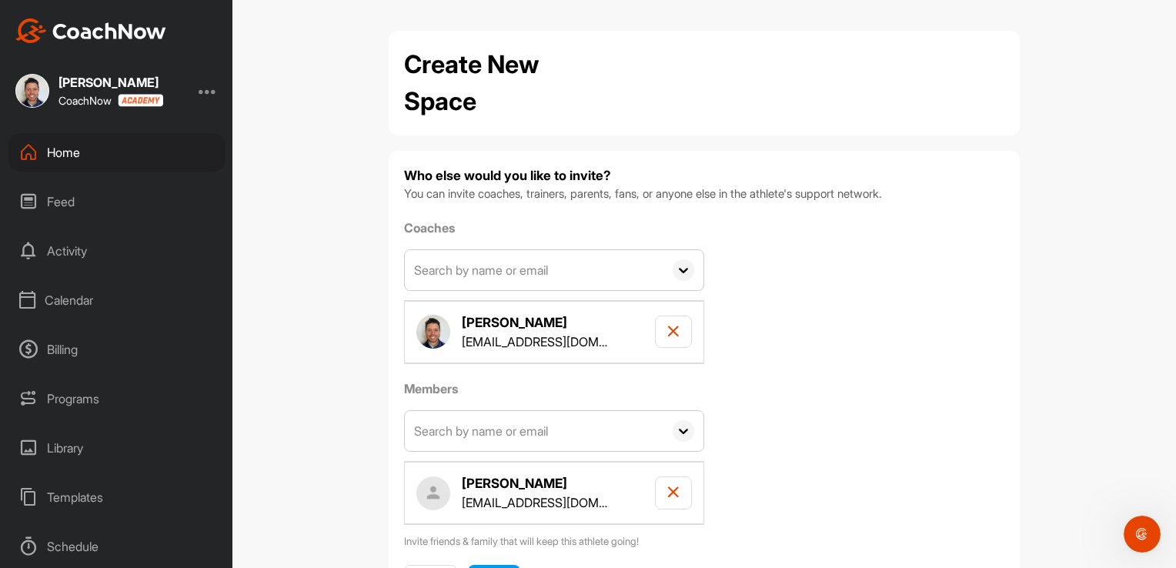
scroll to position [79, 0]
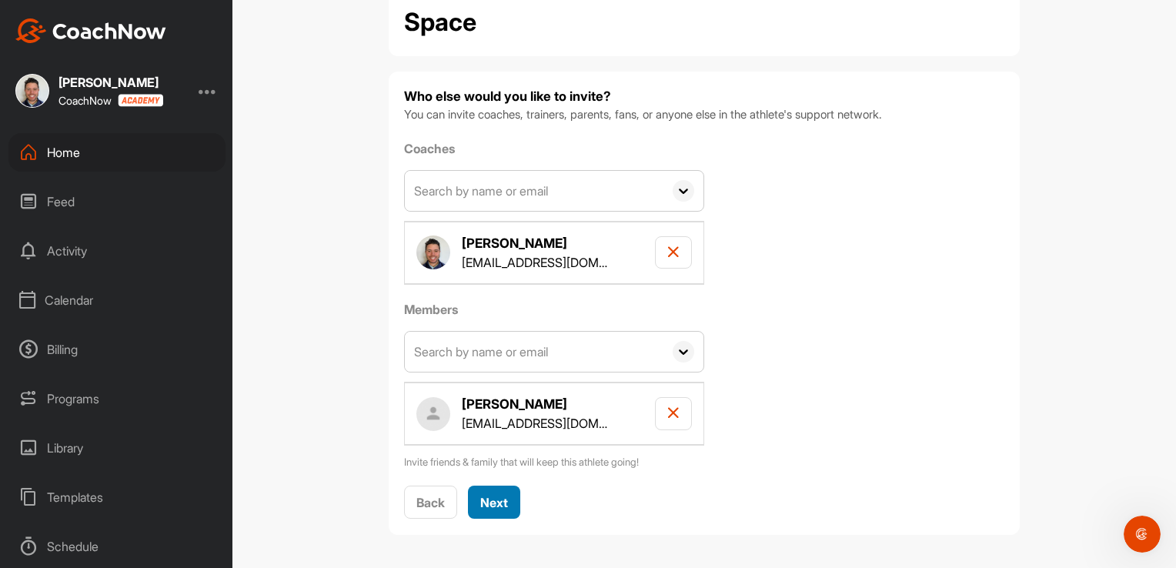
click at [496, 499] on span "Next" at bounding box center [494, 502] width 28 height 15
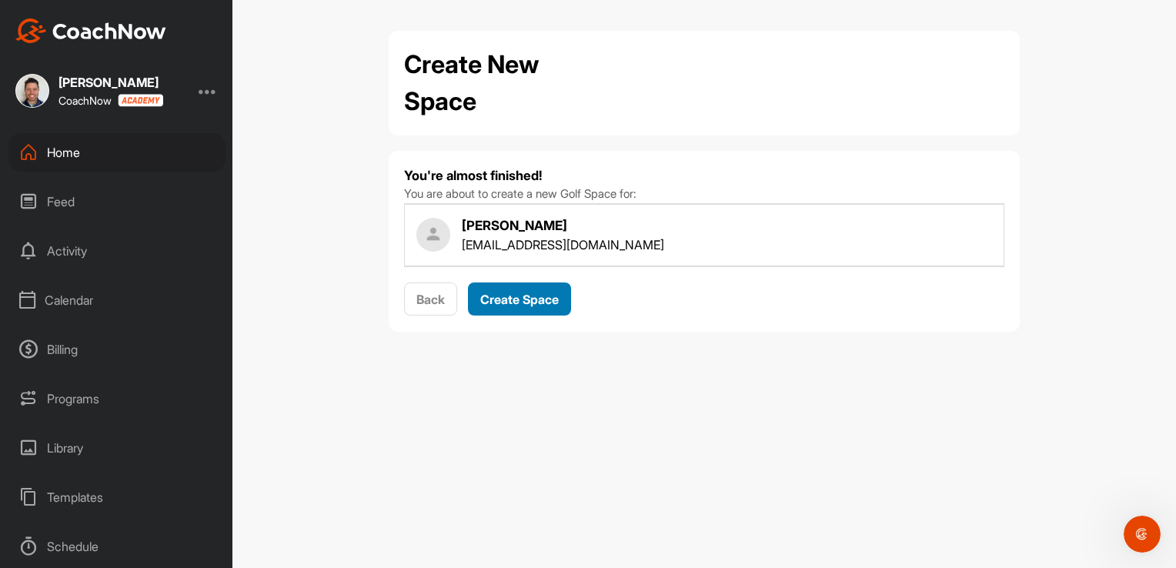
click at [518, 293] on span "Create Space" at bounding box center [519, 299] width 79 height 15
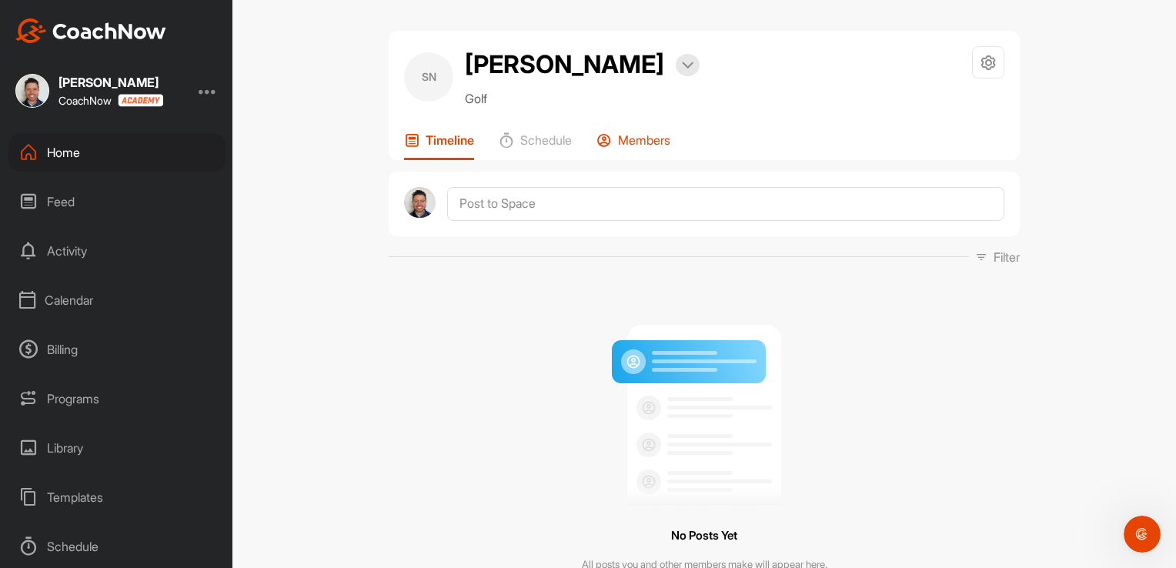
click at [637, 149] on div "Members" at bounding box center [634, 146] width 74 height 28
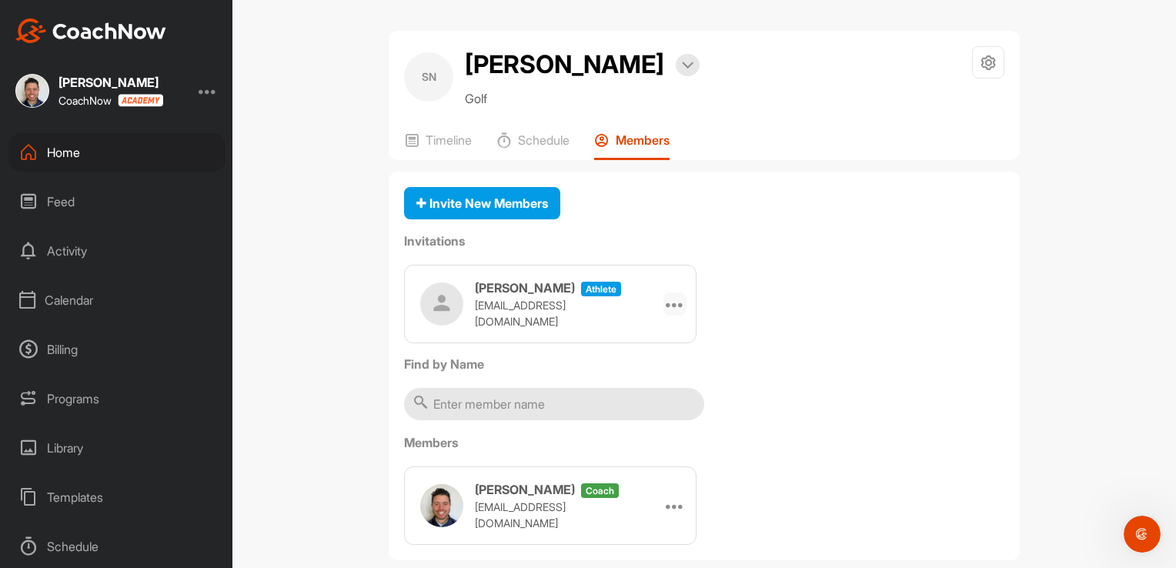
click at [674, 302] on icon at bounding box center [675, 304] width 18 height 18
click at [752, 328] on div "Susan Nehls athlete nehlskc@gmail.com Edit Re-send Copy Link" at bounding box center [704, 304] width 601 height 79
click at [666, 306] on icon at bounding box center [675, 304] width 18 height 18
click at [621, 400] on li "Re-send" at bounding box center [645, 396] width 82 height 49
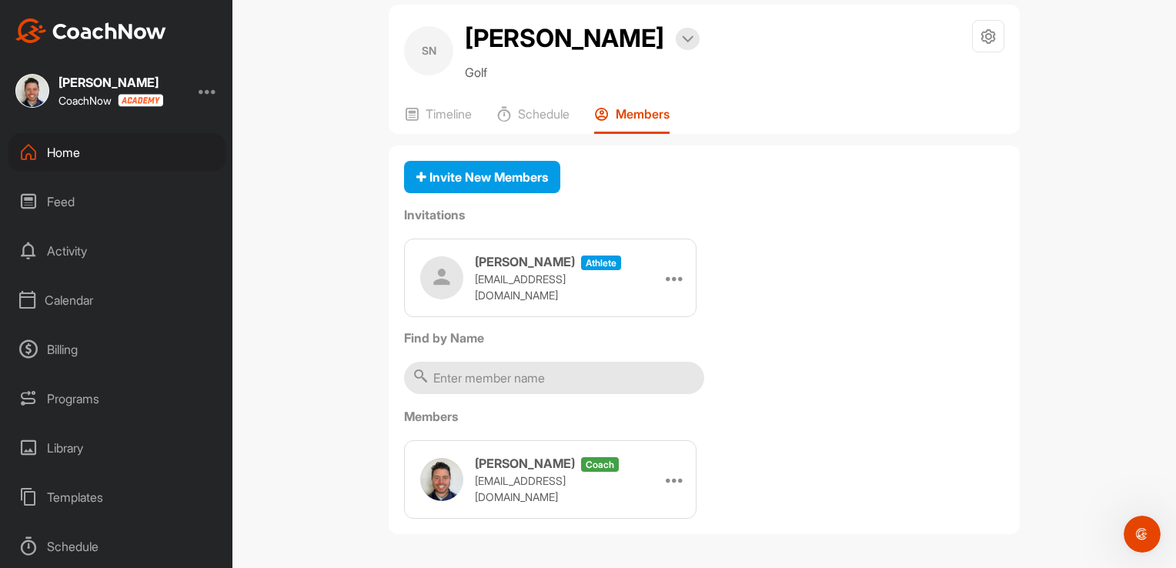
click at [503, 268] on h3 "[PERSON_NAME]" at bounding box center [525, 262] width 100 height 18
click at [69, 301] on div "Calendar" at bounding box center [116, 300] width 217 height 38
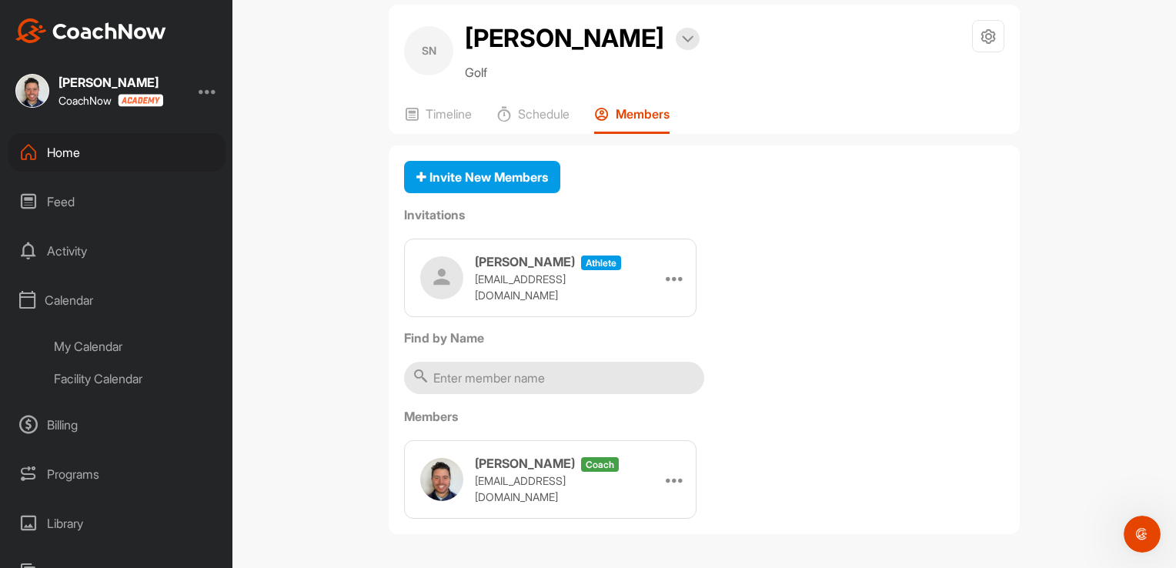
click at [79, 375] on div "Facility Calendar" at bounding box center [134, 379] width 182 height 32
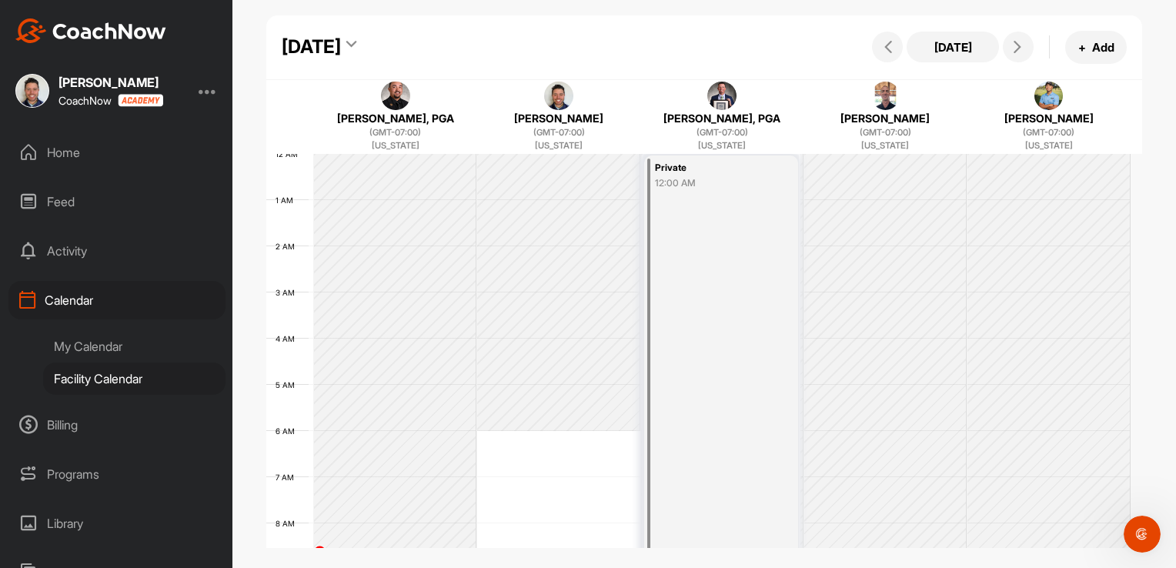
scroll to position [267, 0]
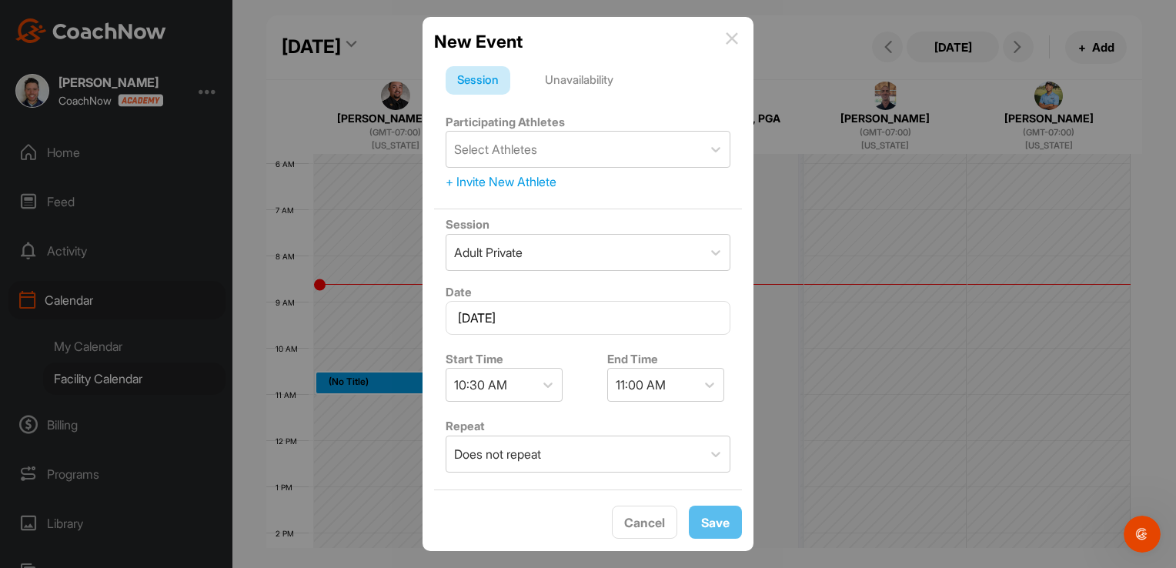
click at [734, 39] on img at bounding box center [732, 38] width 12 height 12
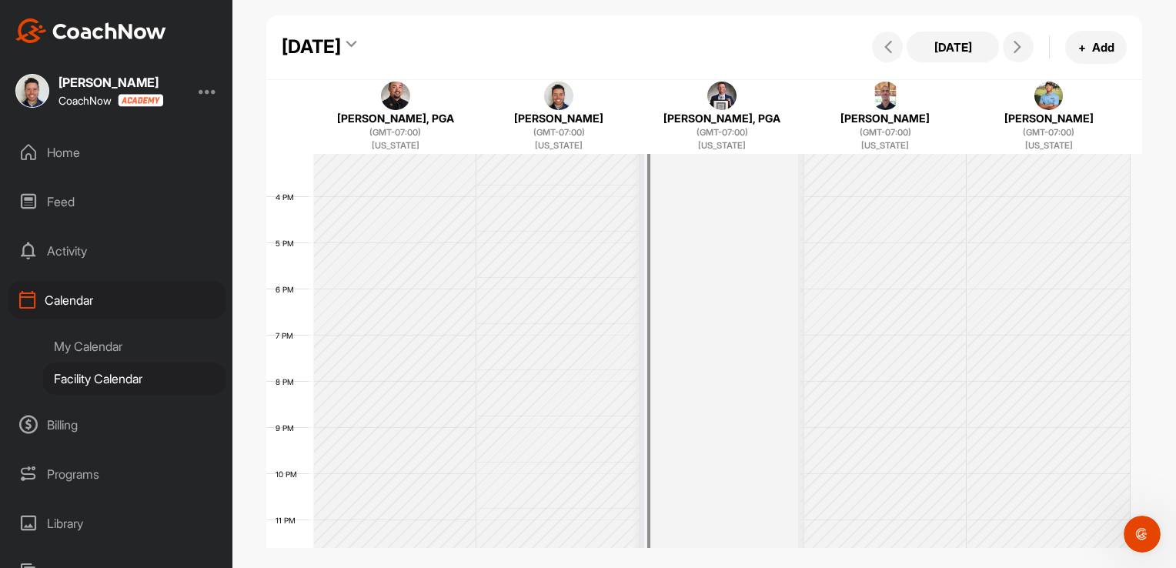
scroll to position [714, 0]
click at [1012, 44] on icon at bounding box center [1018, 47] width 12 height 12
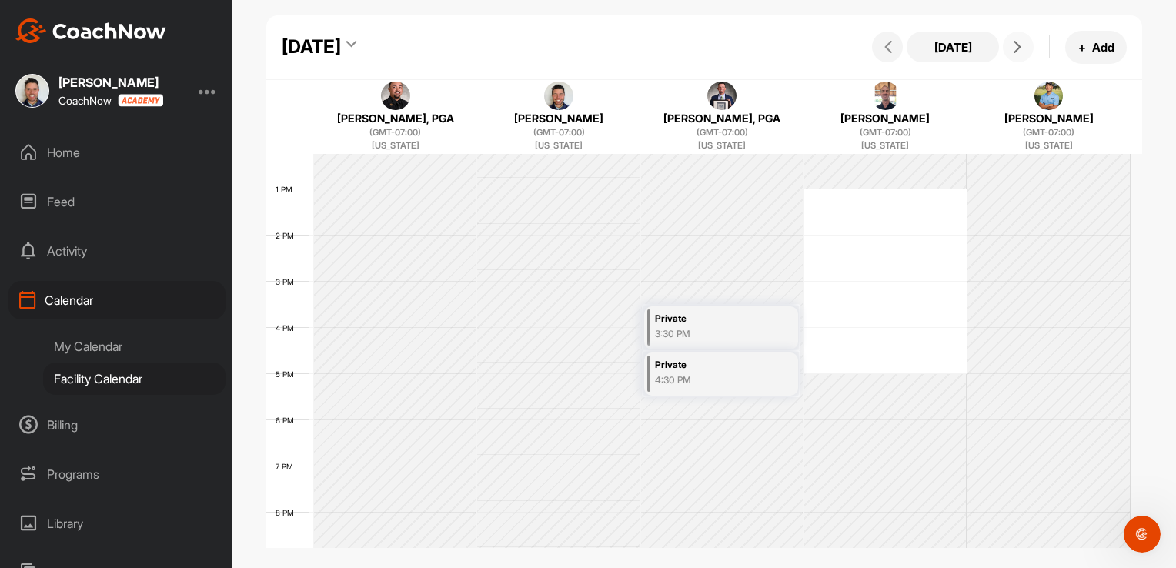
scroll to position [570, 0]
click at [1013, 45] on icon at bounding box center [1018, 47] width 12 height 12
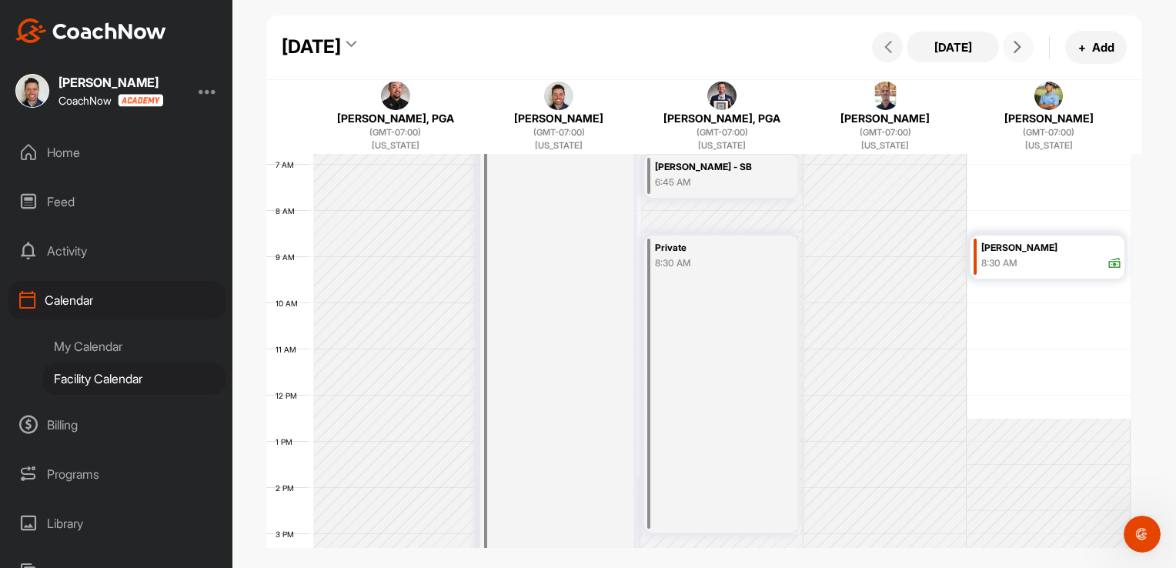
scroll to position [304, 0]
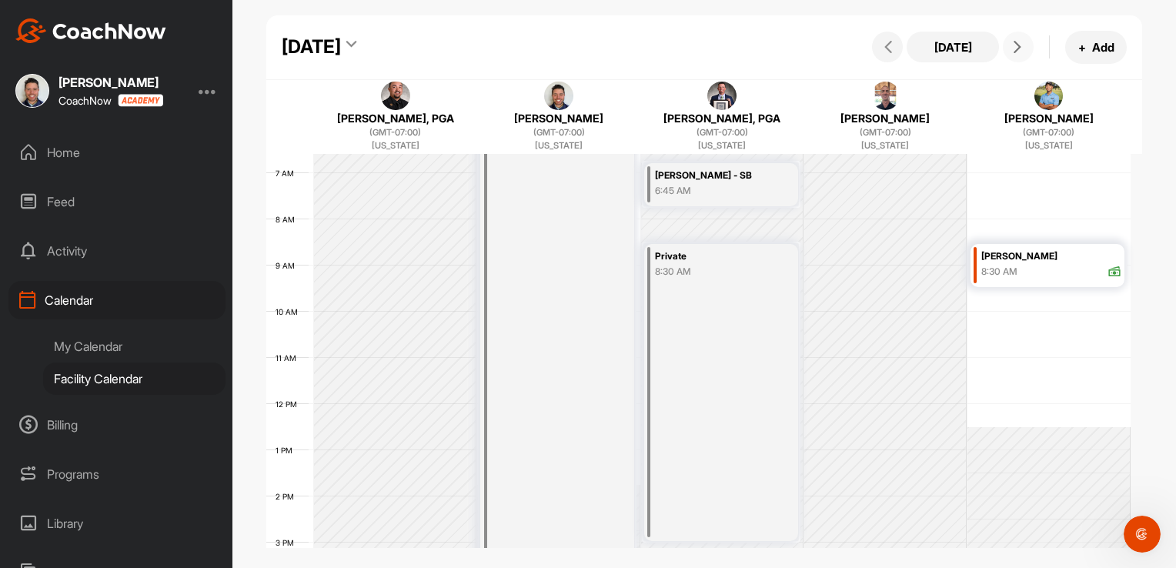
click at [1012, 48] on icon at bounding box center [1018, 47] width 12 height 12
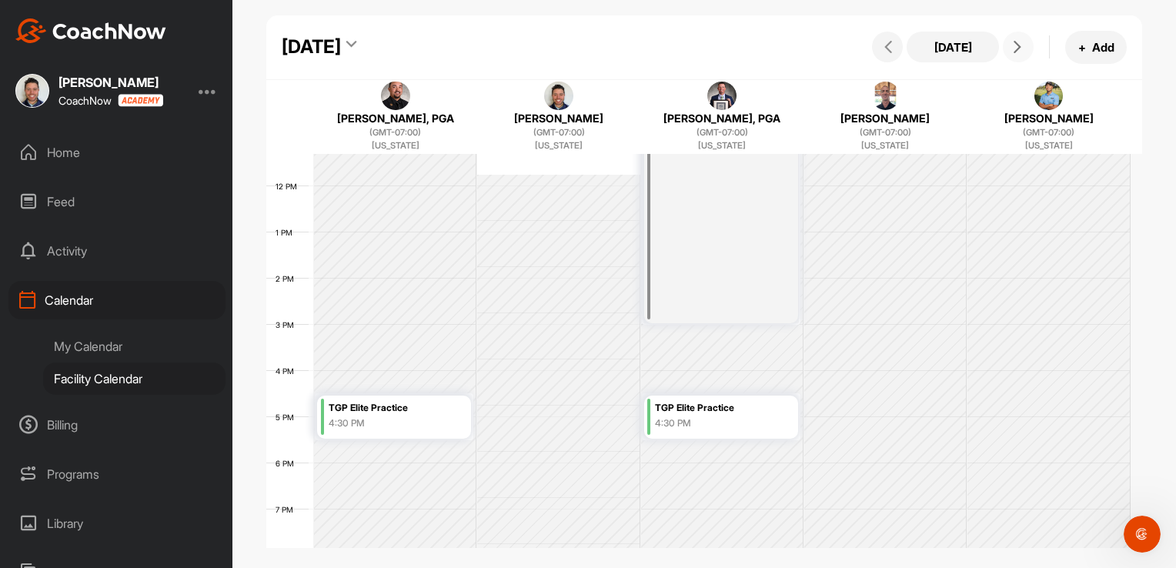
scroll to position [528, 0]
click at [1014, 54] on button at bounding box center [1018, 47] width 31 height 31
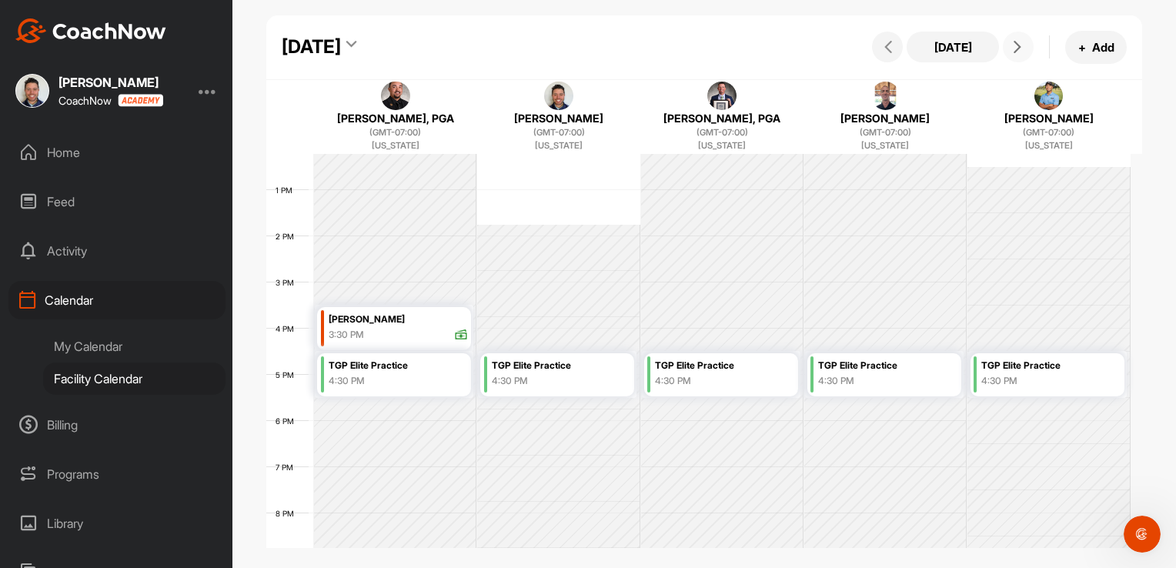
scroll to position [565, 0]
click at [72, 157] on div "Home" at bounding box center [116, 152] width 217 height 38
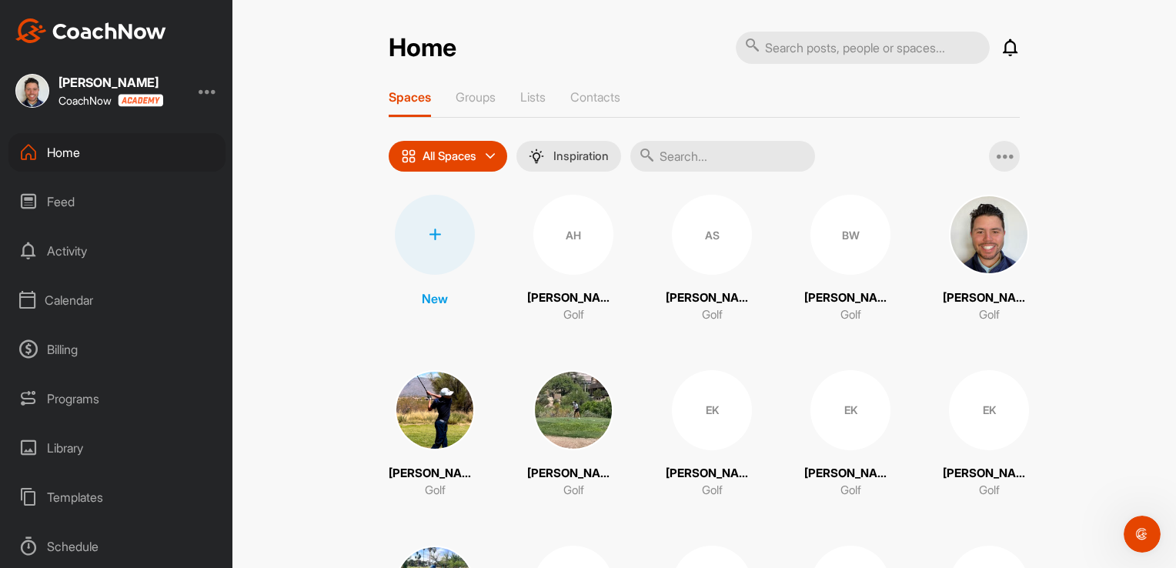
click at [206, 93] on div at bounding box center [208, 91] width 18 height 18
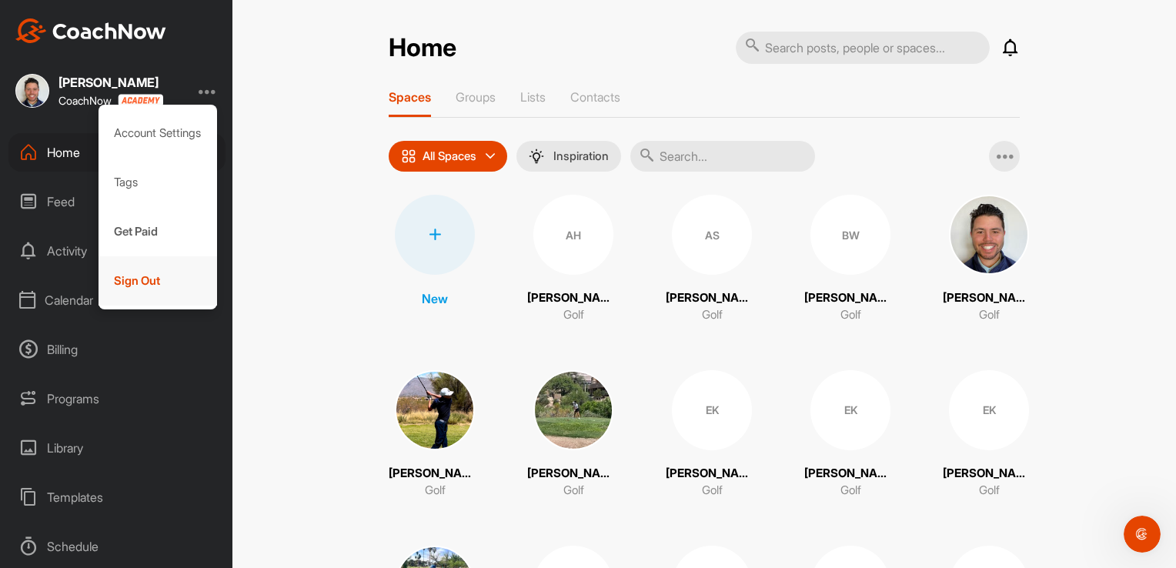
click at [123, 273] on div "Sign Out" at bounding box center [158, 280] width 119 height 49
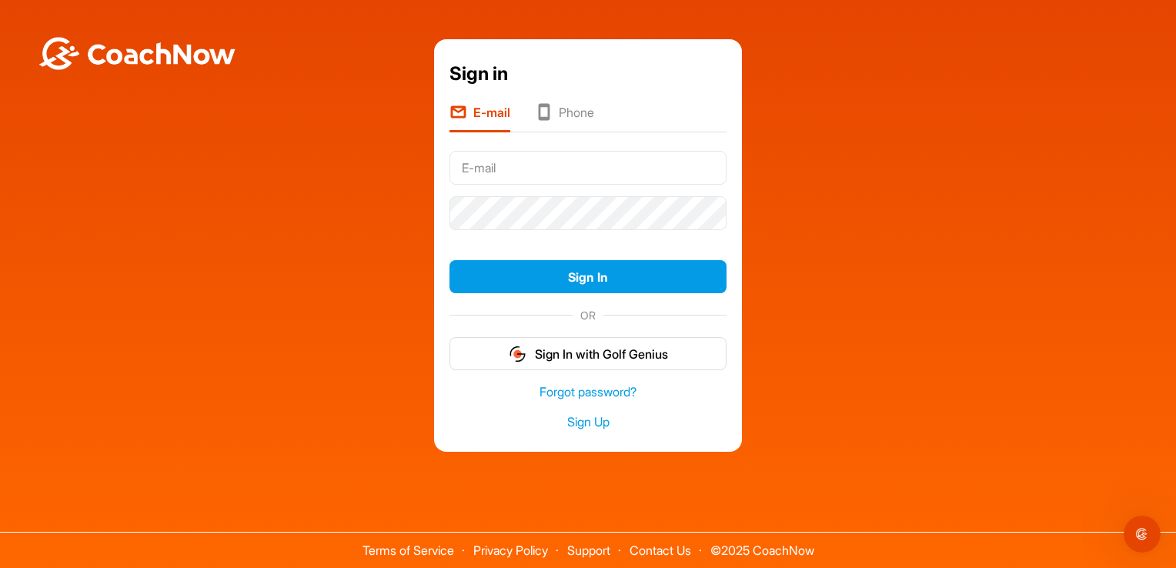
type input "[EMAIL_ADDRESS][DOMAIN_NAME]"
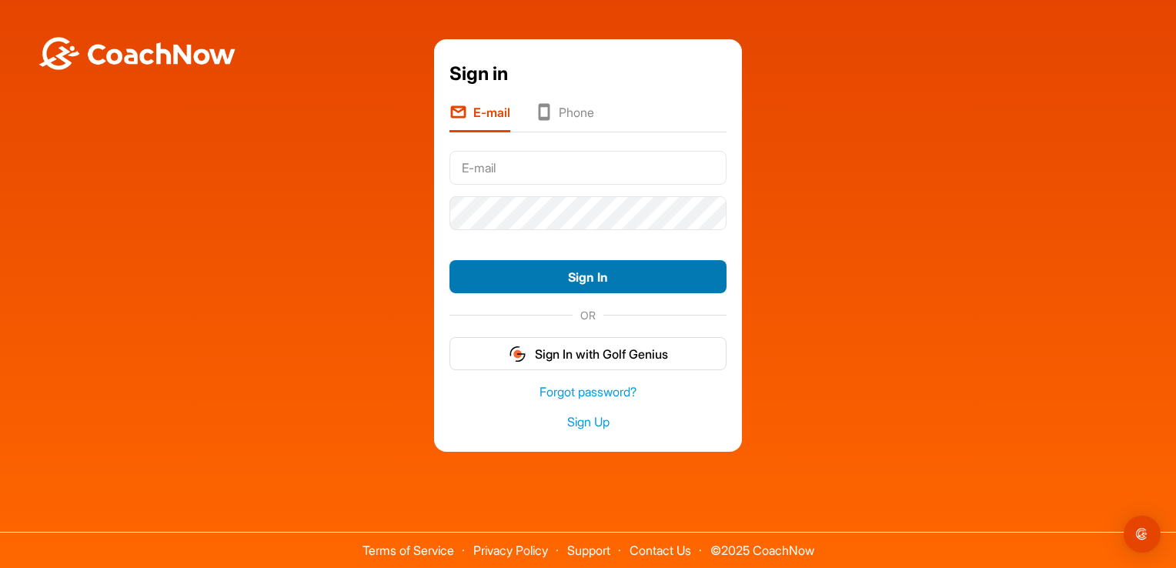
type input "[EMAIL_ADDRESS][DOMAIN_NAME]"
click at [495, 277] on button "Sign In" at bounding box center [588, 276] width 277 height 33
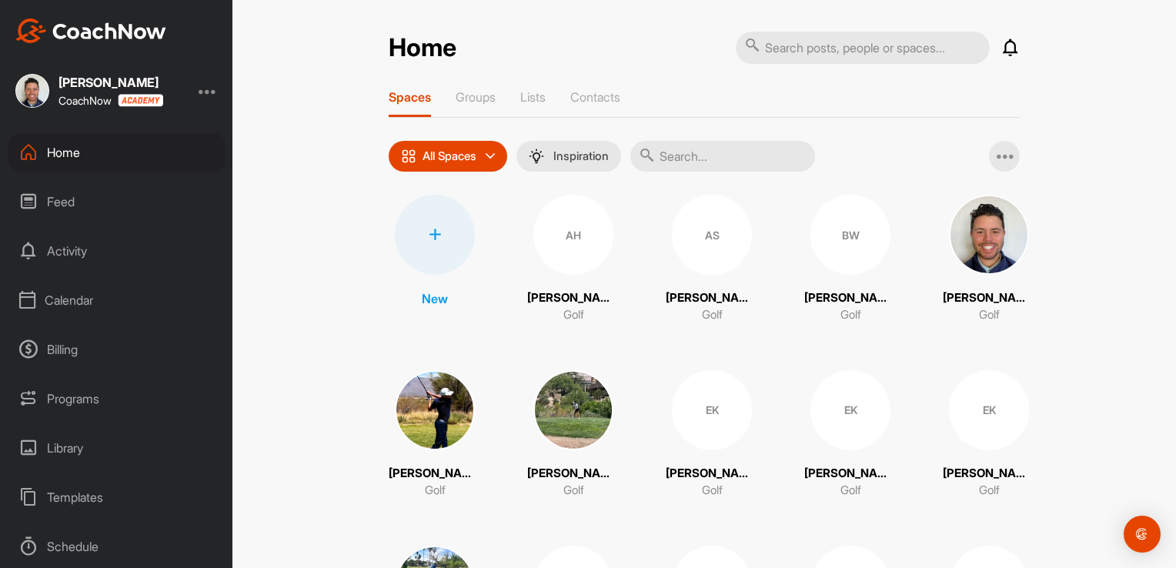
scroll to position [681, 0]
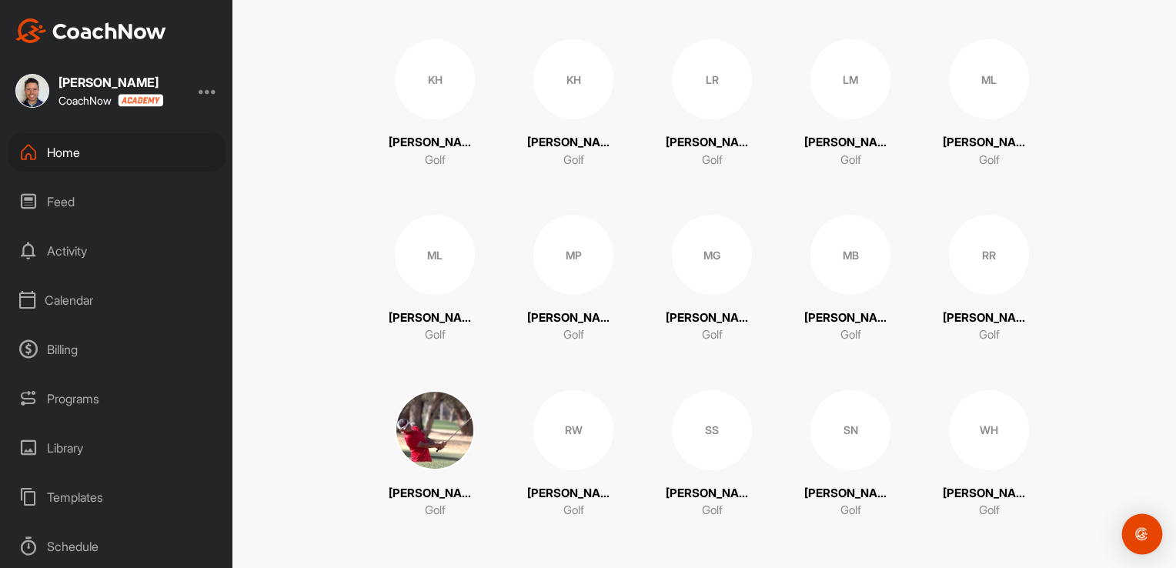
click at [1146, 531] on img "Open Intercom Messenger" at bounding box center [1143, 534] width 20 height 20
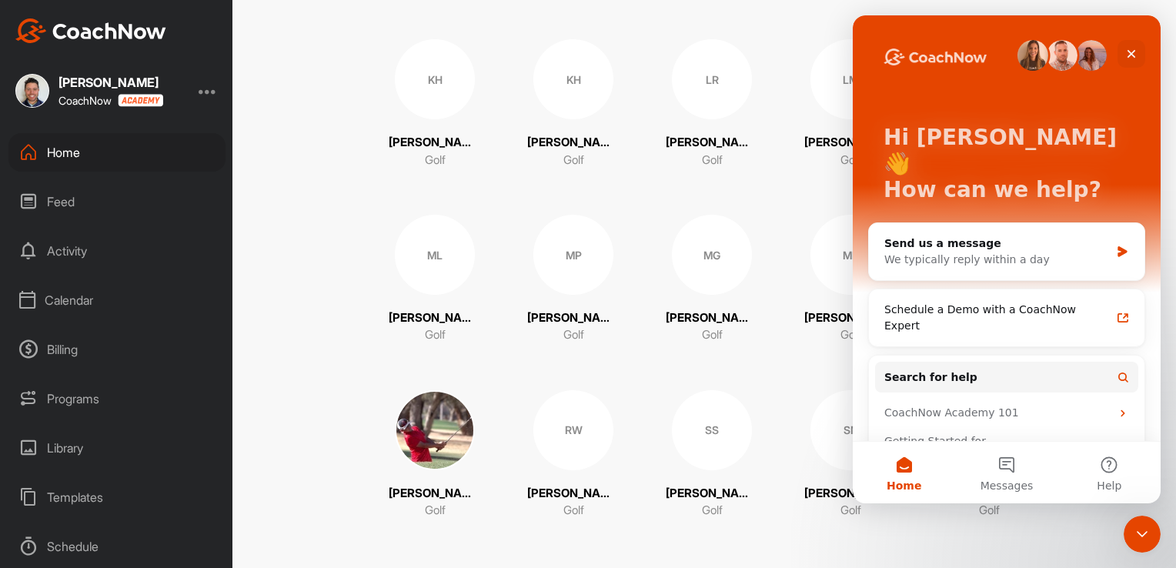
scroll to position [42, 0]
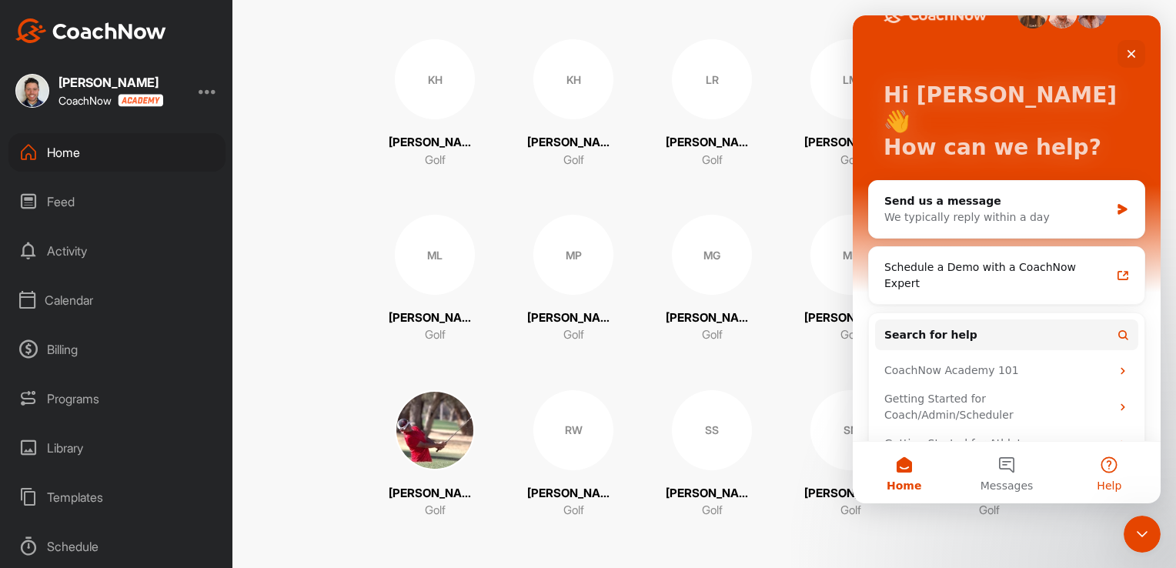
click at [1106, 475] on button "Help" at bounding box center [1110, 473] width 102 height 62
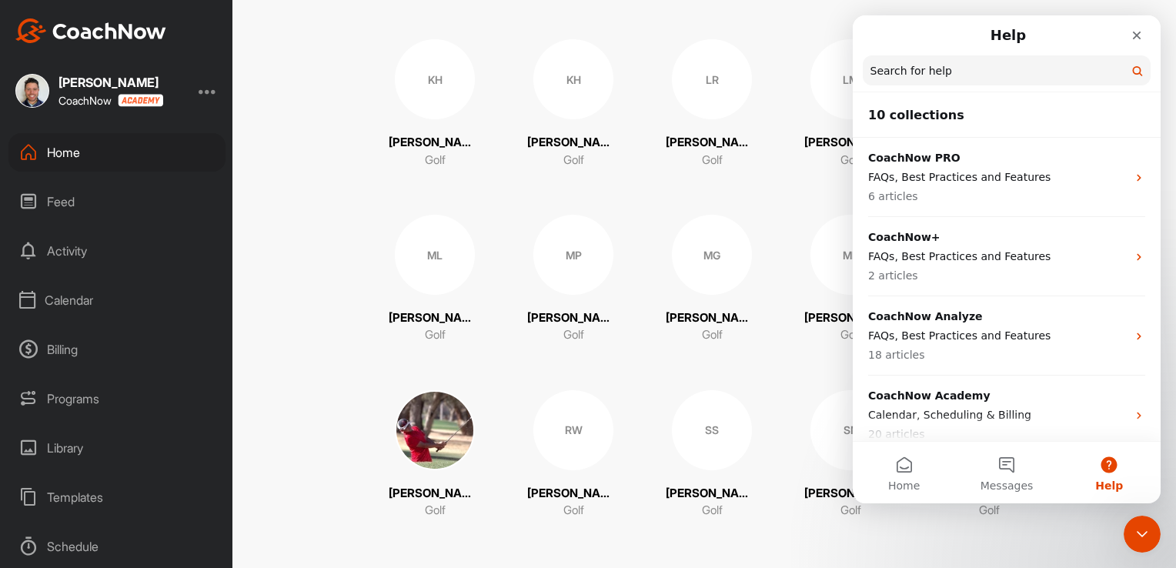
scroll to position [145, 0]
click at [60, 554] on div "Support & FAQ" at bounding box center [116, 549] width 217 height 38
click at [906, 70] on input "Search for help" at bounding box center [1007, 71] width 286 height 30
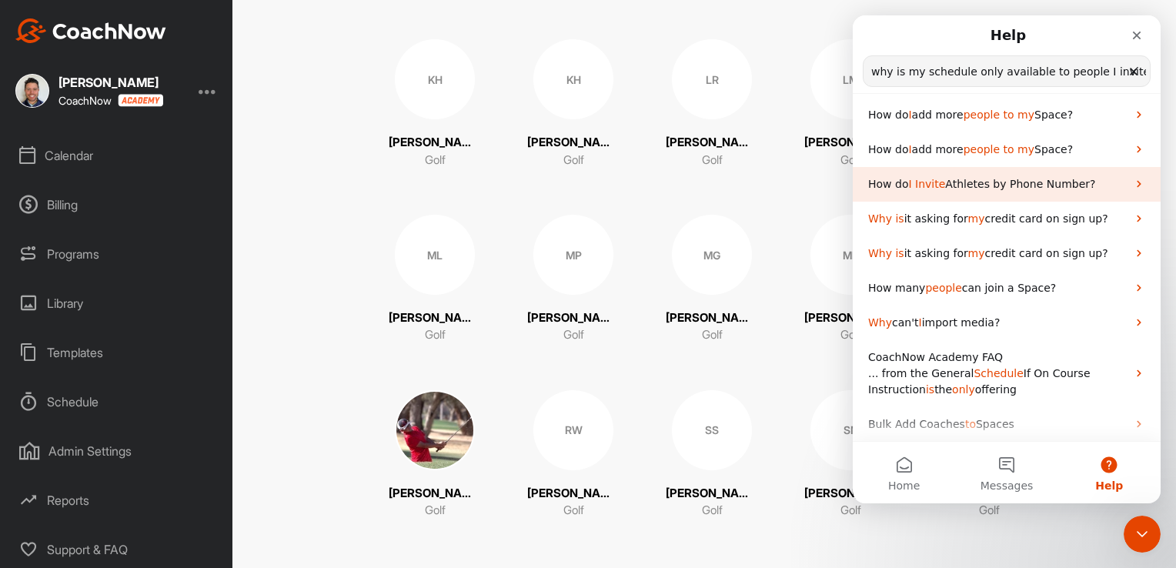
scroll to position [0, 0]
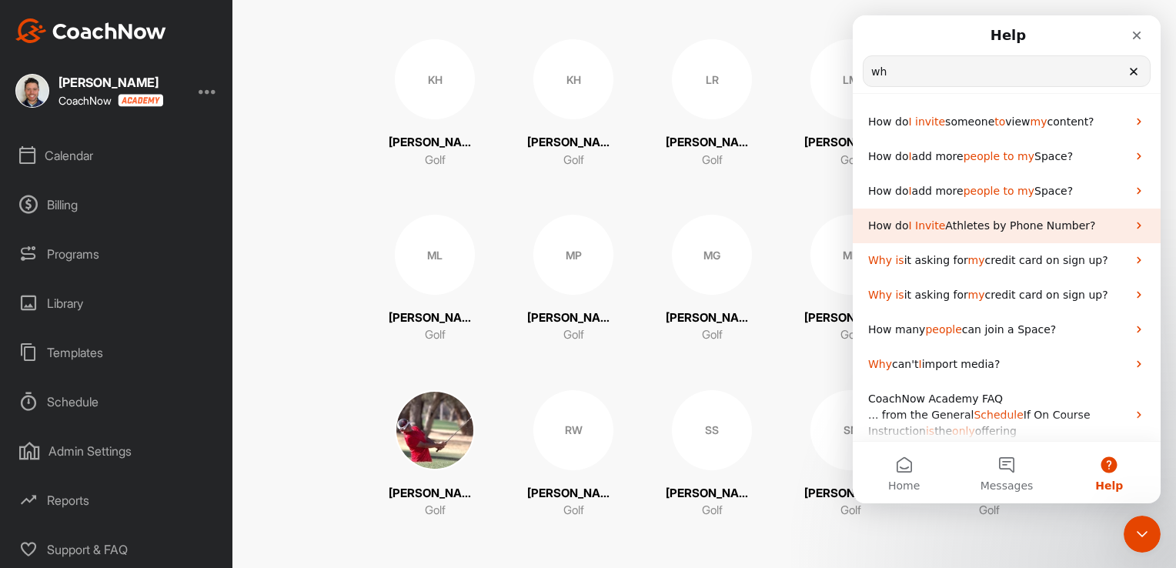
type input "w"
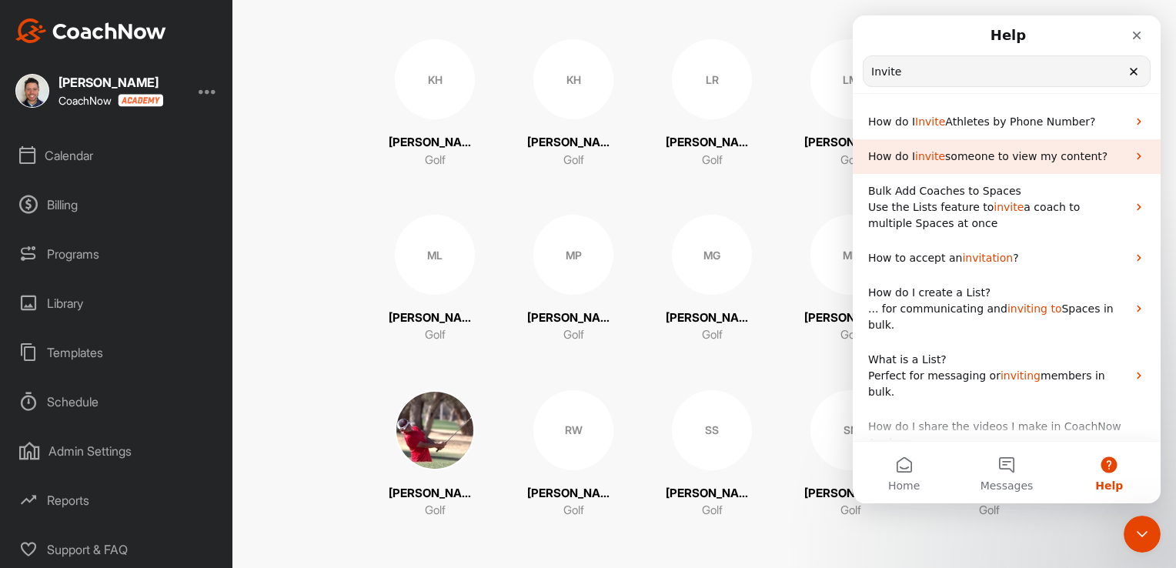
type input "Invite"
click at [1105, 154] on p "How do I invite someone to view my content?" at bounding box center [997, 157] width 259 height 16
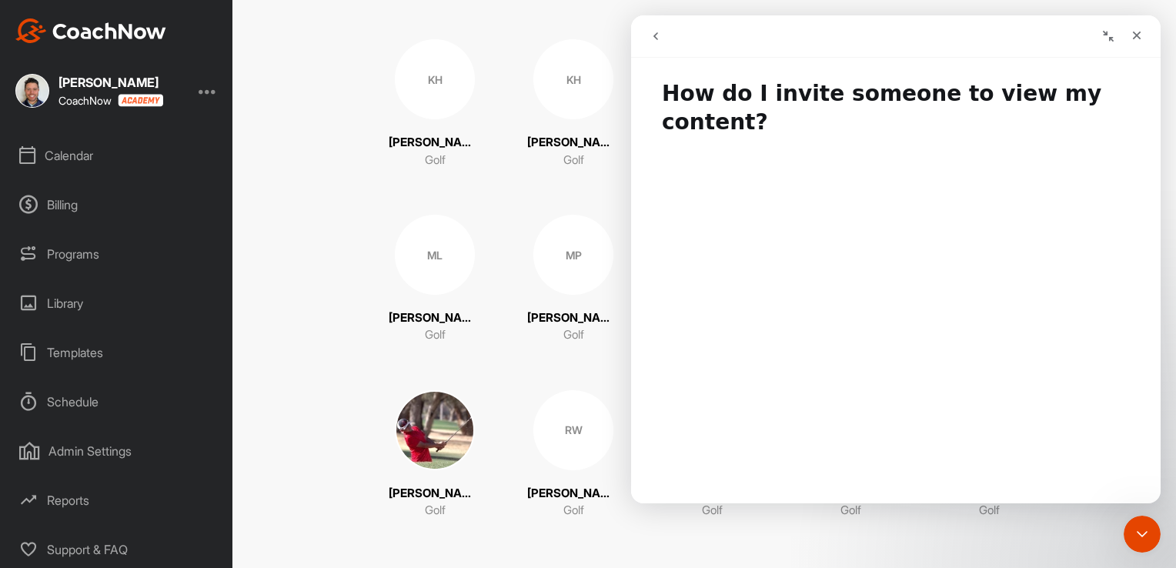
click at [653, 37] on icon "go back" at bounding box center [656, 36] width 12 height 12
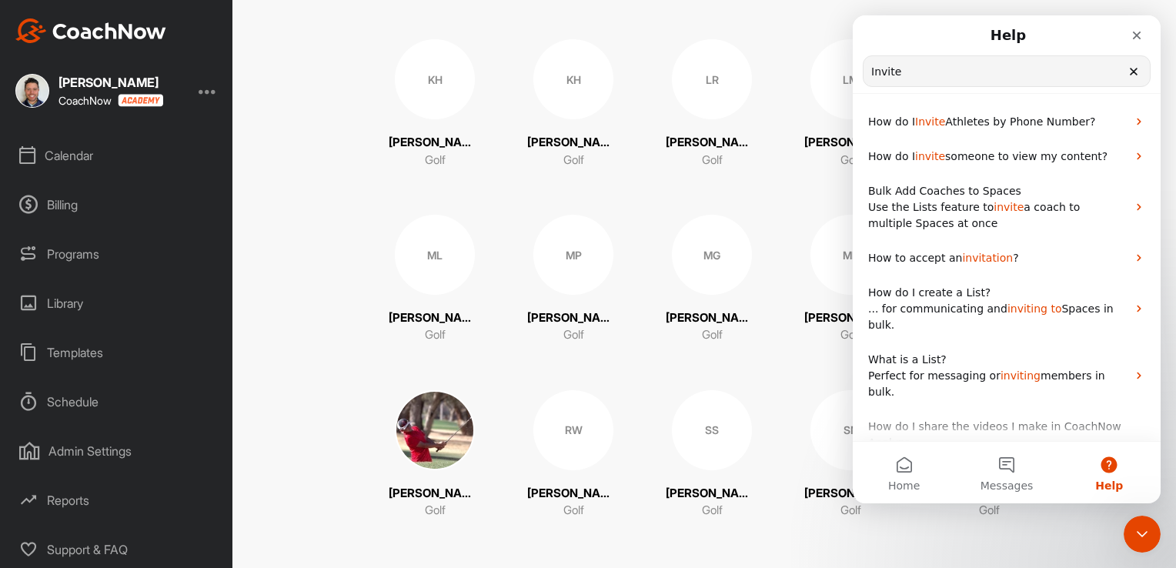
click at [1135, 69] on icon "Clear" at bounding box center [1134, 71] width 12 height 12
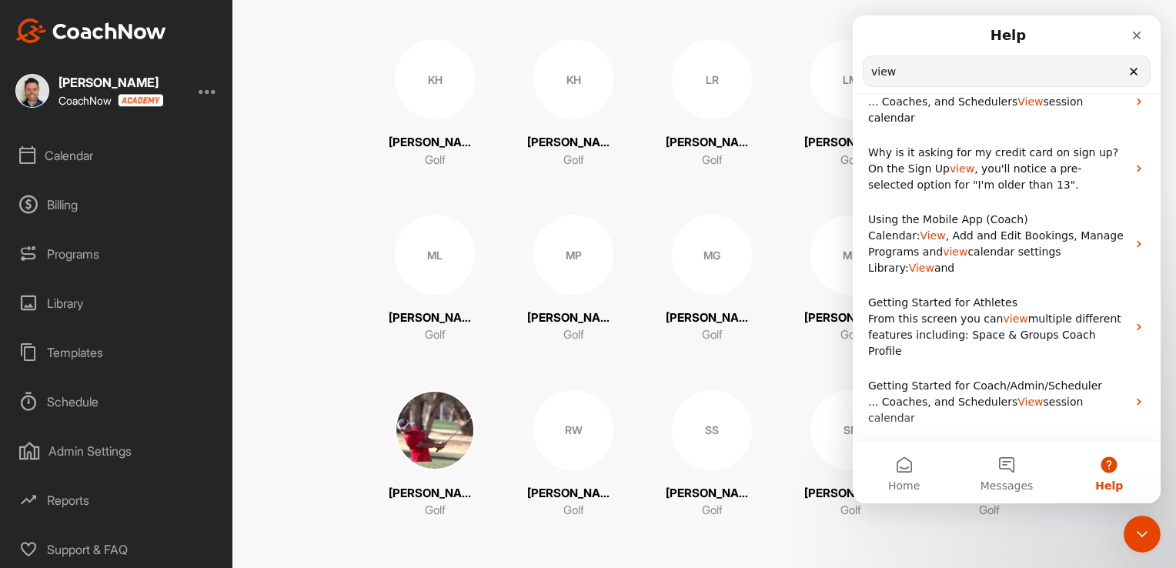
scroll to position [252, 0]
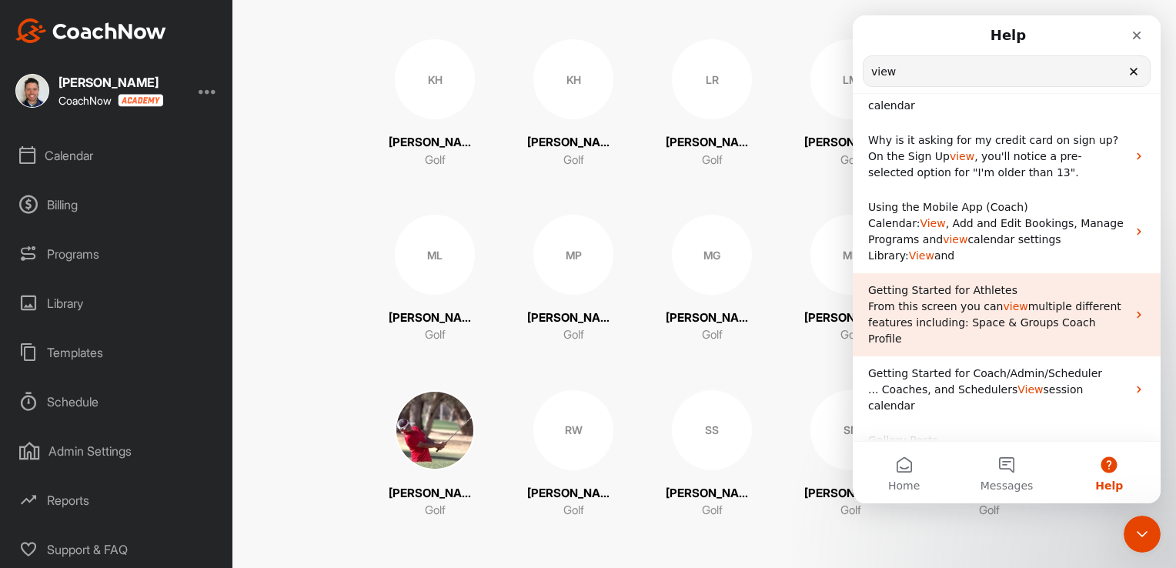
type input "view"
click at [1121, 279] on div "Getting Started for Athletes From this screen you can view multiple different f…" at bounding box center [1007, 314] width 308 height 83
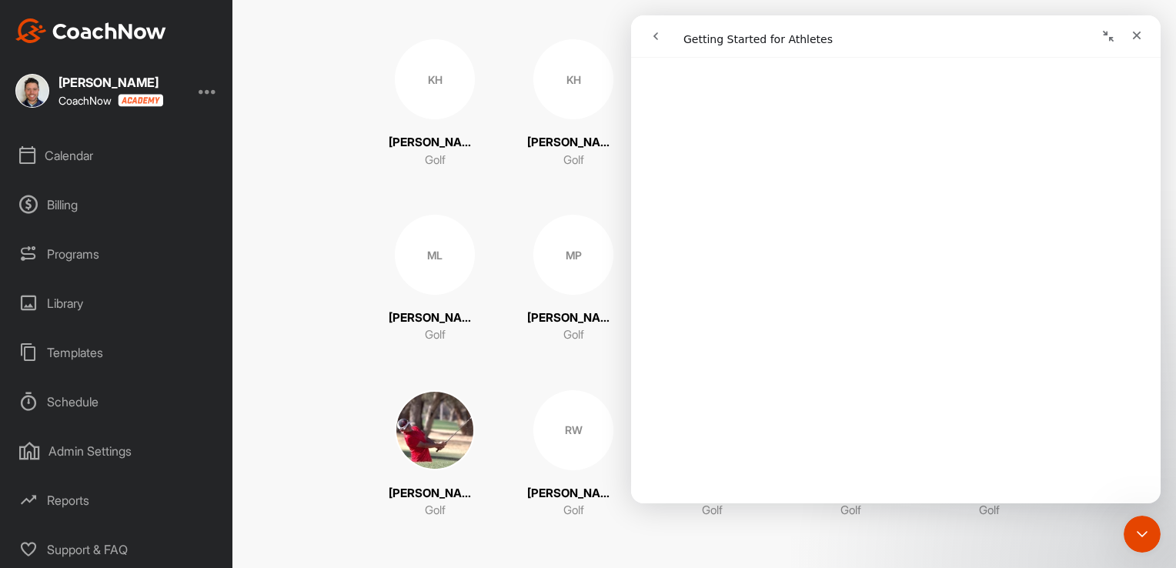
scroll to position [476, 0]
click at [651, 32] on icon "go back" at bounding box center [656, 36] width 12 height 12
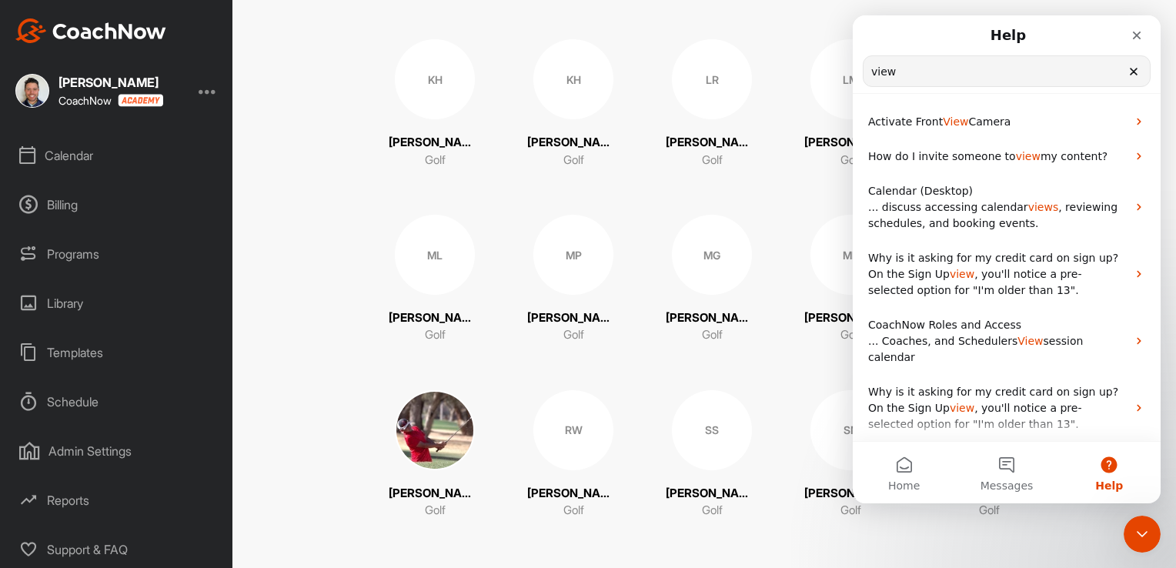
click at [72, 94] on div "CoachNow" at bounding box center [111, 100] width 105 height 13
click at [65, 159] on div "Calendar" at bounding box center [116, 155] width 217 height 38
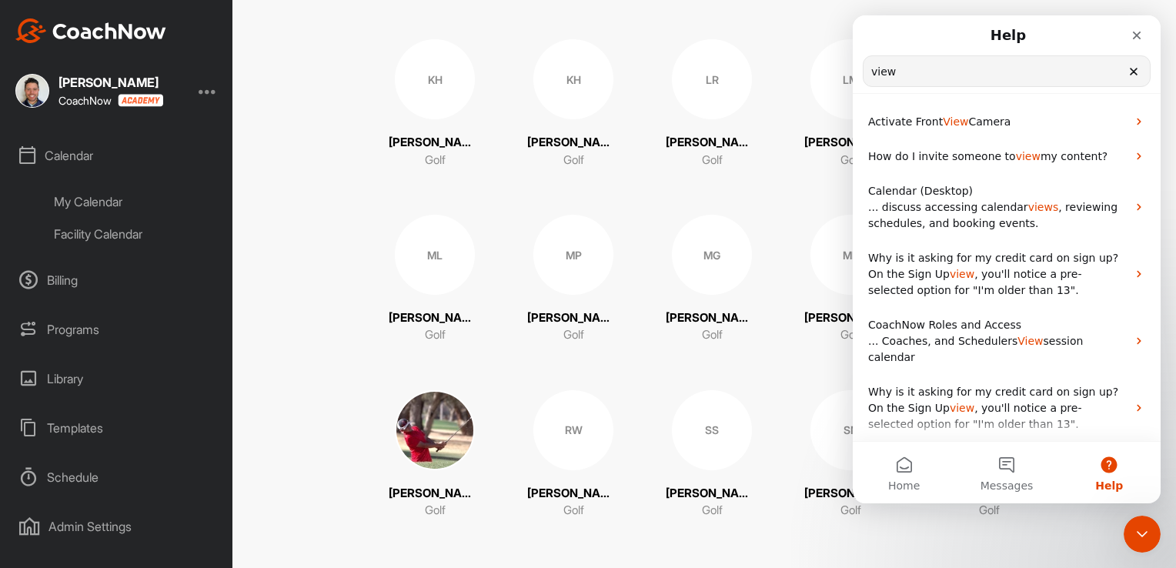
click at [72, 199] on div "My Calendar" at bounding box center [134, 202] width 182 height 32
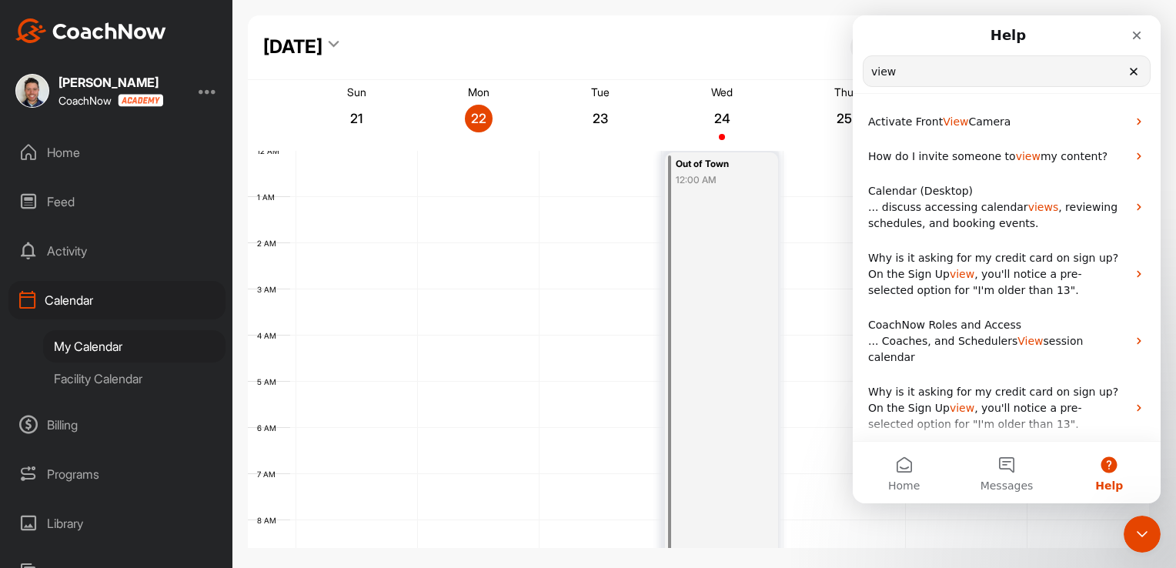
scroll to position [267, 0]
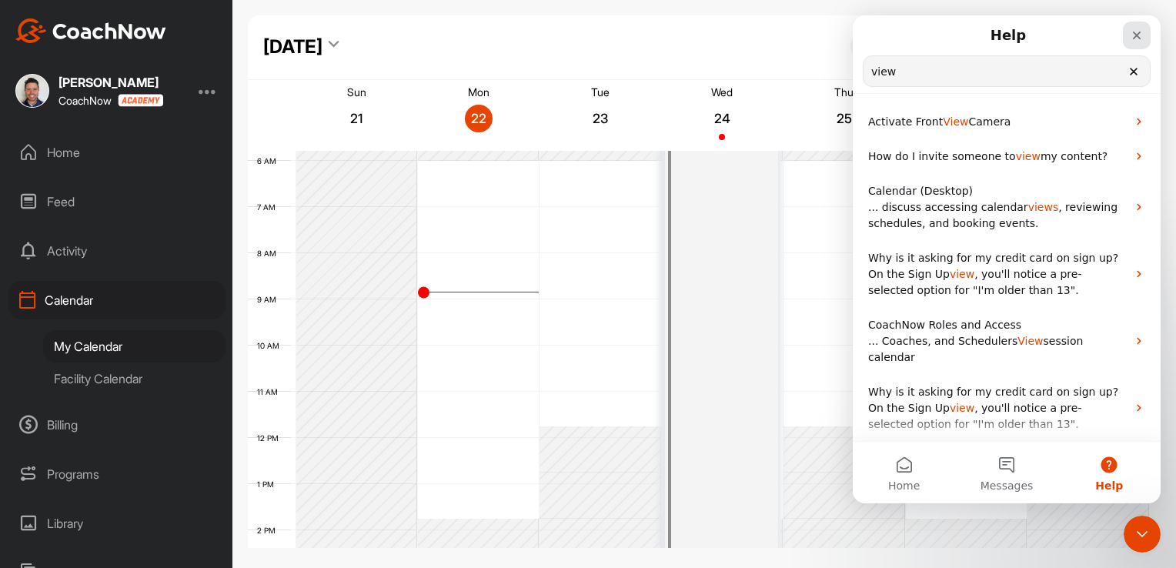
click at [1134, 35] on icon "Close" at bounding box center [1137, 35] width 12 height 12
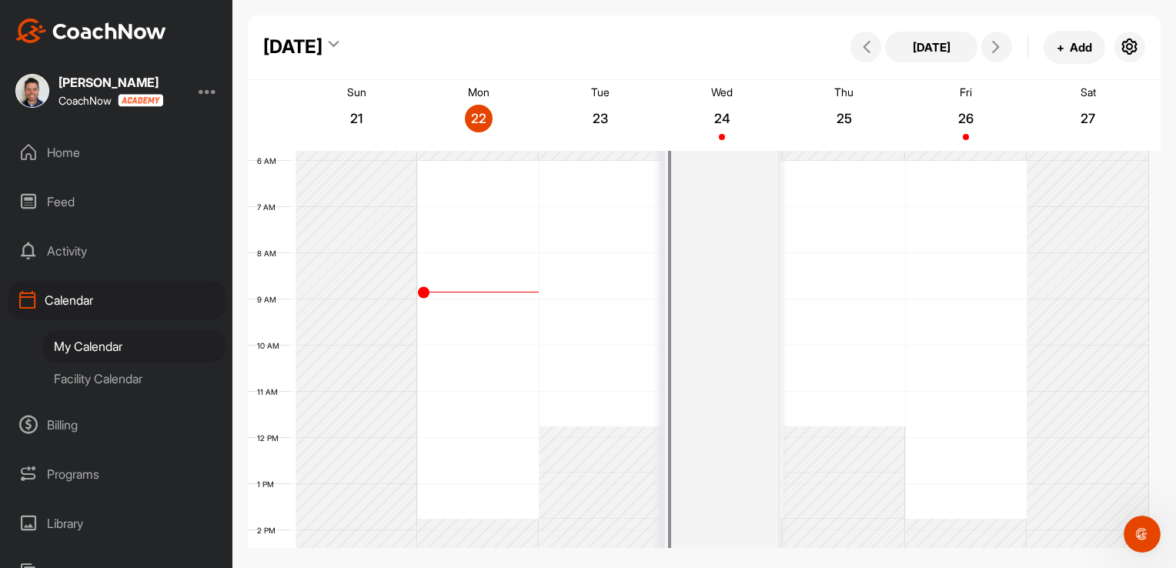
scroll to position [0, 0]
click at [468, 186] on div "12 AM 1 AM 2 AM 3 AM 4 AM 5 AM 6 AM 7 AM 8 AM 9 AM 10 AM 11 AM 12 PM 1 PM 2 PM …" at bounding box center [699, 438] width 902 height 1109
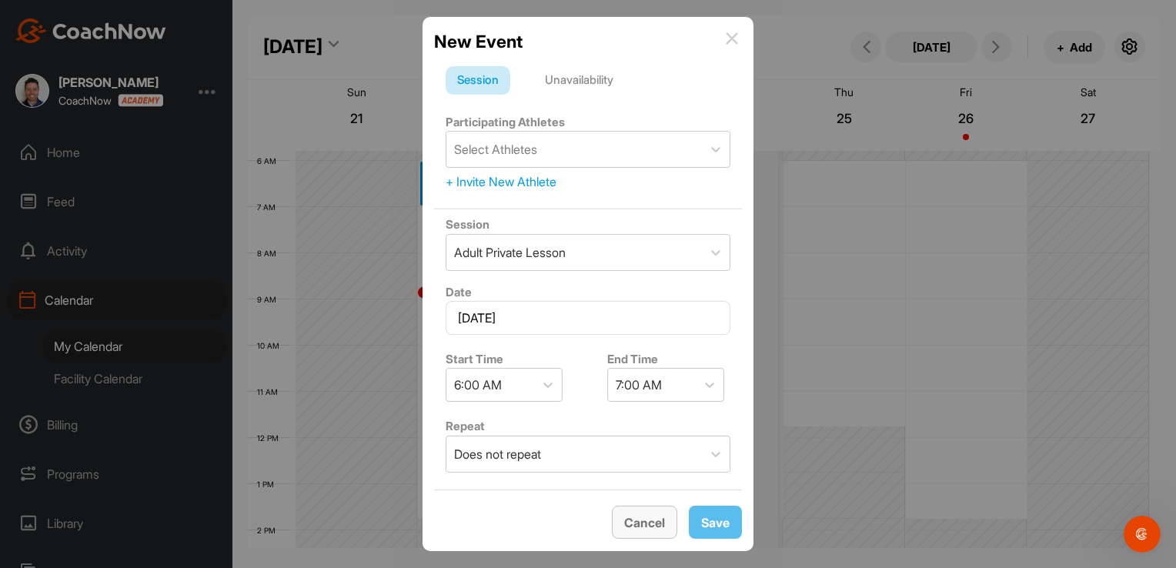
click at [634, 524] on span "Cancel" at bounding box center [644, 522] width 41 height 15
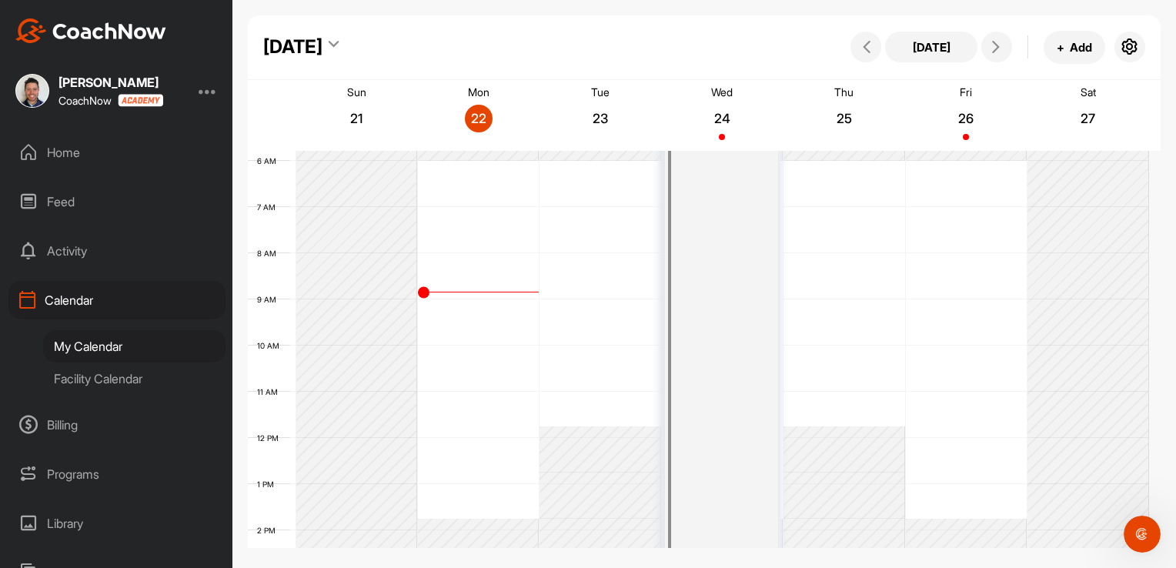
click at [112, 377] on div "Facility Calendar" at bounding box center [134, 379] width 182 height 32
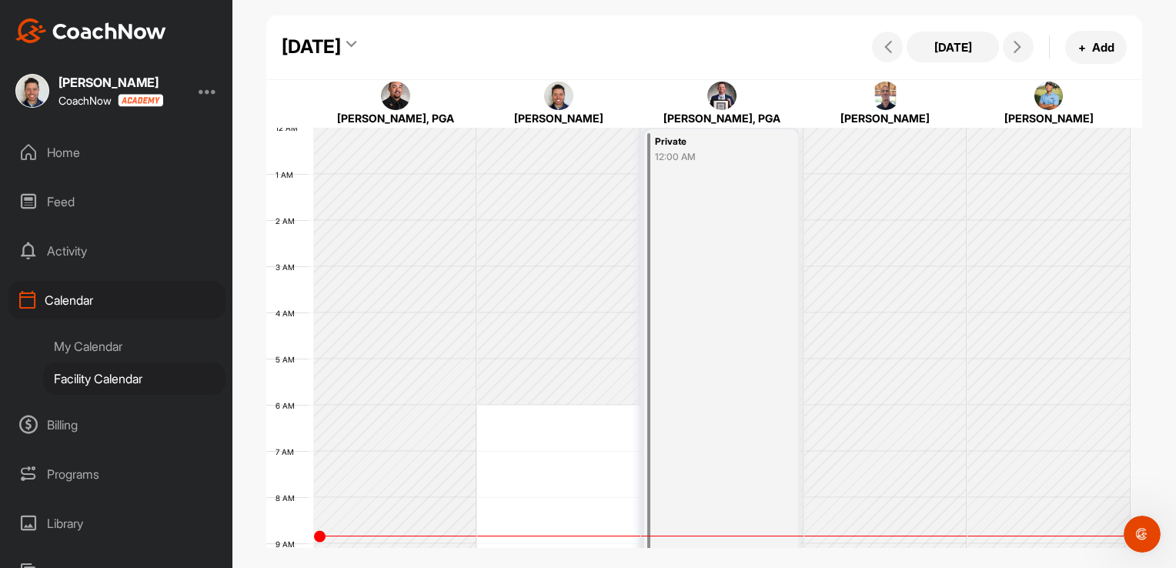
scroll to position [267, 0]
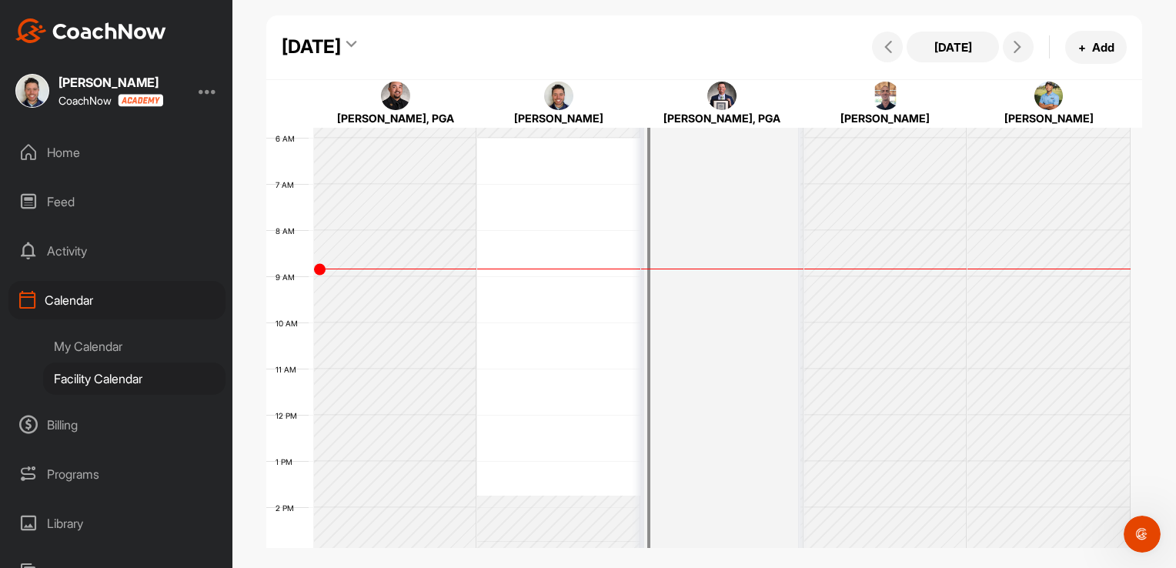
click at [62, 202] on div "Feed" at bounding box center [116, 201] width 217 height 38
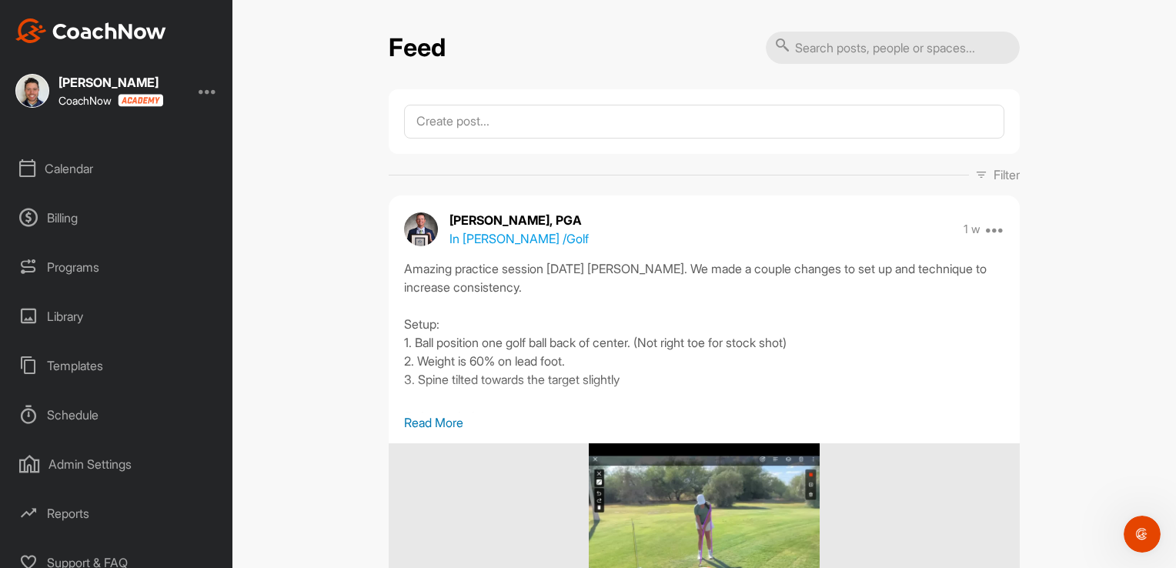
scroll to position [145, 0]
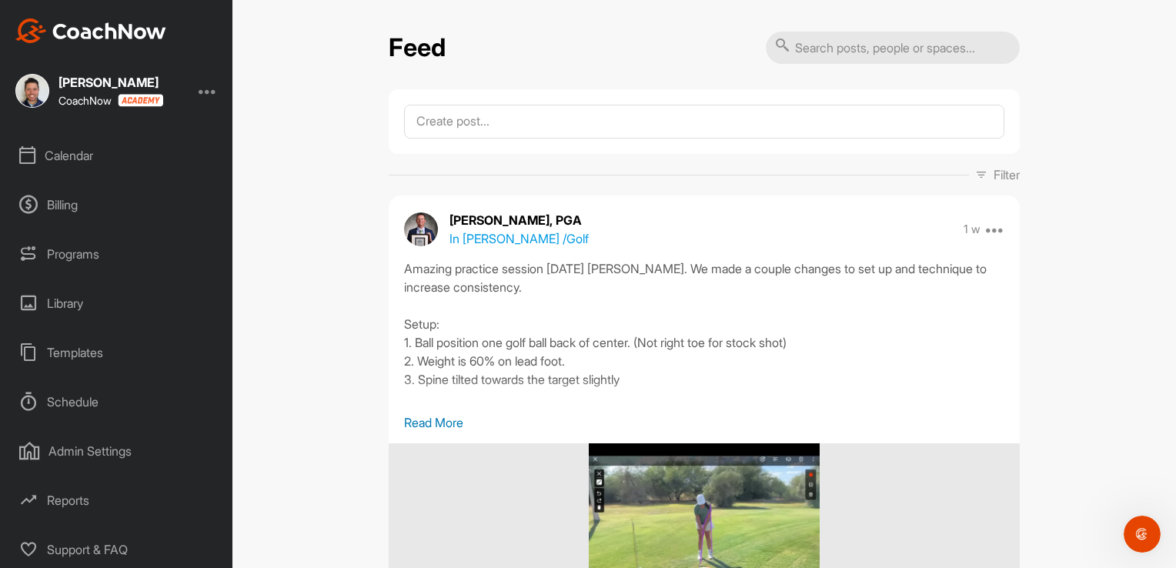
click at [59, 403] on div "Schedule" at bounding box center [116, 402] width 217 height 38
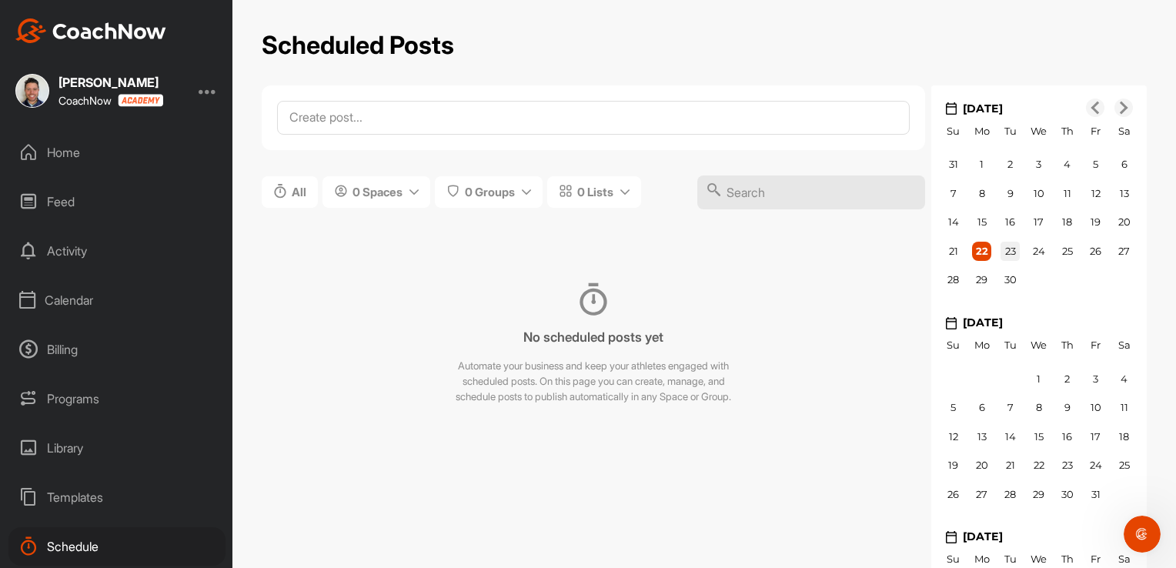
click at [1005, 248] on span "23" at bounding box center [1010, 251] width 11 height 12
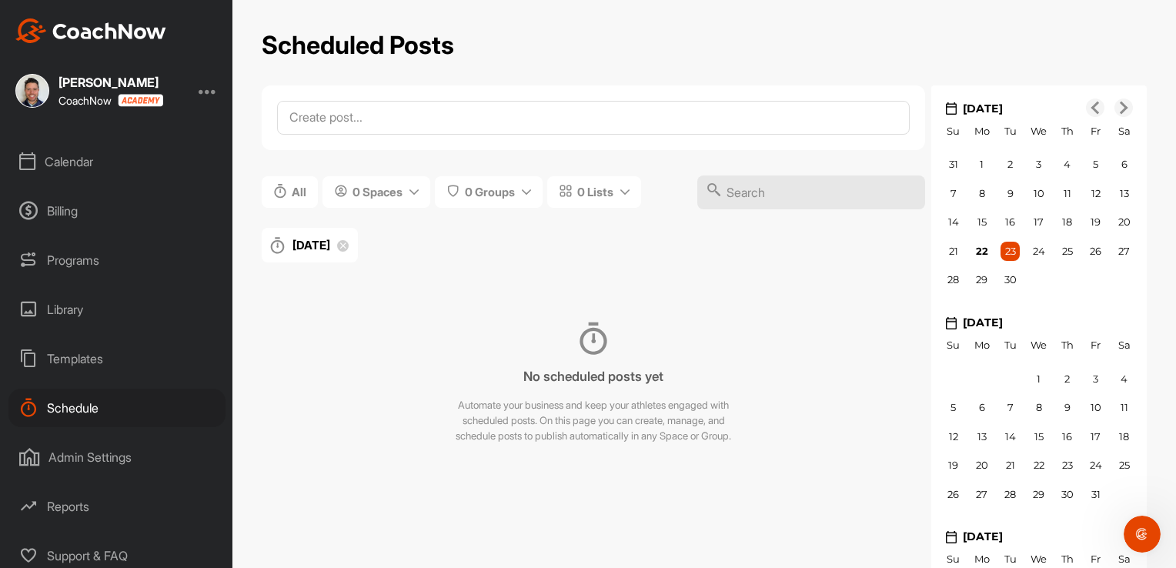
scroll to position [145, 0]
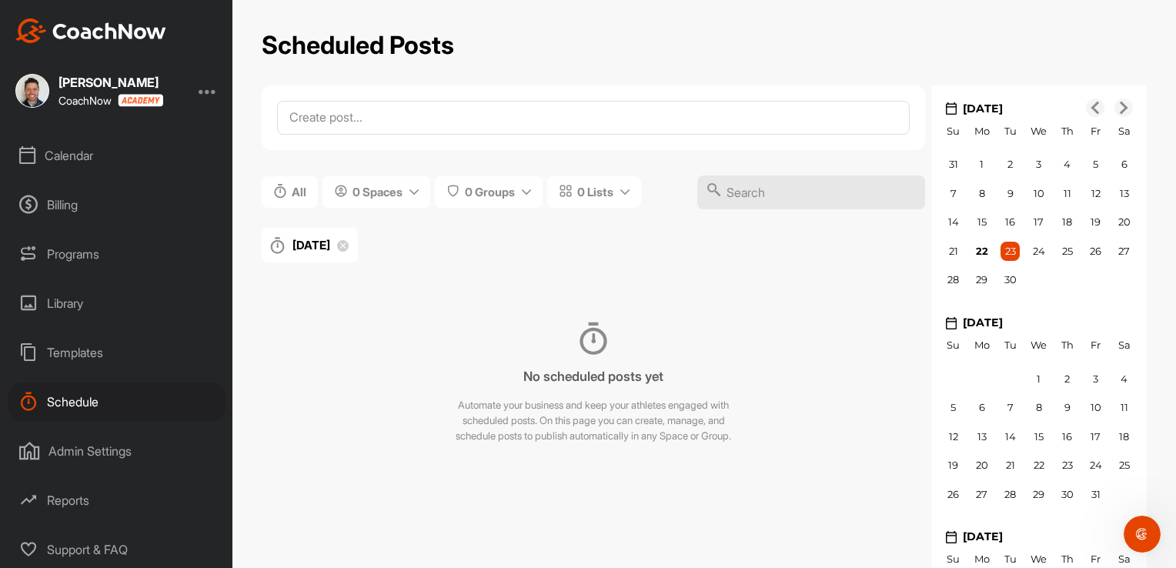
click at [116, 447] on div "Admin Settings" at bounding box center [116, 451] width 217 height 38
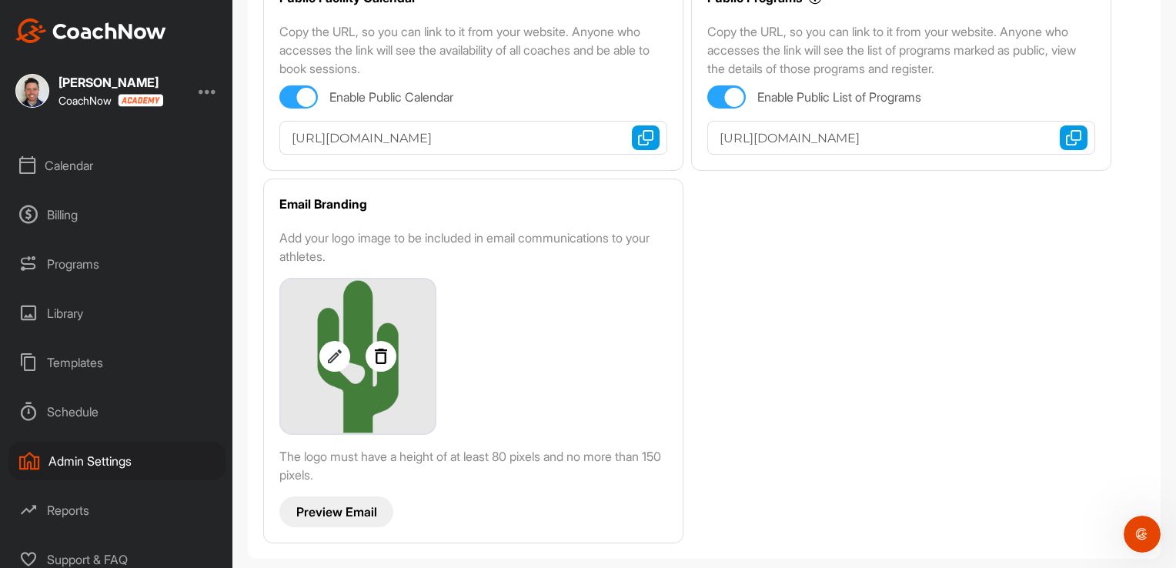
scroll to position [145, 0]
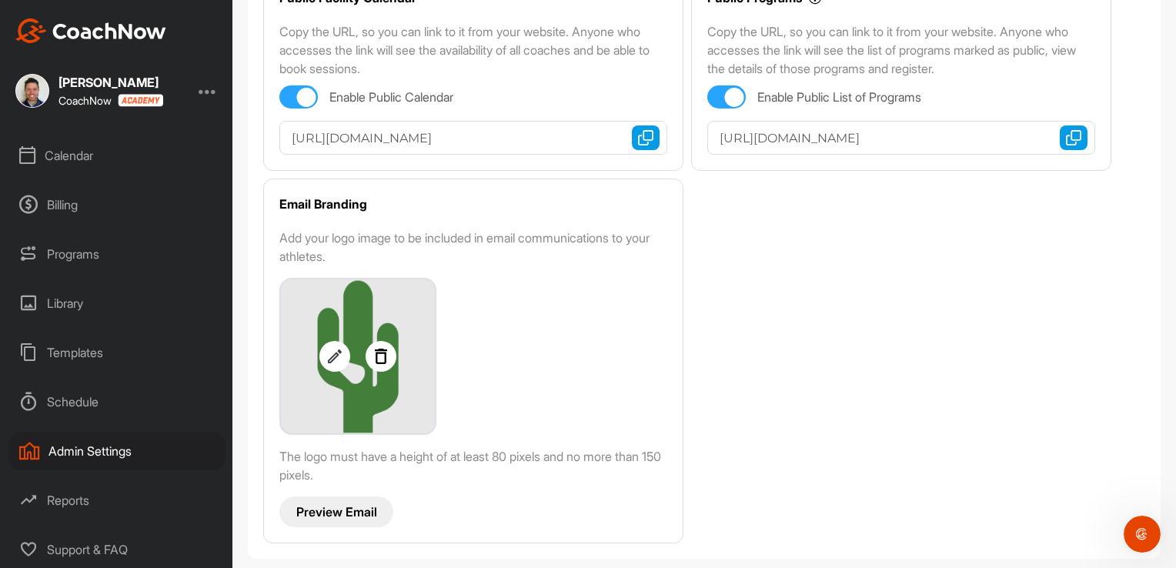
click at [56, 550] on div "Support & FAQ" at bounding box center [116, 549] width 217 height 38
click at [54, 153] on div "Calendar" at bounding box center [116, 155] width 217 height 38
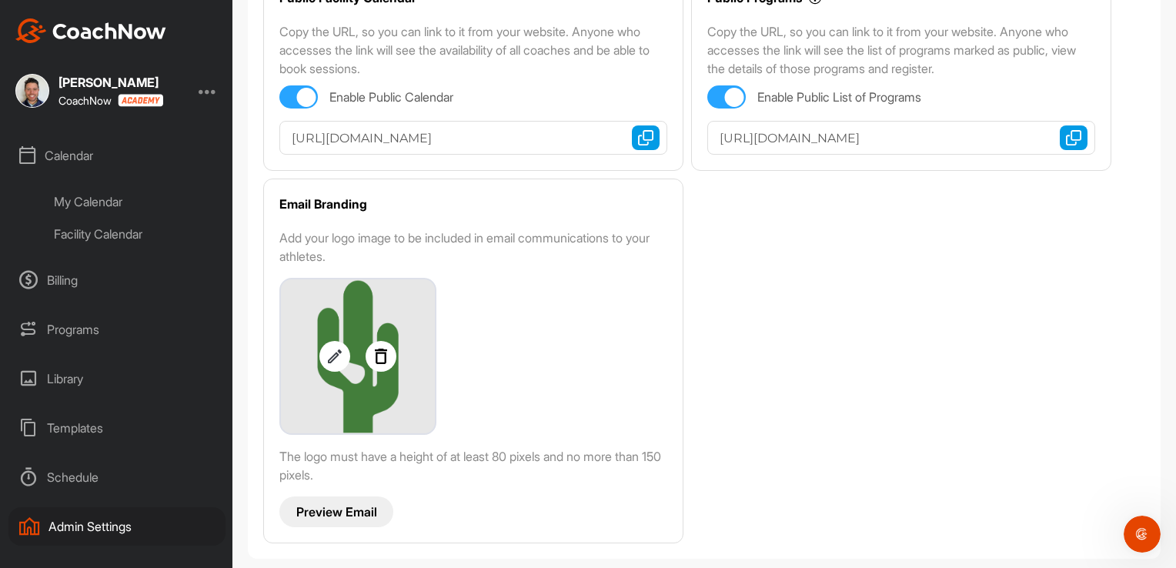
click at [60, 201] on div "My Calendar" at bounding box center [134, 202] width 182 height 32
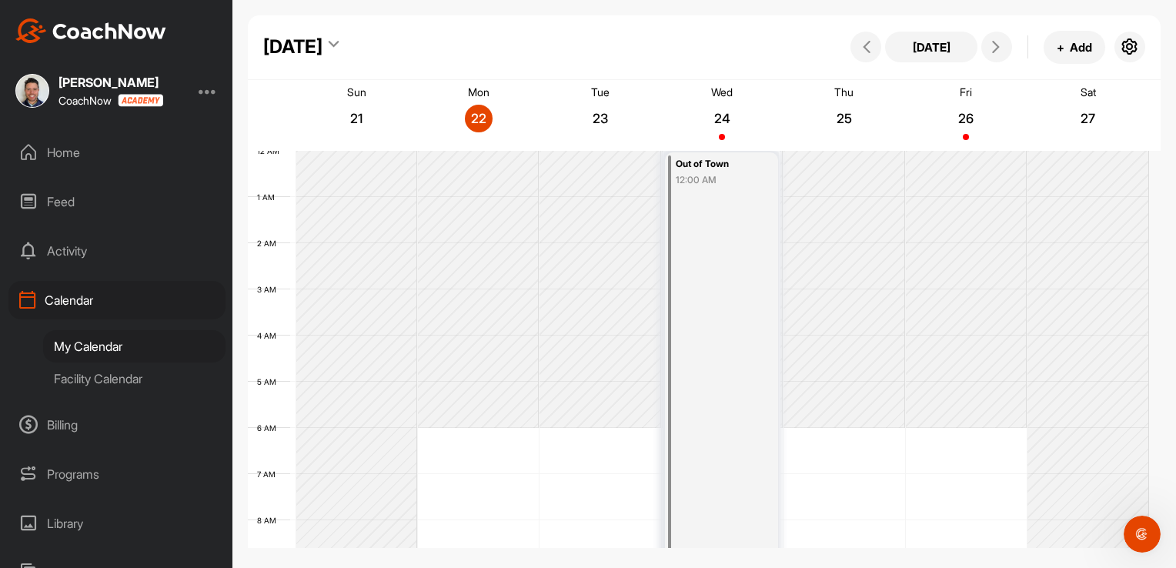
scroll to position [267, 0]
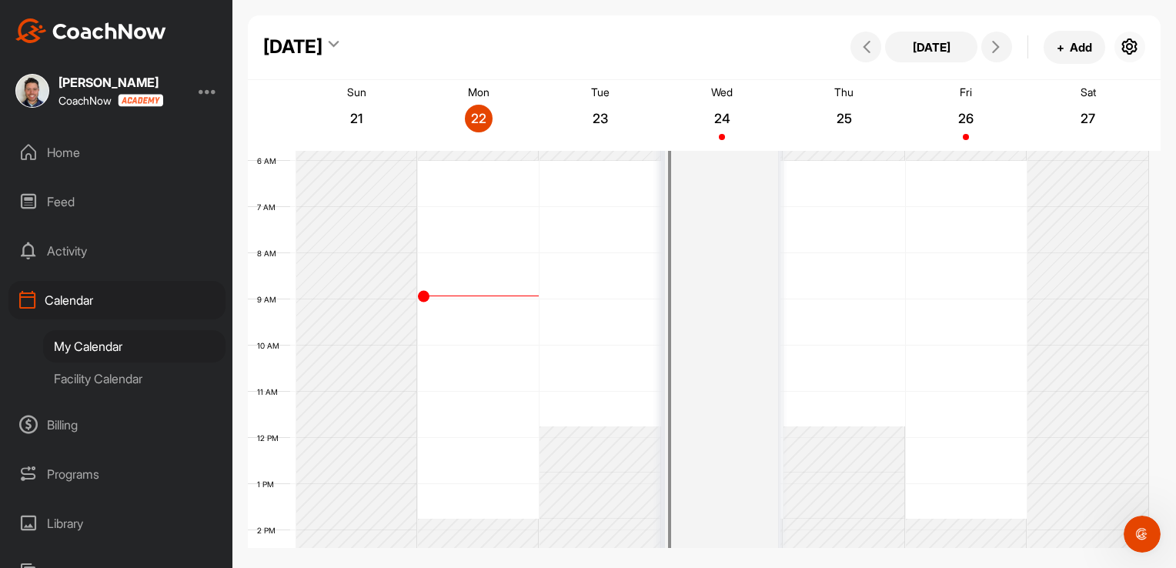
click at [1132, 39] on icon "button" at bounding box center [1130, 47] width 18 height 18
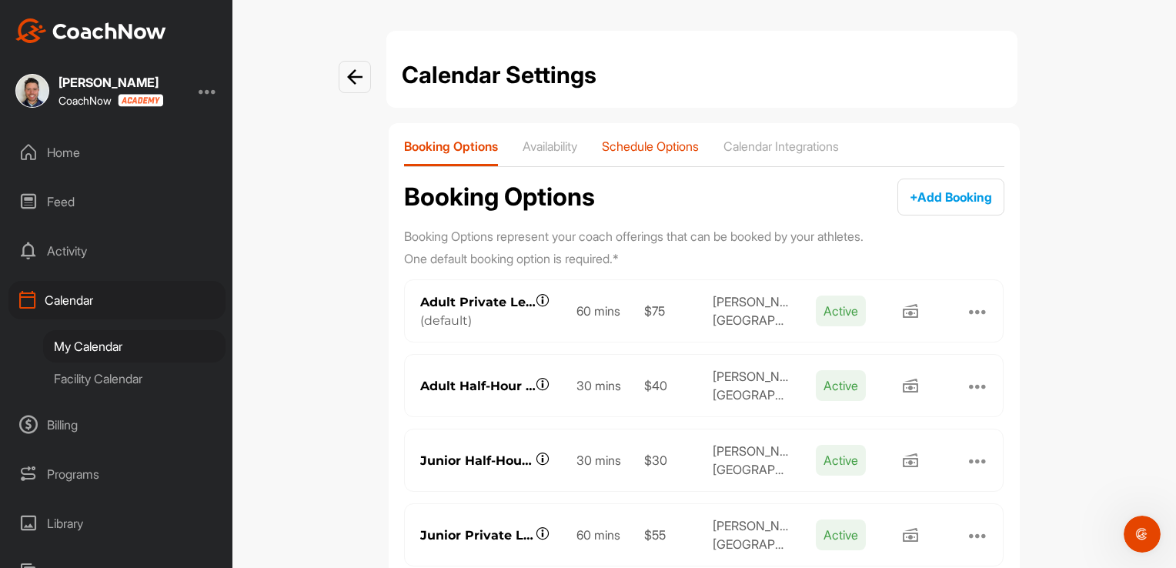
click at [631, 145] on p "Schedule Options" at bounding box center [650, 146] width 97 height 15
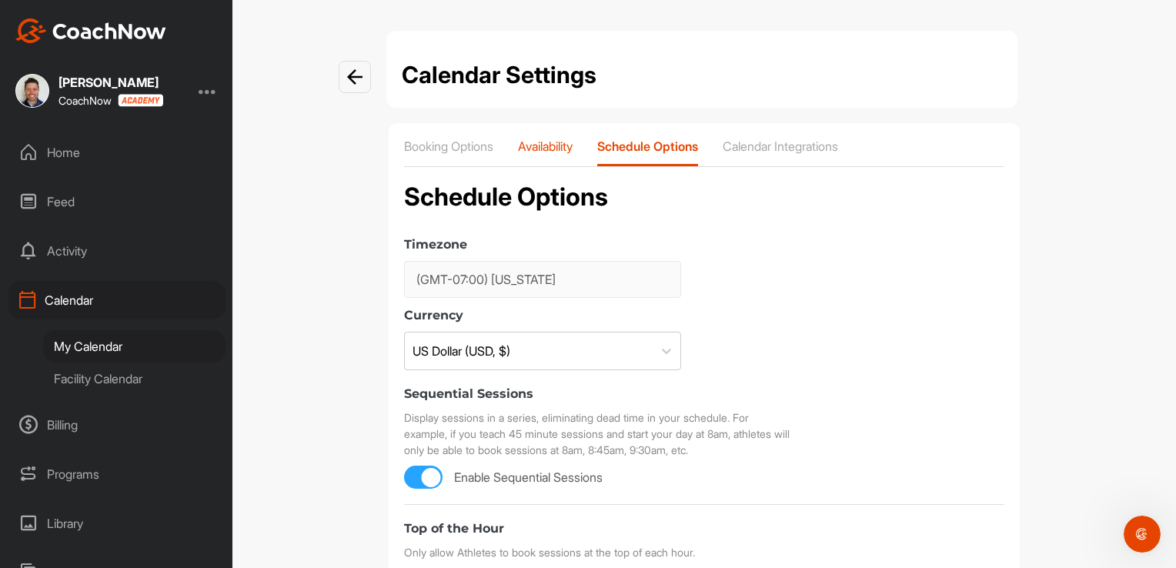
click at [531, 142] on p "Availability" at bounding box center [545, 146] width 55 height 15
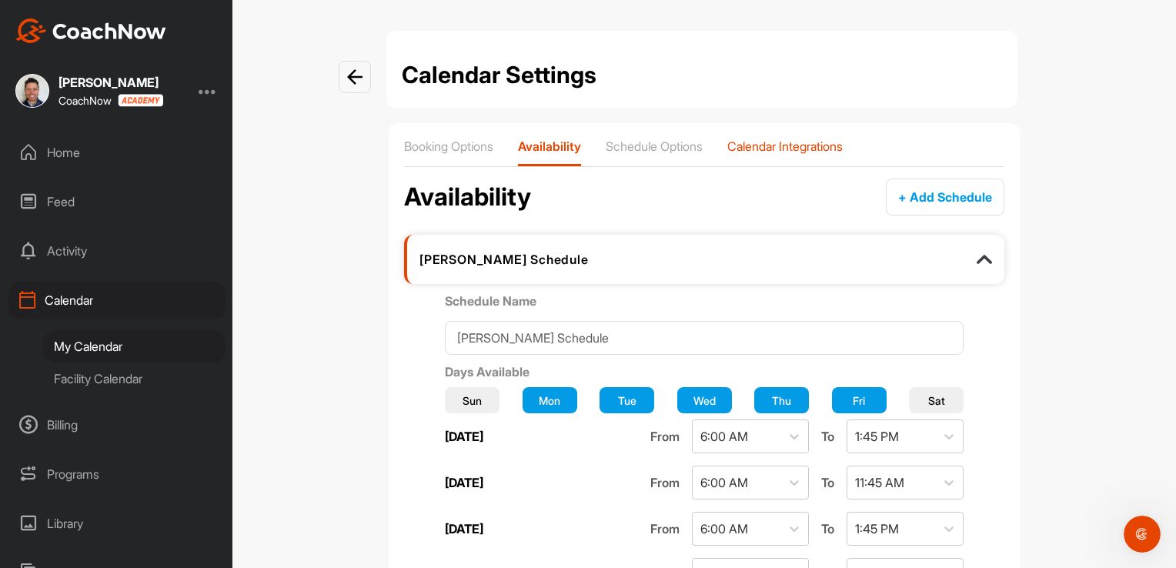
click at [838, 158] on div "Calendar Integrations" at bounding box center [785, 153] width 115 height 28
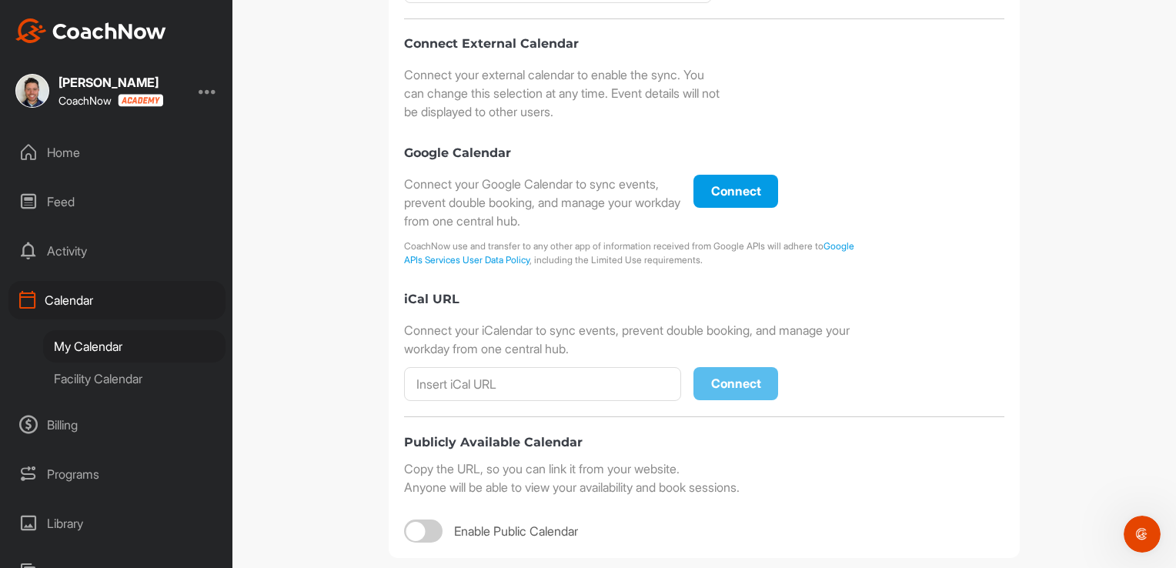
scroll to position [412, 0]
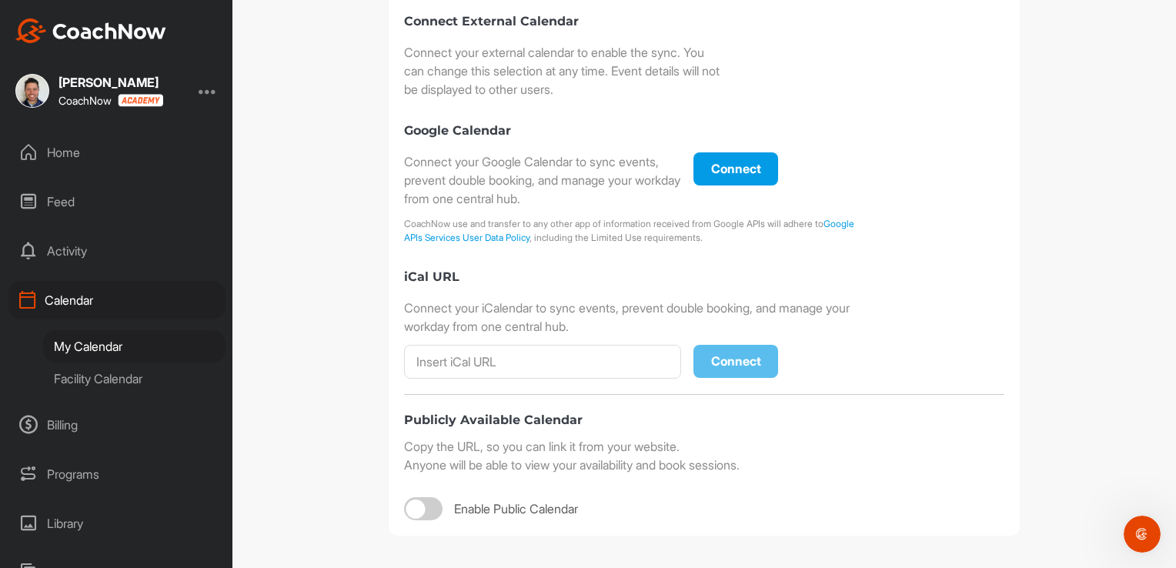
click at [405, 516] on div at bounding box center [423, 508] width 38 height 23
checkbox input "true"
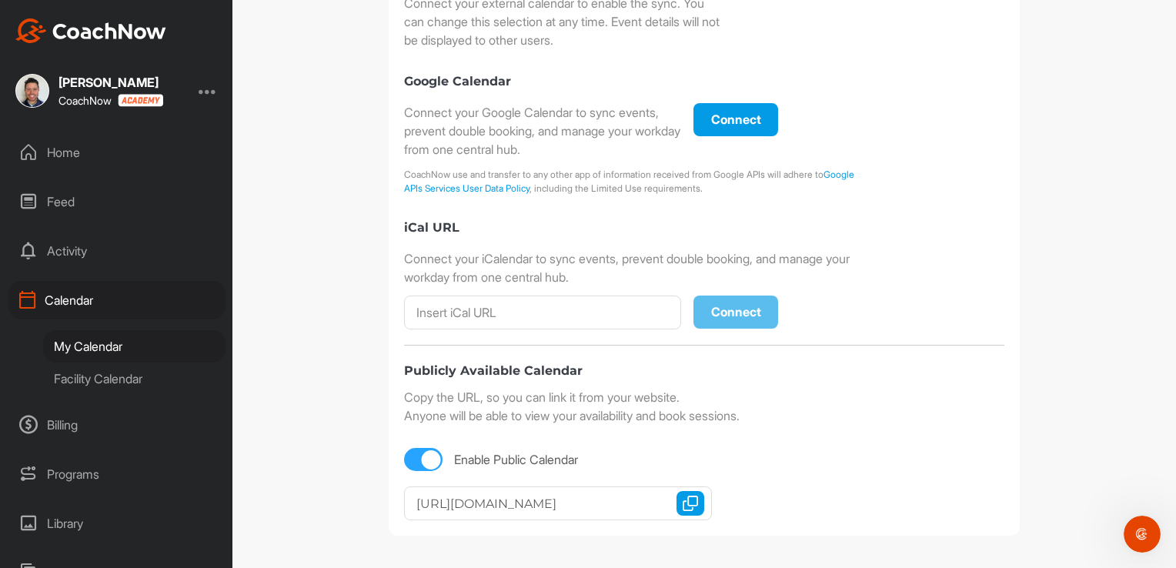
scroll to position [0, 0]
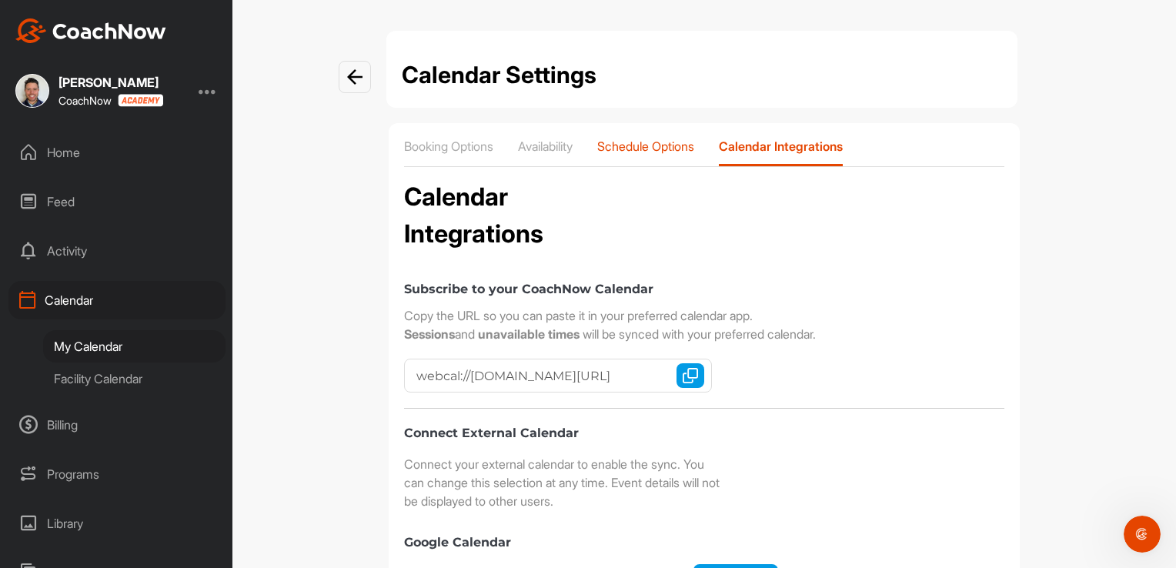
click at [634, 152] on p "Schedule Options" at bounding box center [645, 146] width 97 height 15
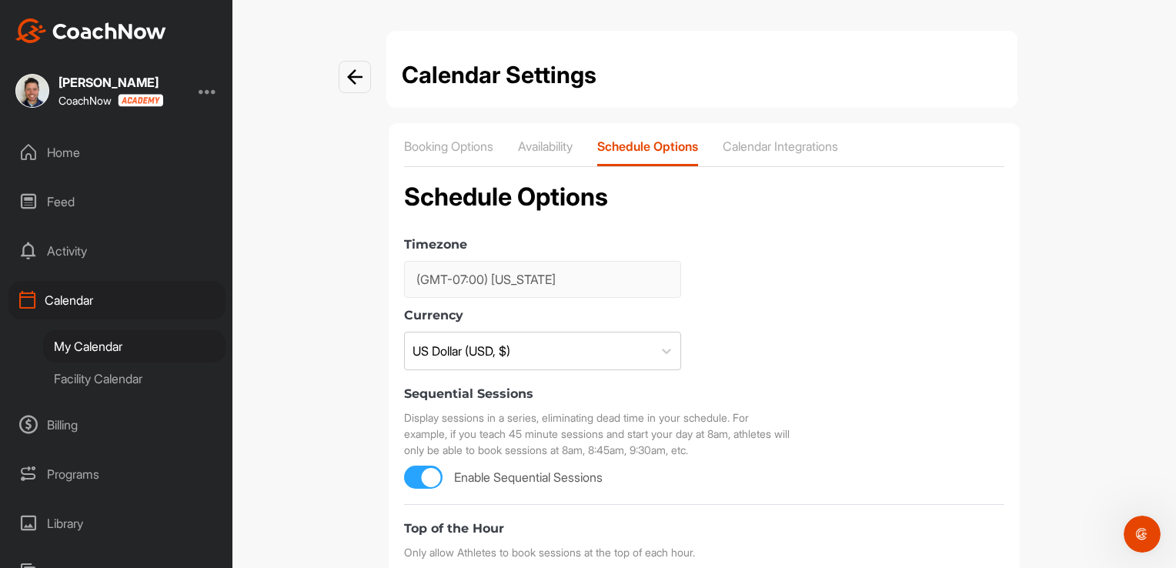
scroll to position [671, 0]
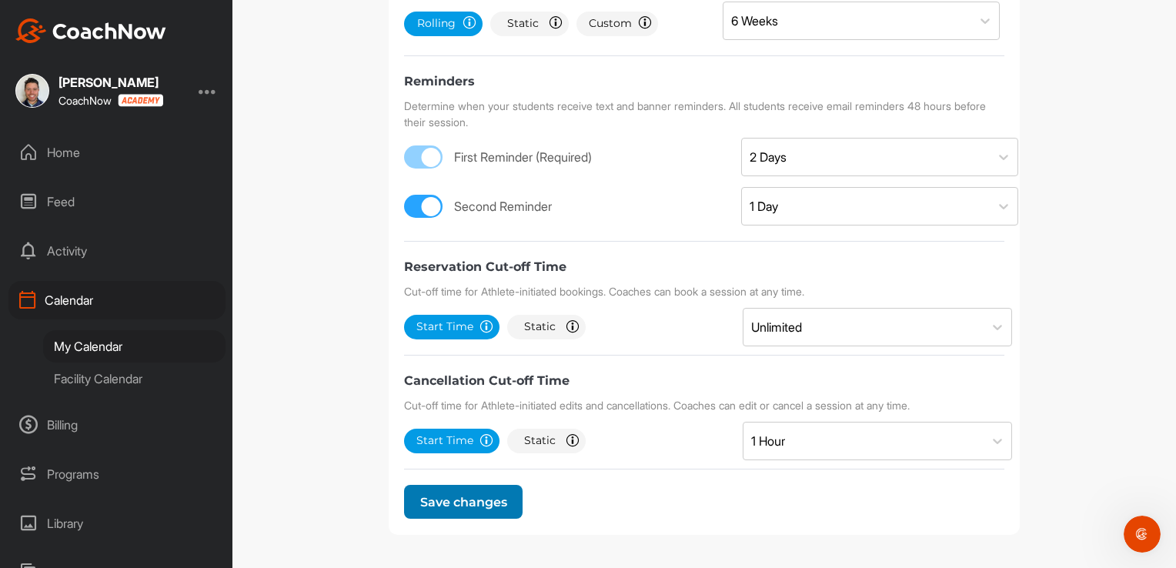
click at [423, 511] on button "Save changes" at bounding box center [463, 502] width 119 height 34
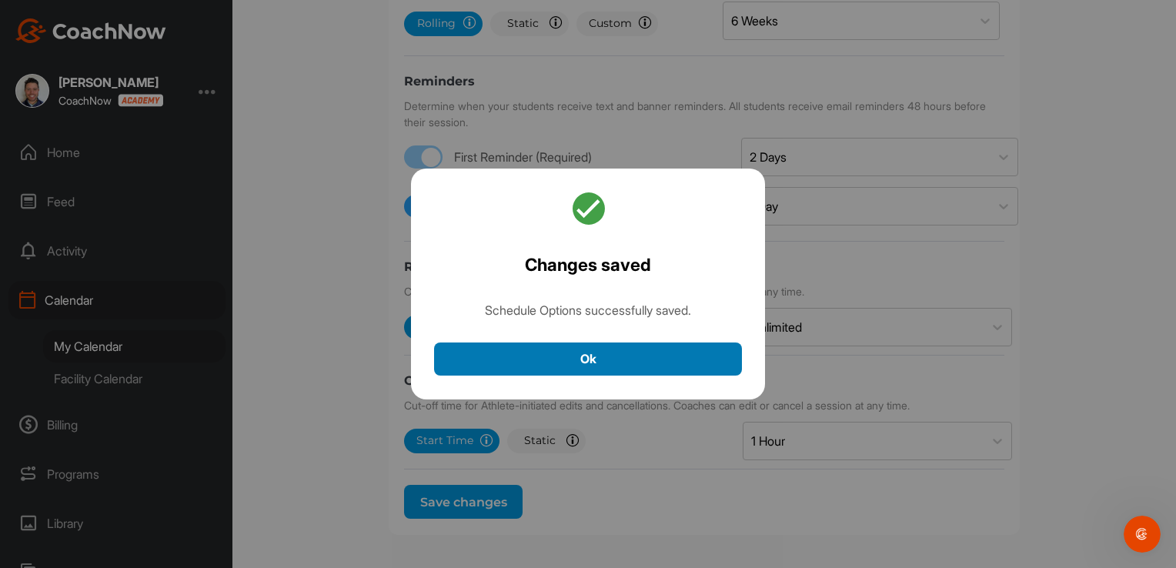
click at [537, 361] on button "Ok" at bounding box center [588, 359] width 308 height 33
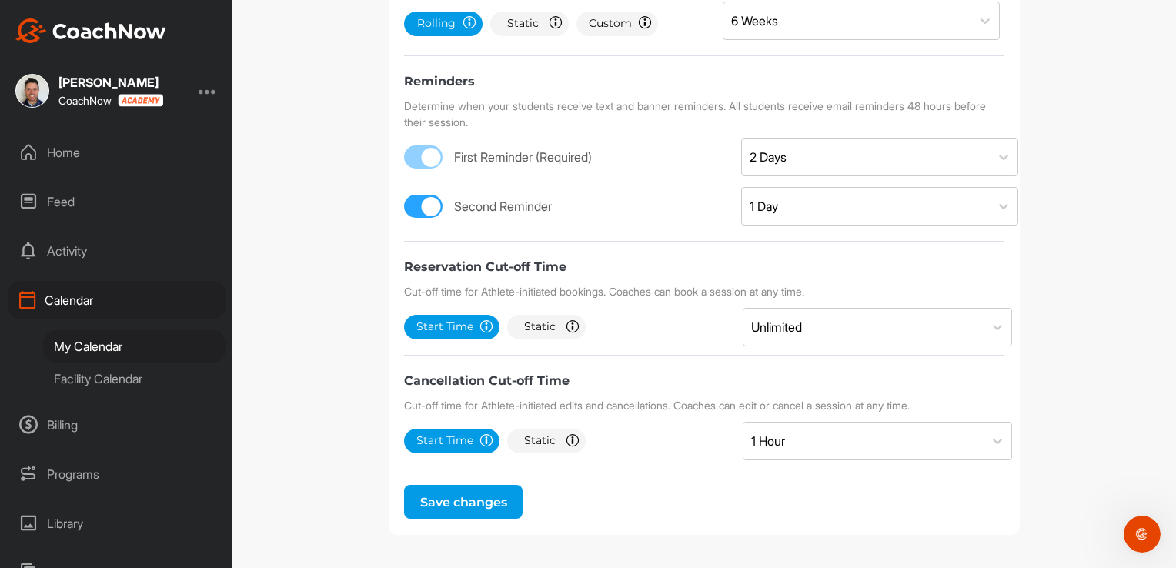
scroll to position [0, 0]
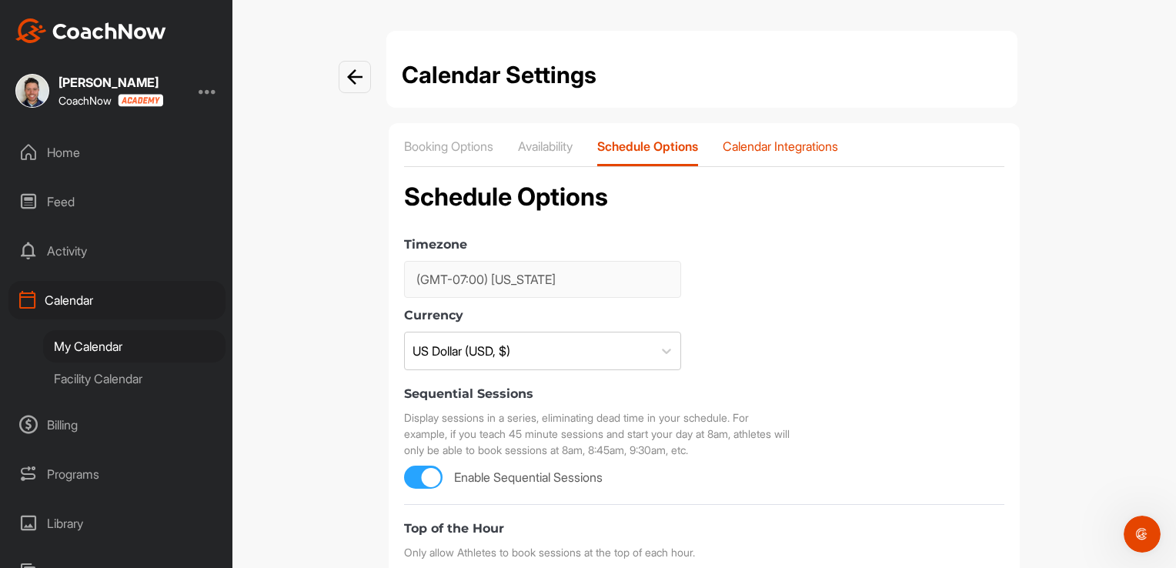
click at [771, 141] on p "Calendar Integrations" at bounding box center [780, 146] width 115 height 15
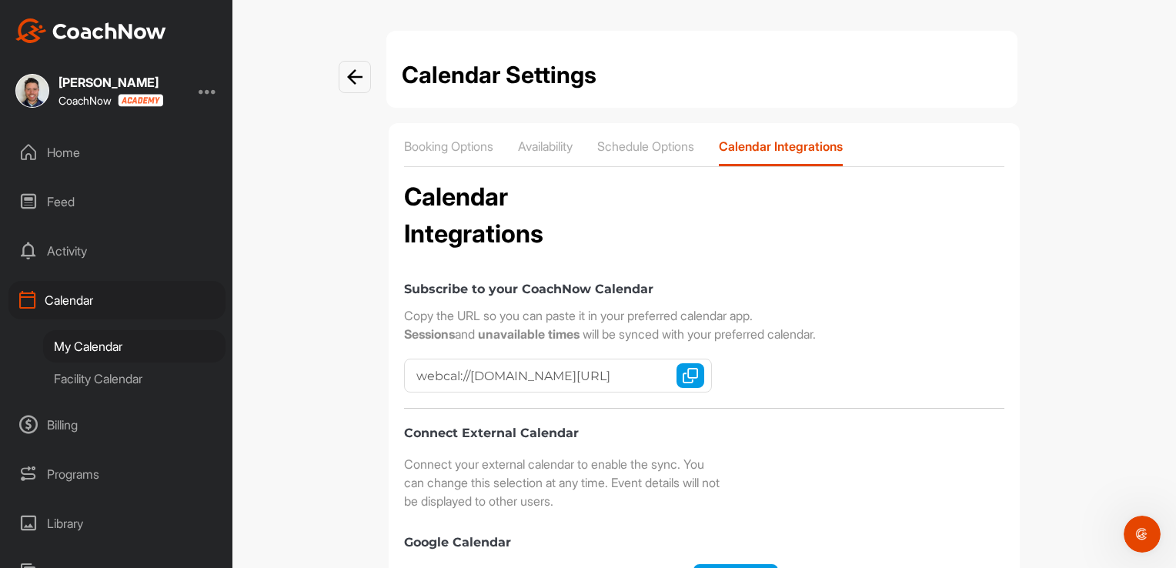
checkbox input "true"
click at [340, 77] on div at bounding box center [355, 77] width 32 height 32
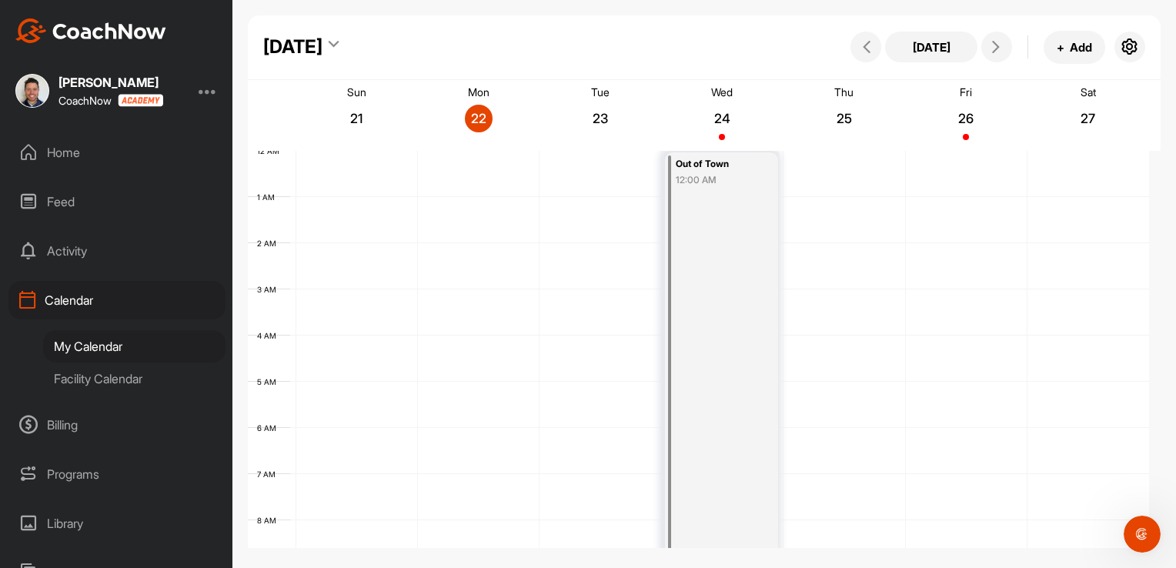
scroll to position [267, 0]
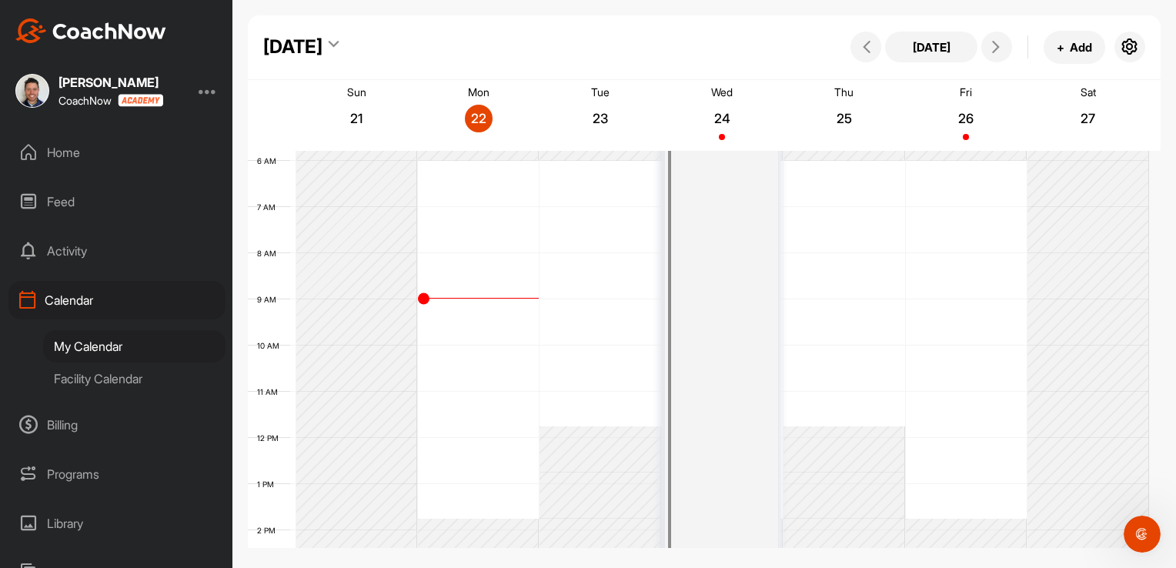
click at [281, 16] on div "[DATE] [DATE] + Add" at bounding box center [704, 47] width 913 height 65
